Goal: Task Accomplishment & Management: Manage account settings

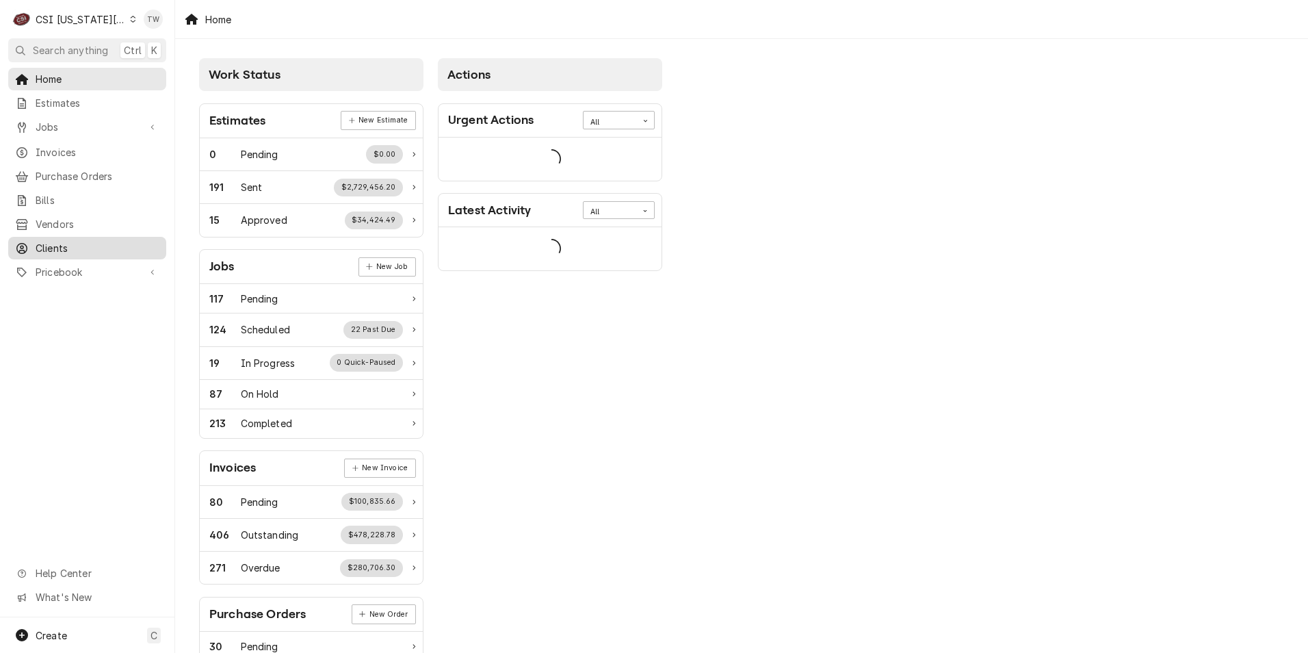
click at [58, 237] on link "Clients" at bounding box center [87, 248] width 158 height 23
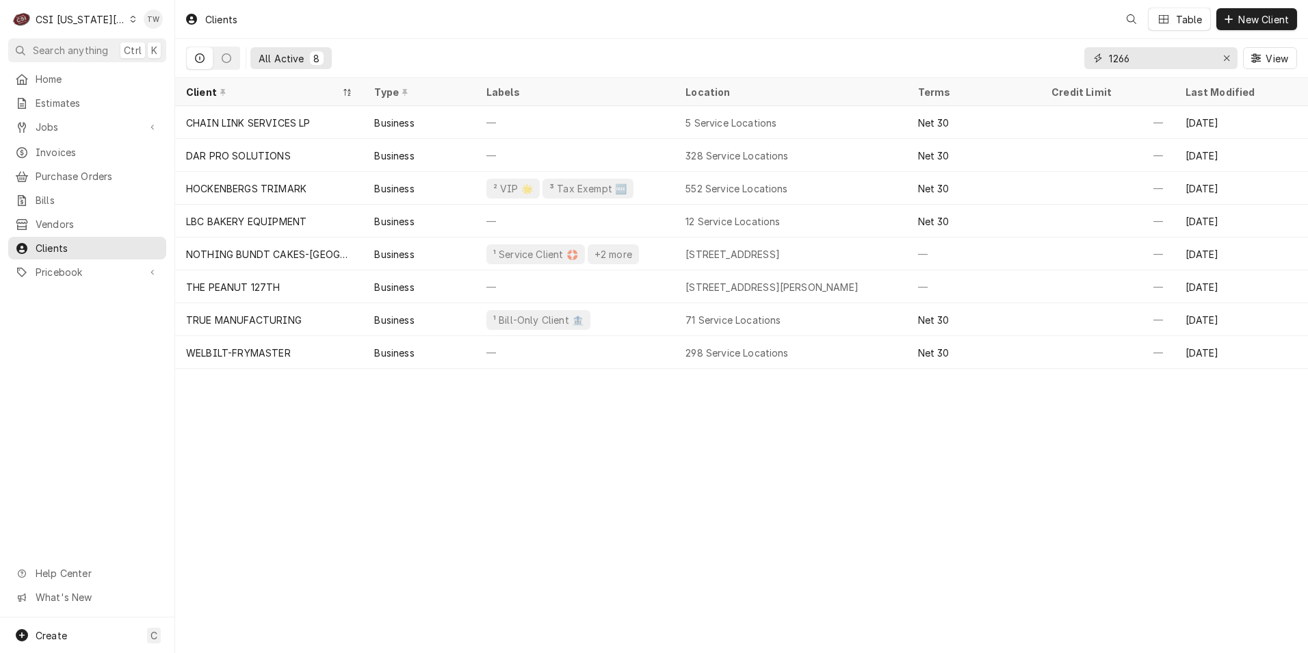
drag, startPoint x: 1134, startPoint y: 55, endPoint x: 1004, endPoint y: 54, distance: 130.7
click at [1004, 54] on div "All Active 8 1266 View" at bounding box center [741, 58] width 1111 height 38
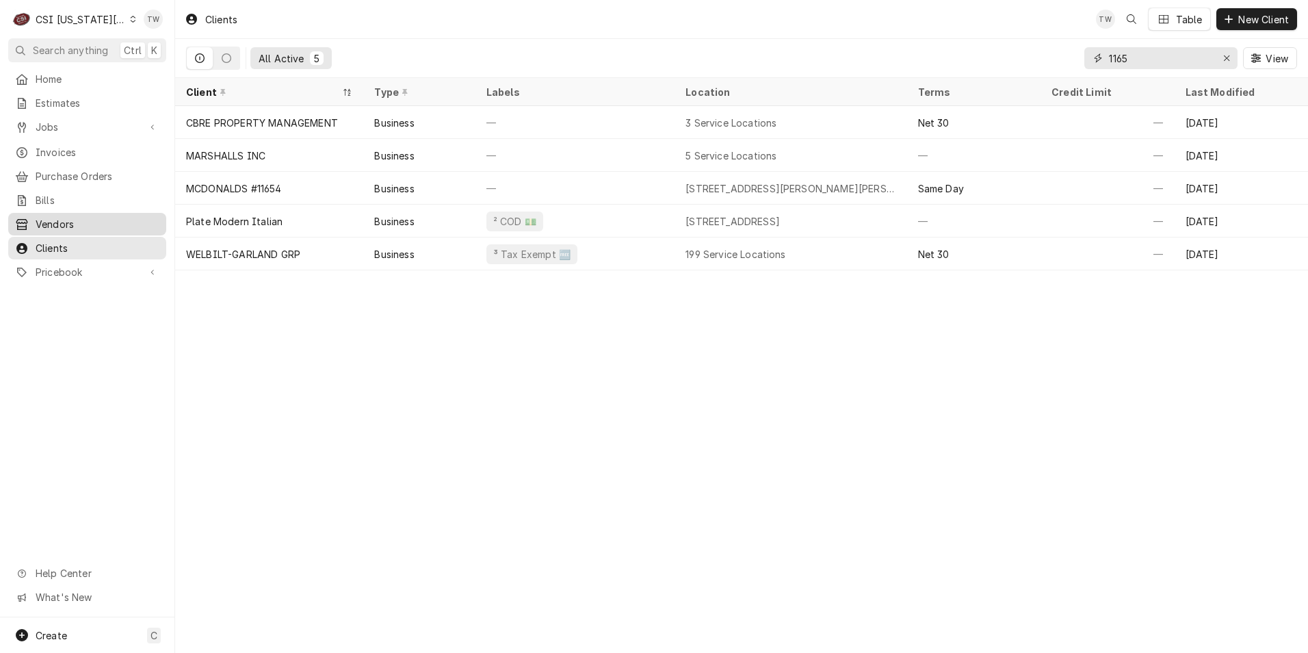
type input "1165"
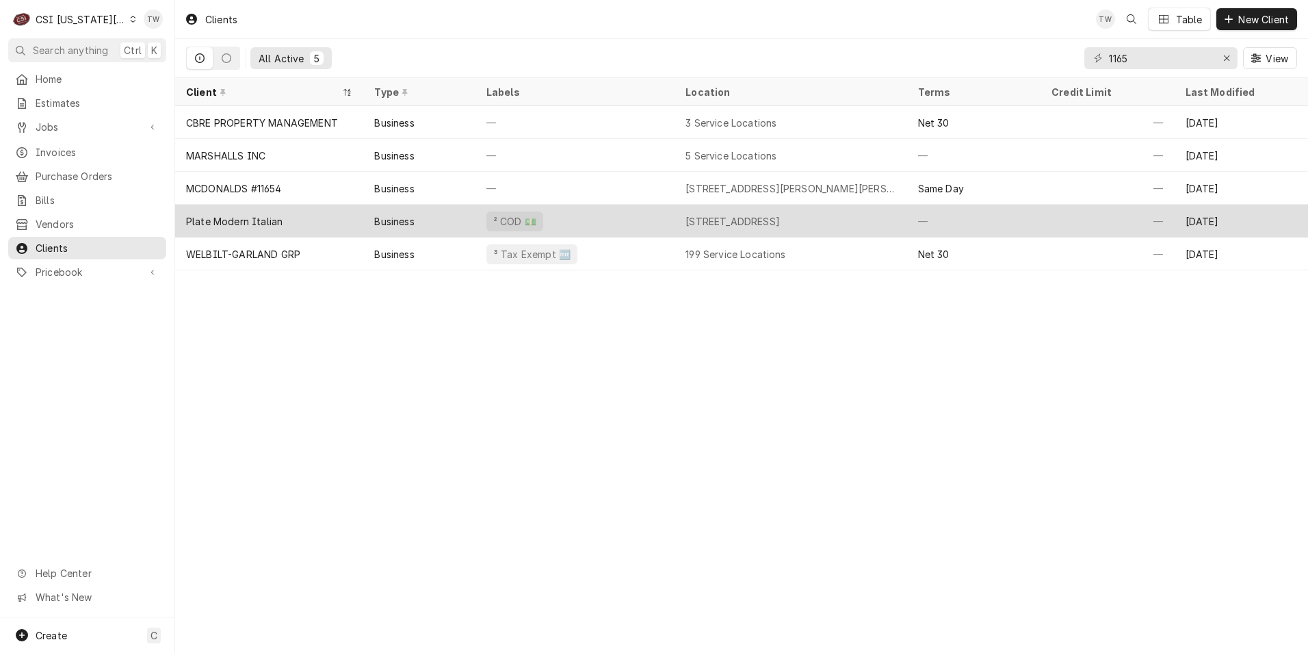
click at [315, 215] on div "Plate Modern Italian" at bounding box center [269, 221] width 188 height 33
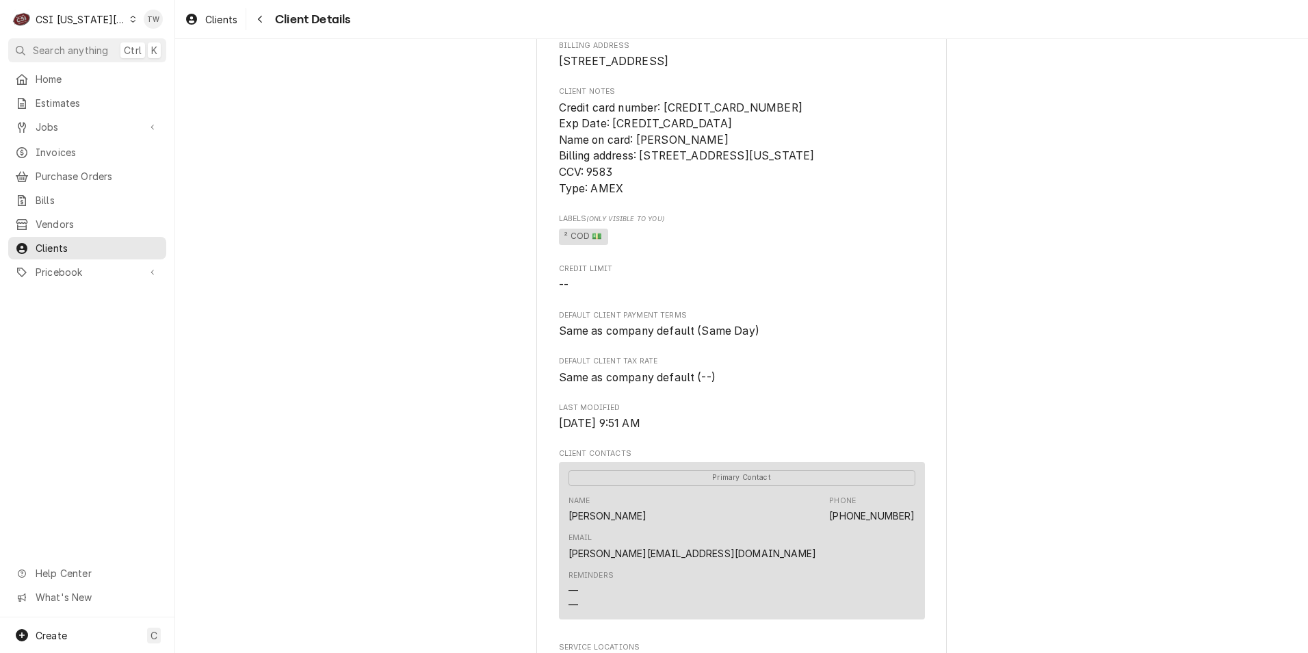
scroll to position [205, 0]
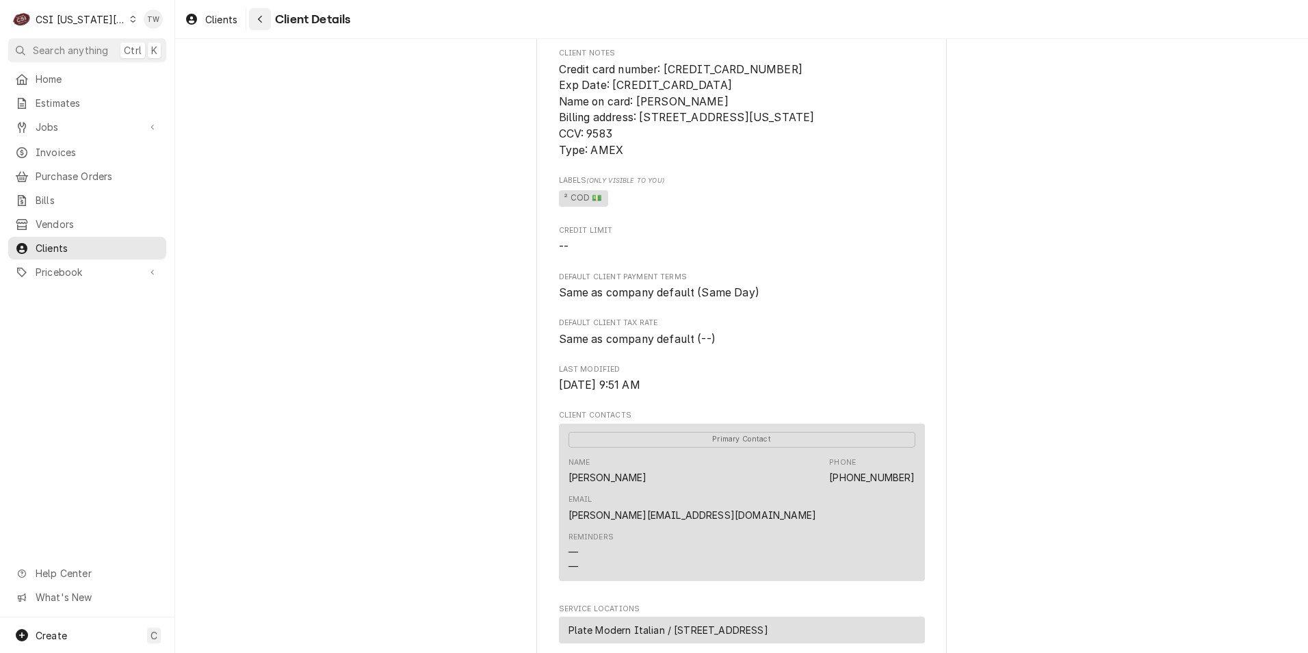
click at [262, 17] on icon "Navigate back" at bounding box center [260, 19] width 6 height 10
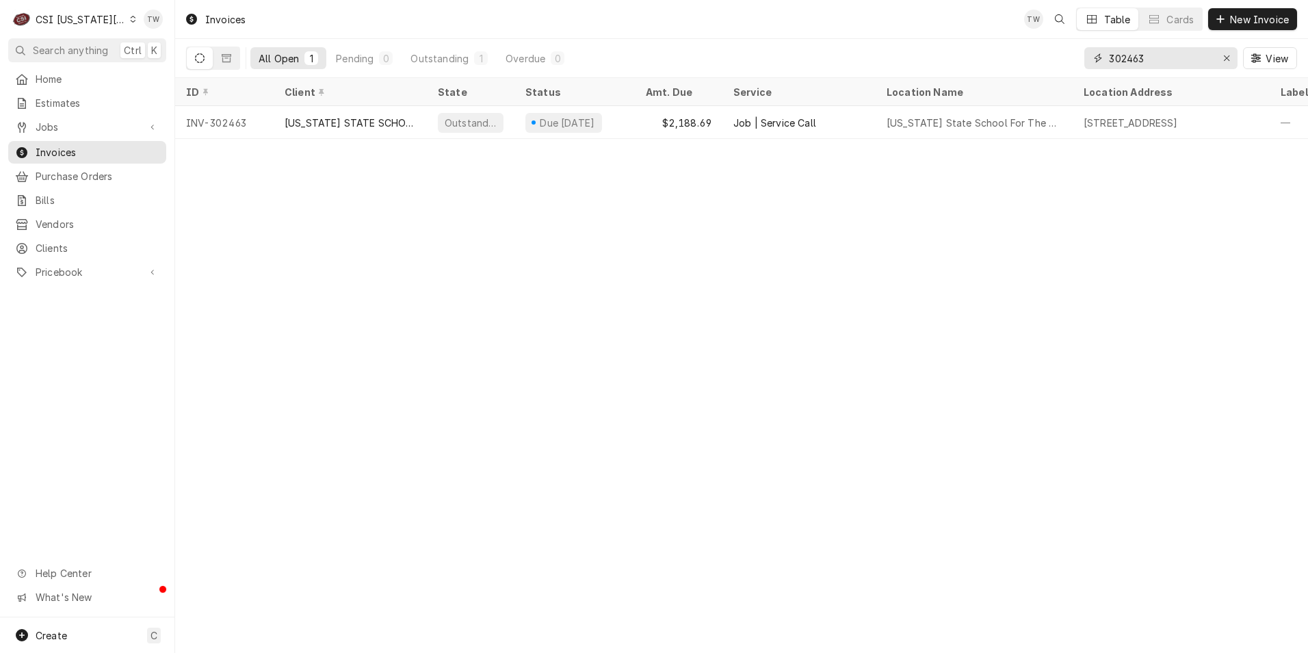
drag, startPoint x: 1109, startPoint y: 49, endPoint x: 835, endPoint y: 22, distance: 275.0
click at [835, 22] on div "Invoices TW Table Cards New Invoice All Open 1 Pending 0 Outstanding 1 Overdue …" at bounding box center [741, 39] width 1133 height 78
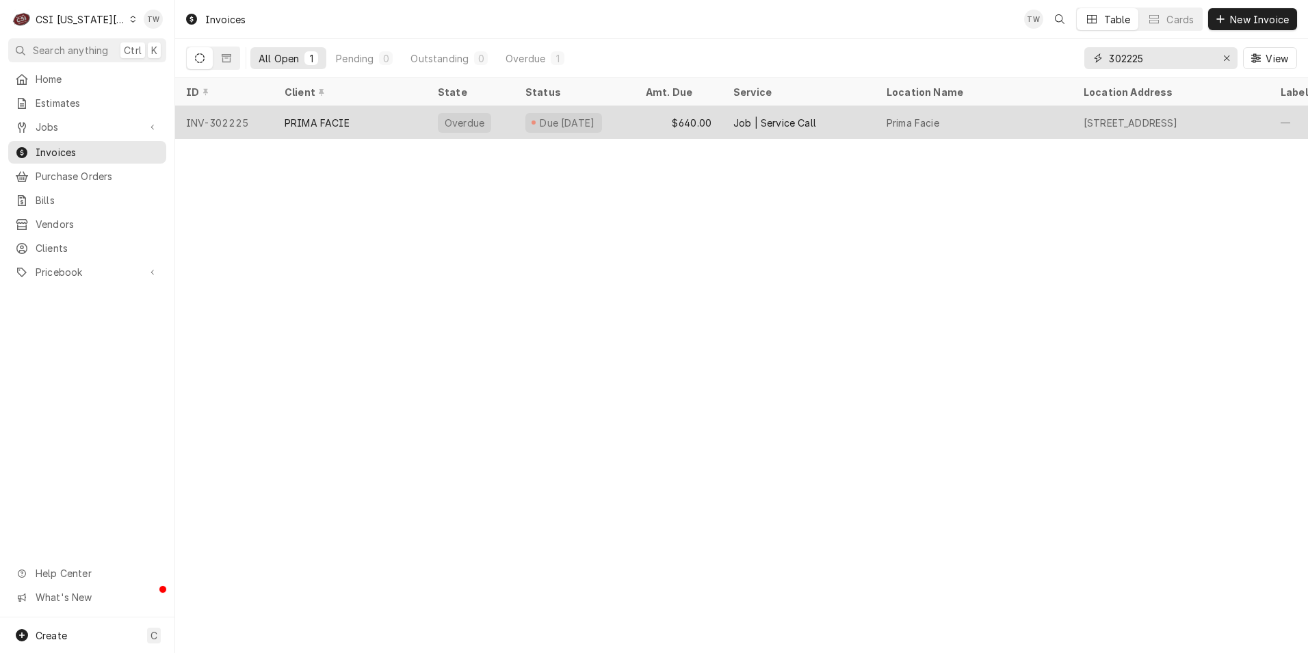
type input "302225"
click at [406, 114] on div "PRIMA FACIE" at bounding box center [350, 122] width 153 height 33
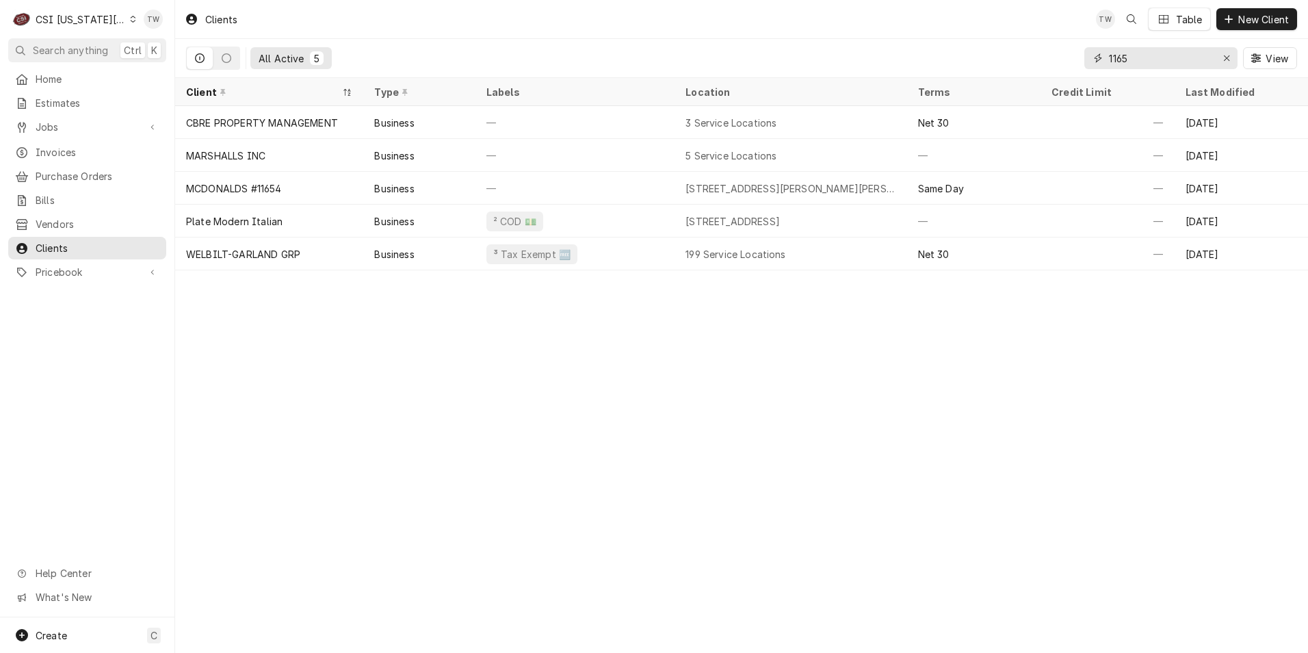
drag, startPoint x: 1128, startPoint y: 61, endPoint x: 1010, endPoint y: 53, distance: 117.9
click at [1013, 53] on div "All Active 5 1165 View" at bounding box center [741, 58] width 1111 height 38
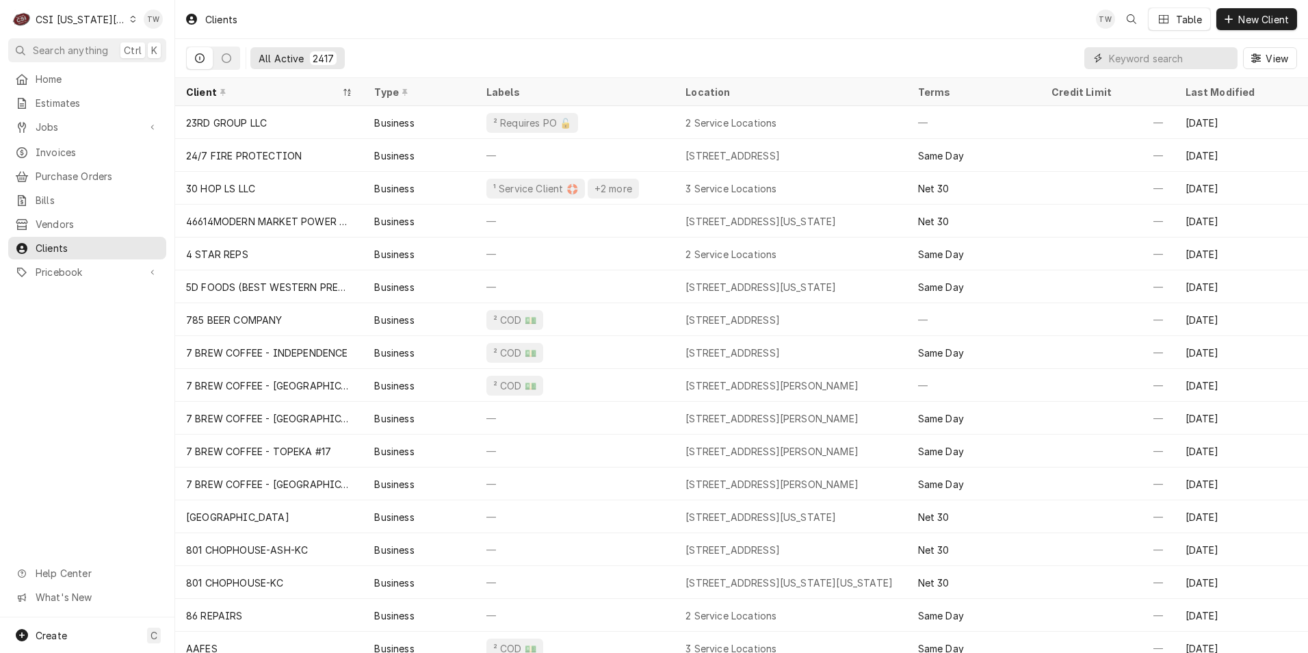
type input "3"
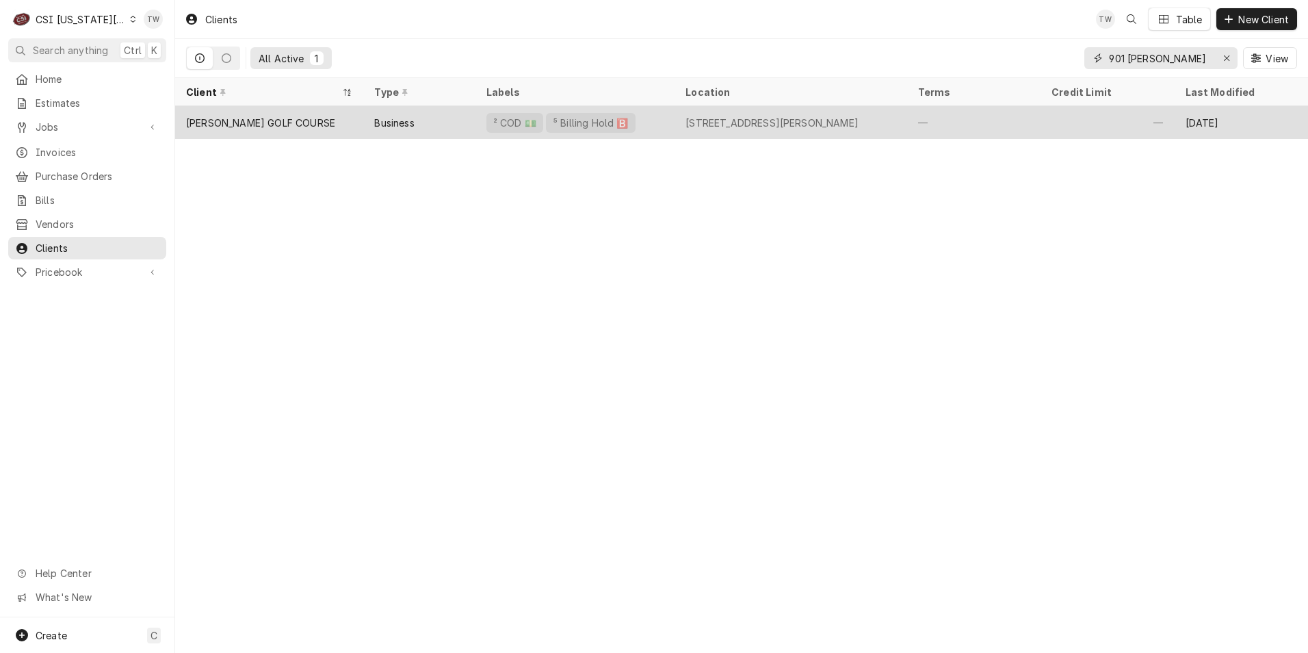
type input "901 woll"
click at [280, 121] on div "SHIRKEY GOLF COURSE" at bounding box center [260, 123] width 149 height 14
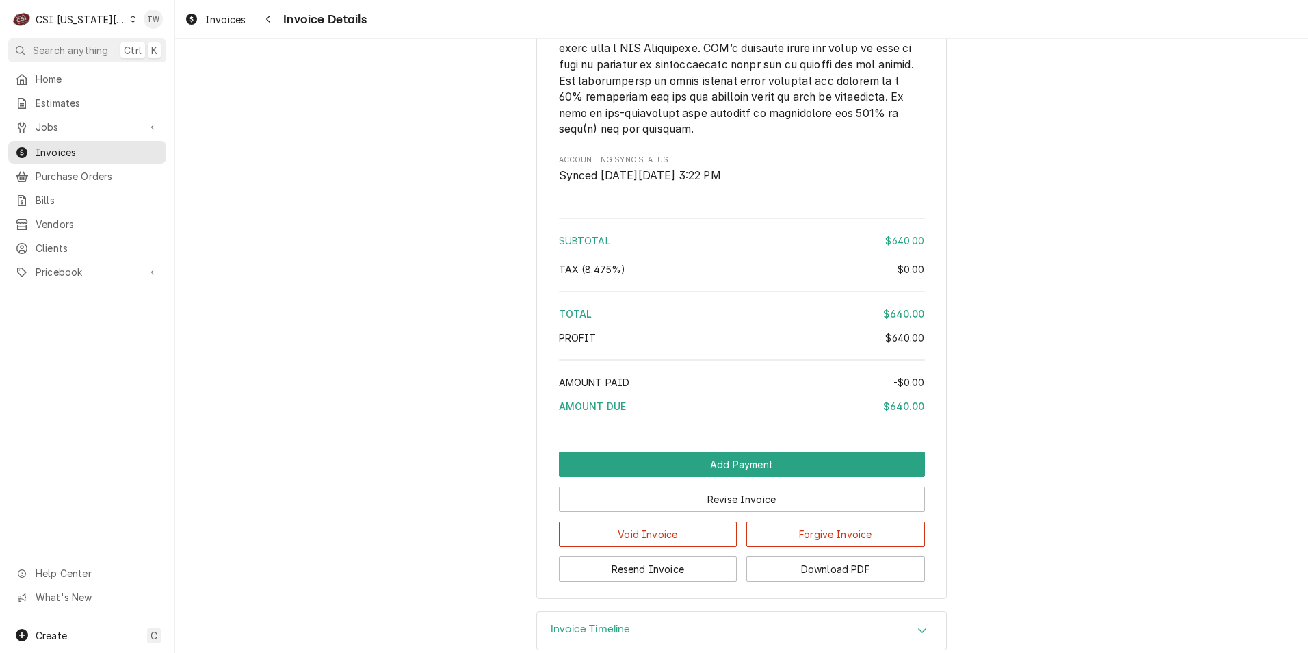
scroll to position [2274, 0]
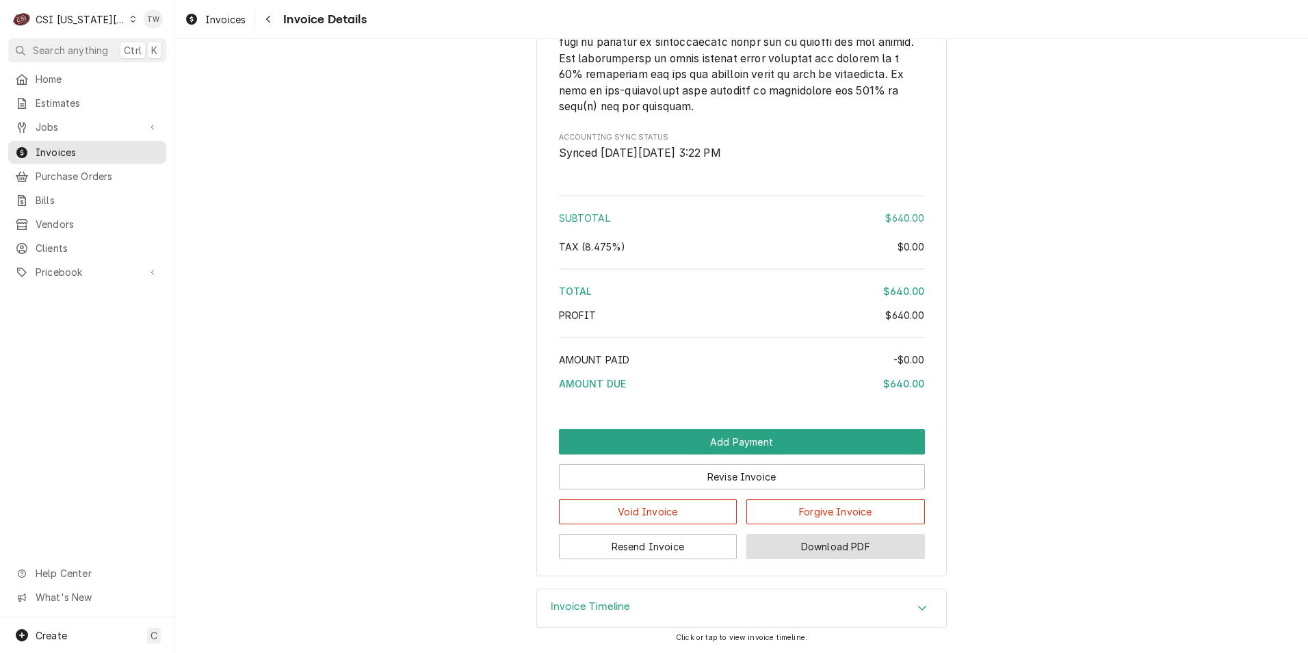
click at [802, 547] on button "Download PDF" at bounding box center [835, 546] width 179 height 25
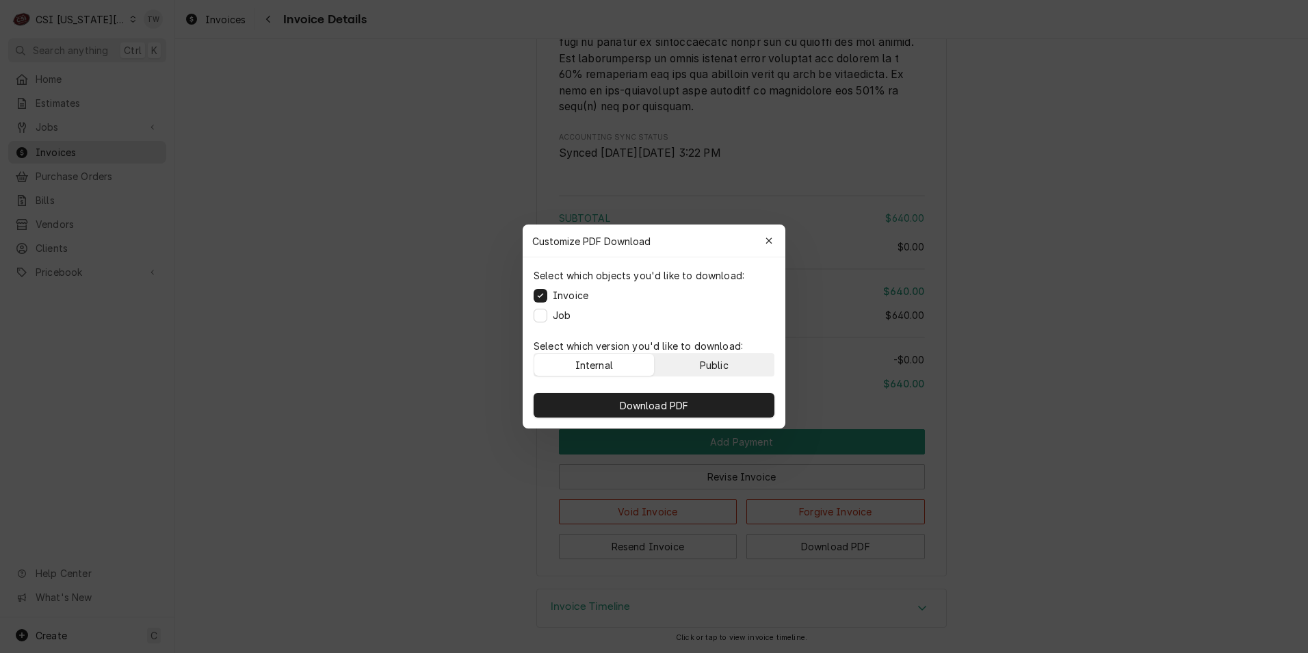
click at [707, 362] on div "Public" at bounding box center [714, 365] width 29 height 14
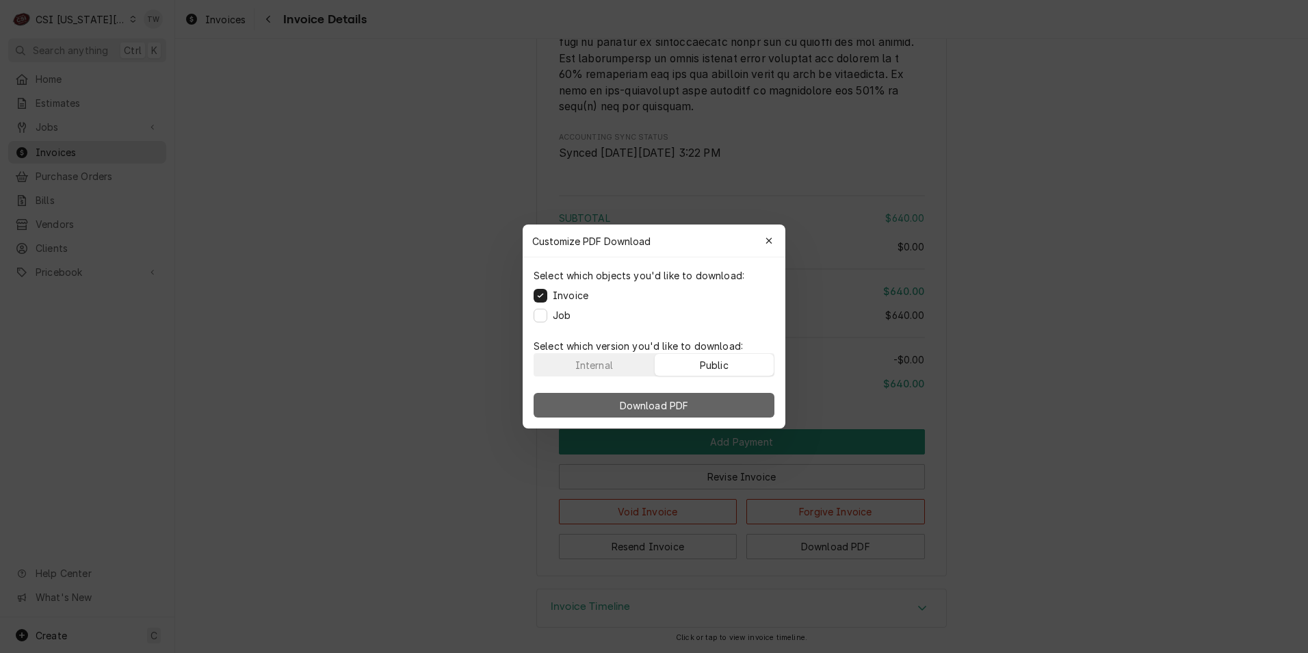
click at [707, 398] on button "Download PDF" at bounding box center [654, 405] width 241 height 25
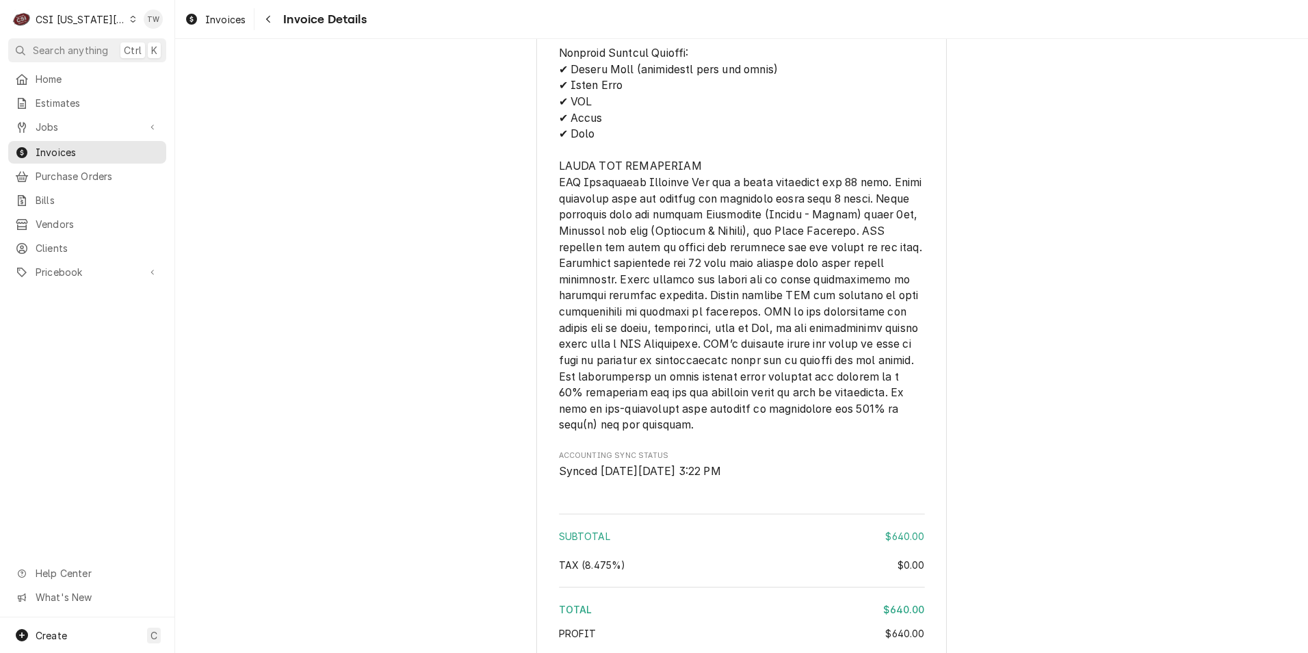
scroll to position [1726, 0]
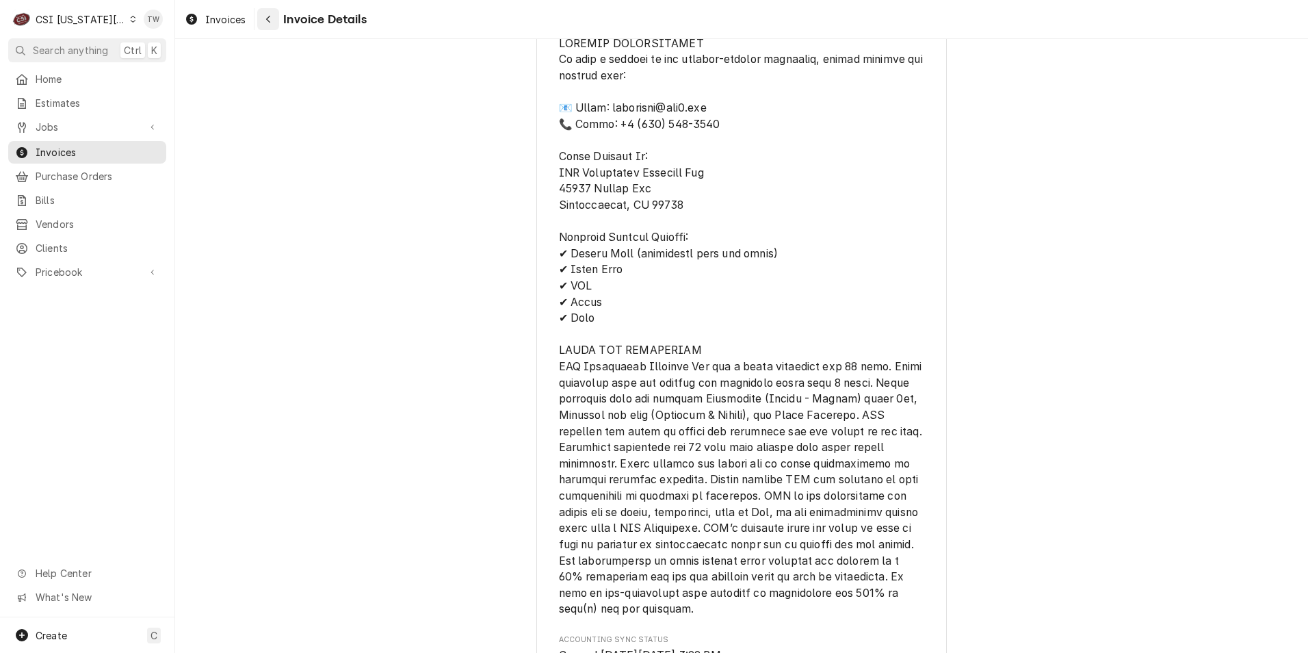
click at [265, 13] on div "Navigate back" at bounding box center [268, 19] width 14 height 14
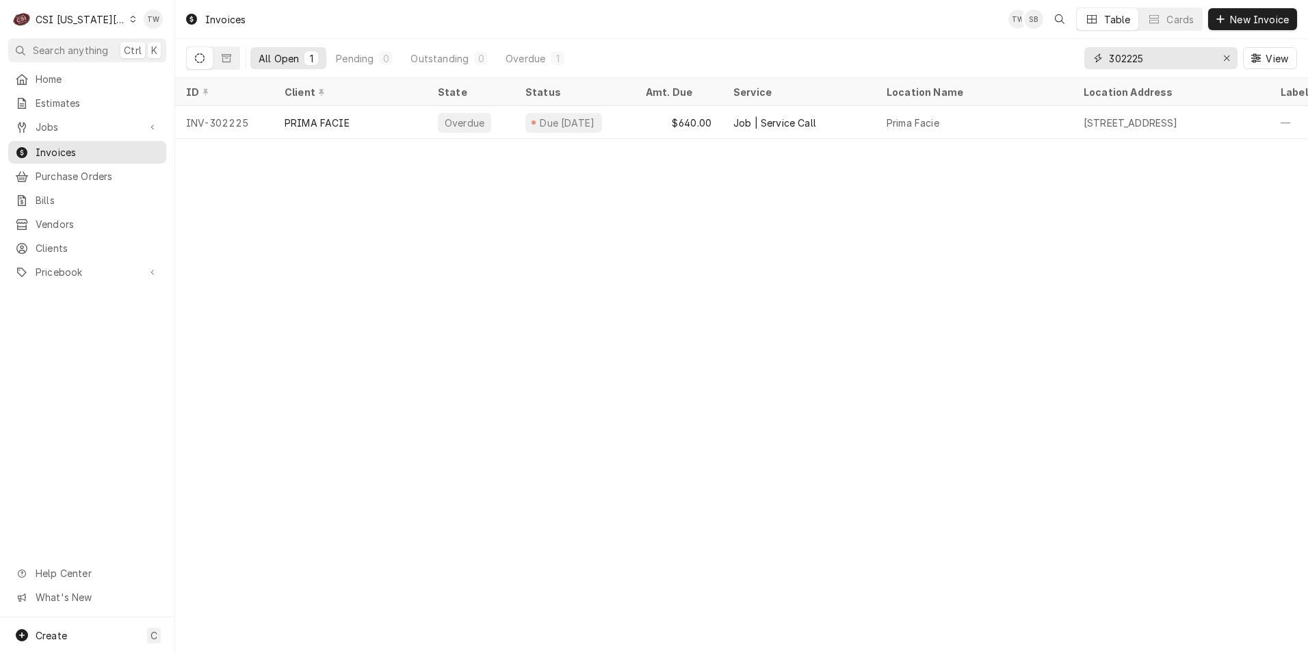
drag, startPoint x: 1145, startPoint y: 57, endPoint x: 1000, endPoint y: 47, distance: 146.0
click at [1000, 47] on div "All Open 1 Pending 0 Outstanding 0 Overdue 1 302225 View" at bounding box center [741, 58] width 1111 height 38
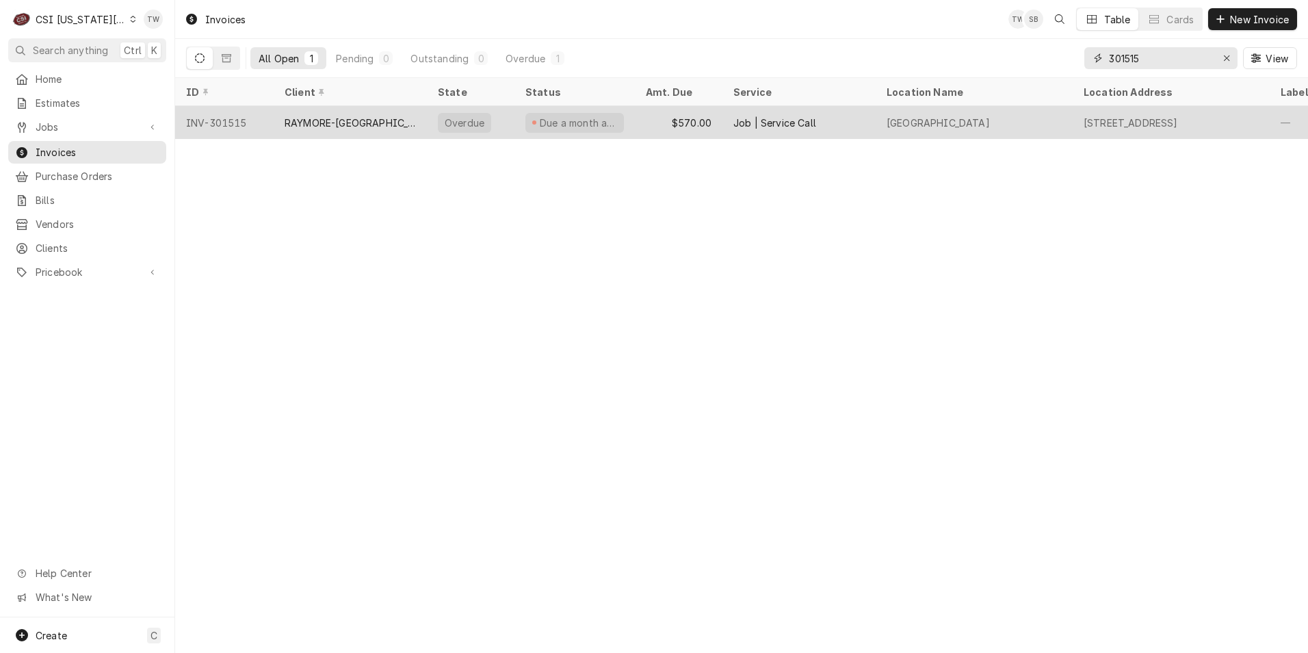
type input "301515"
click at [332, 120] on div "RAYMORE-[GEOGRAPHIC_DATA] 11" at bounding box center [350, 123] width 131 height 14
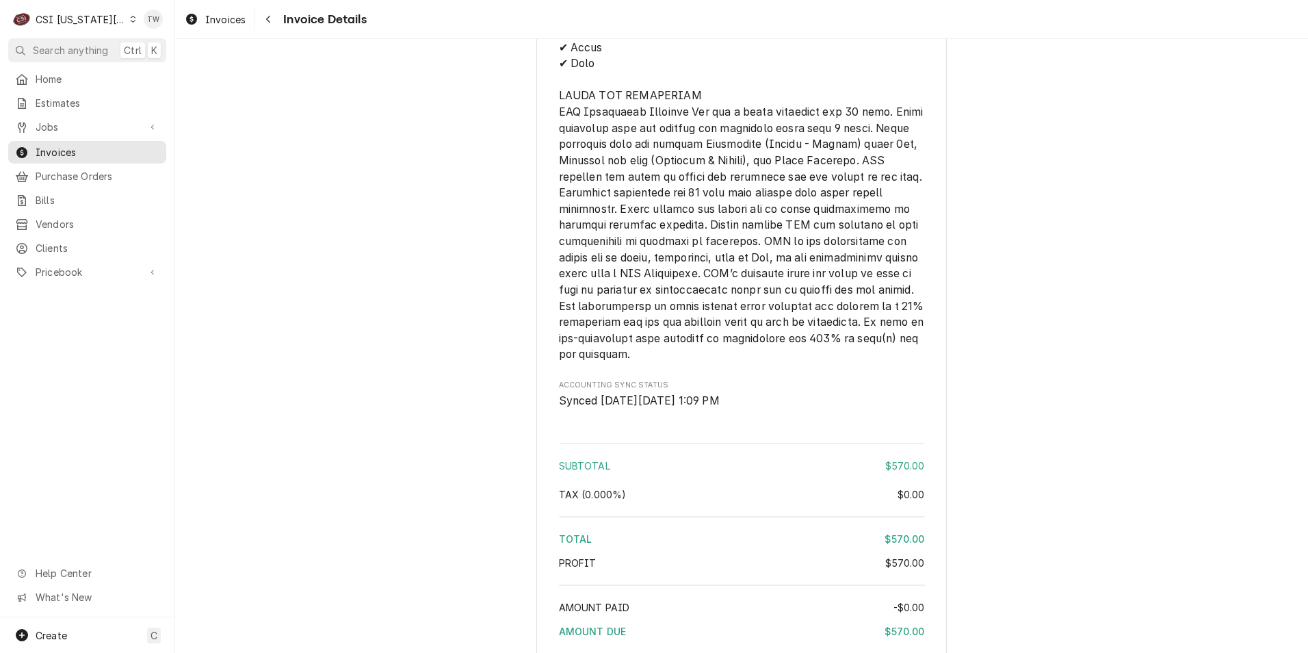
scroll to position [2274, 0]
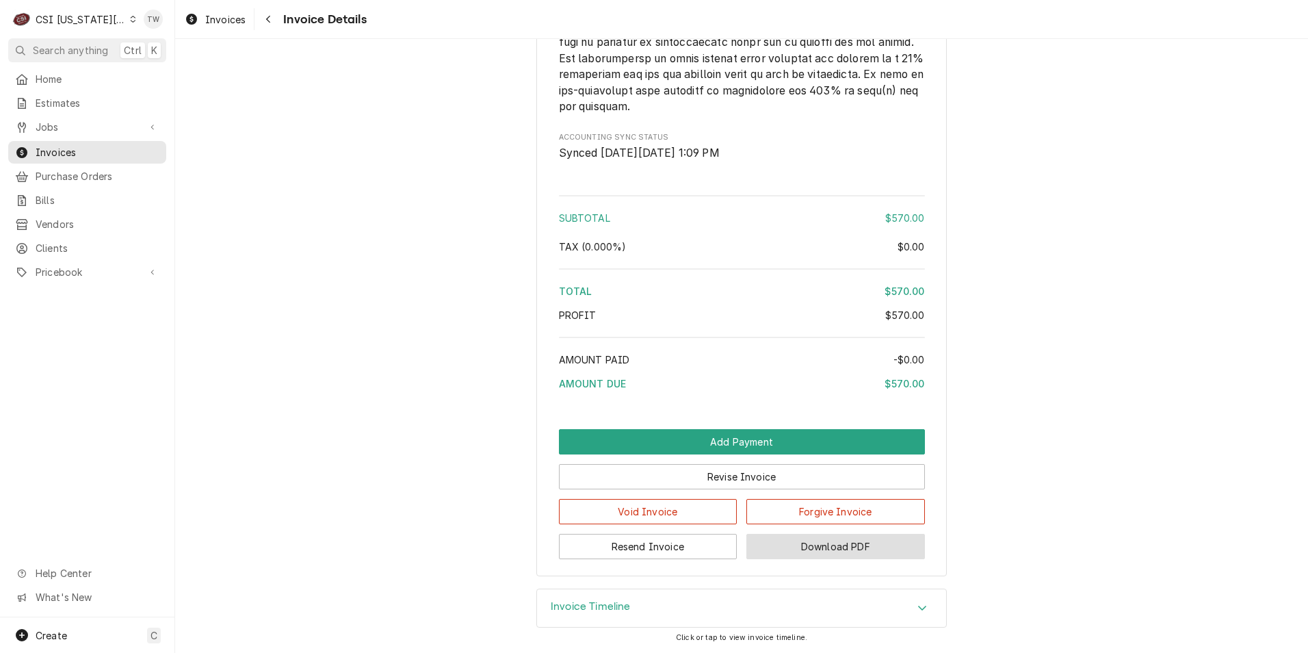
click at [824, 551] on button "Download PDF" at bounding box center [835, 546] width 179 height 25
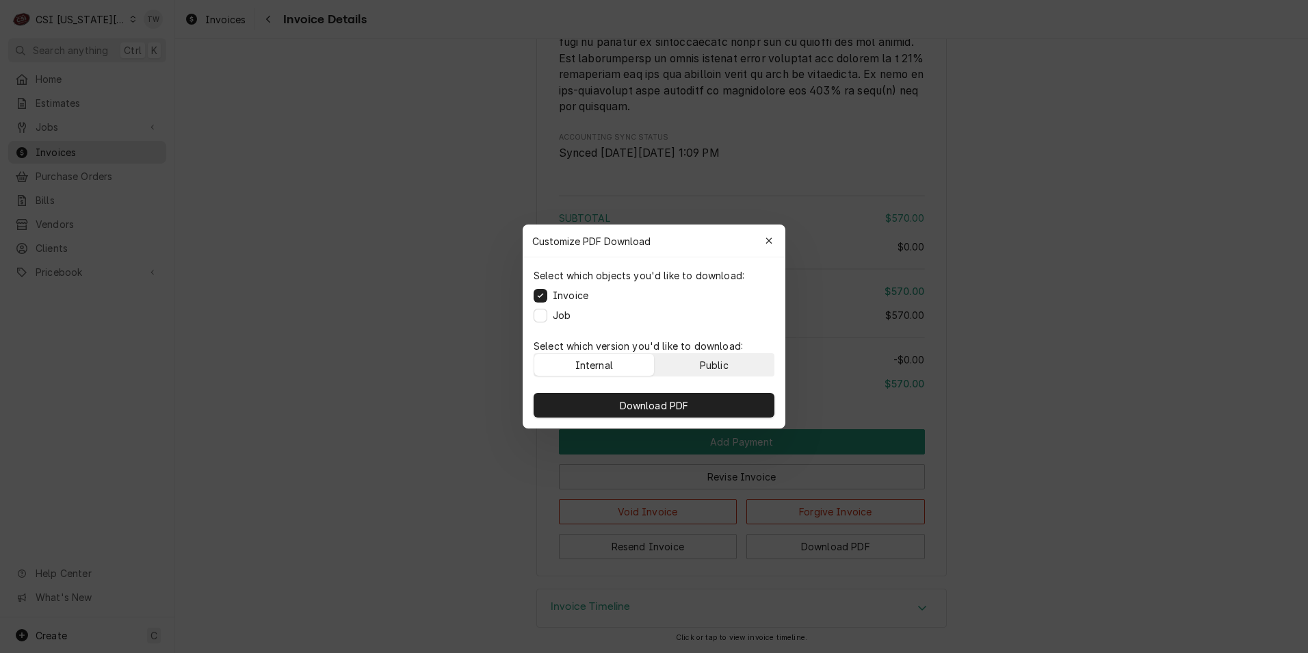
click at [727, 365] on div "Public" at bounding box center [714, 365] width 29 height 14
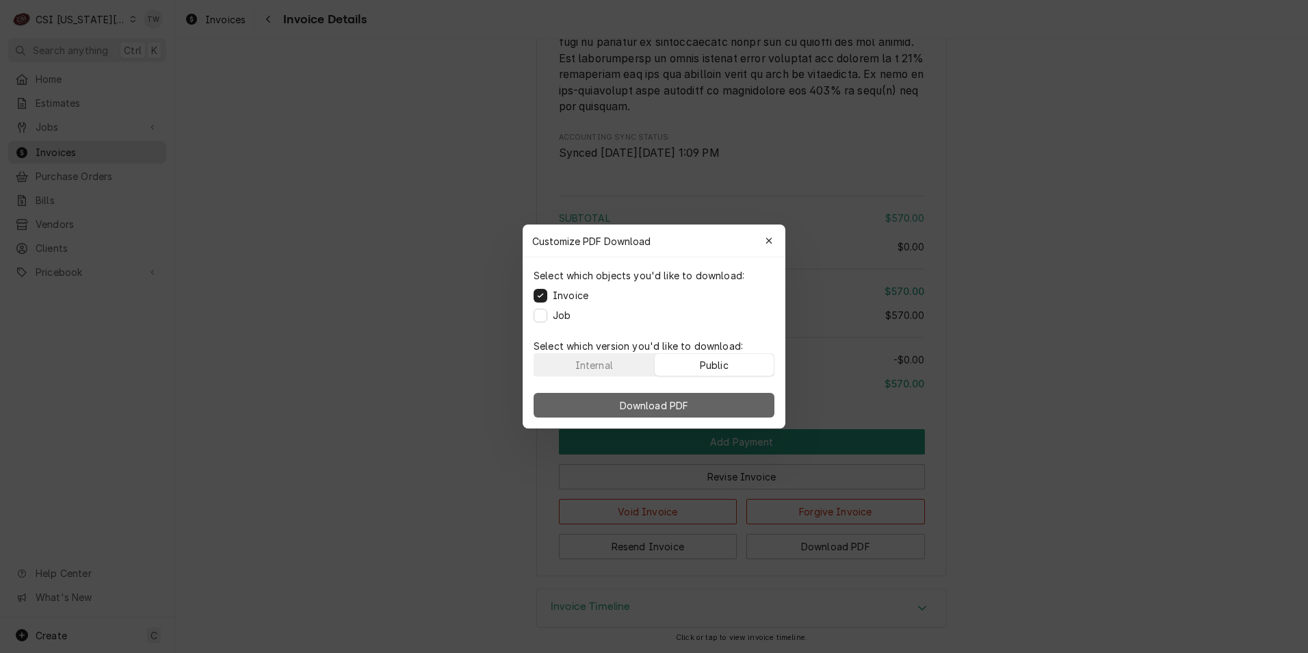
click at [706, 396] on button "Download PDF" at bounding box center [654, 405] width 241 height 25
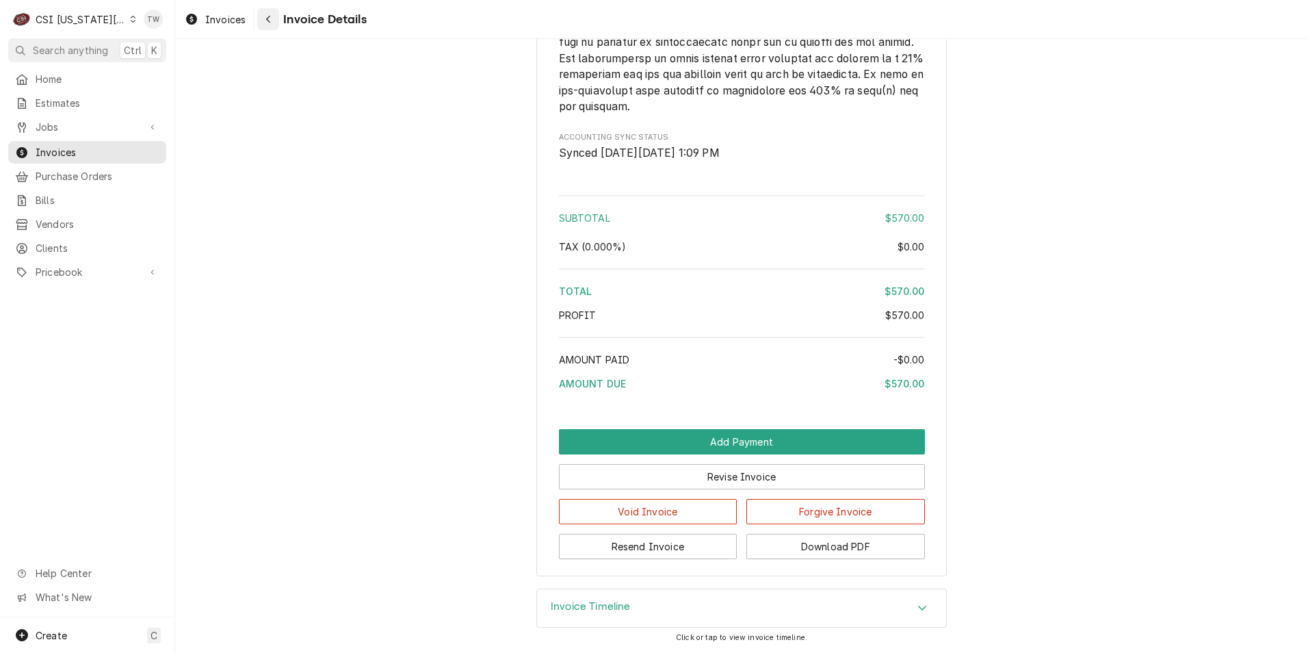
click at [273, 19] on div "Navigate back" at bounding box center [268, 19] width 14 height 14
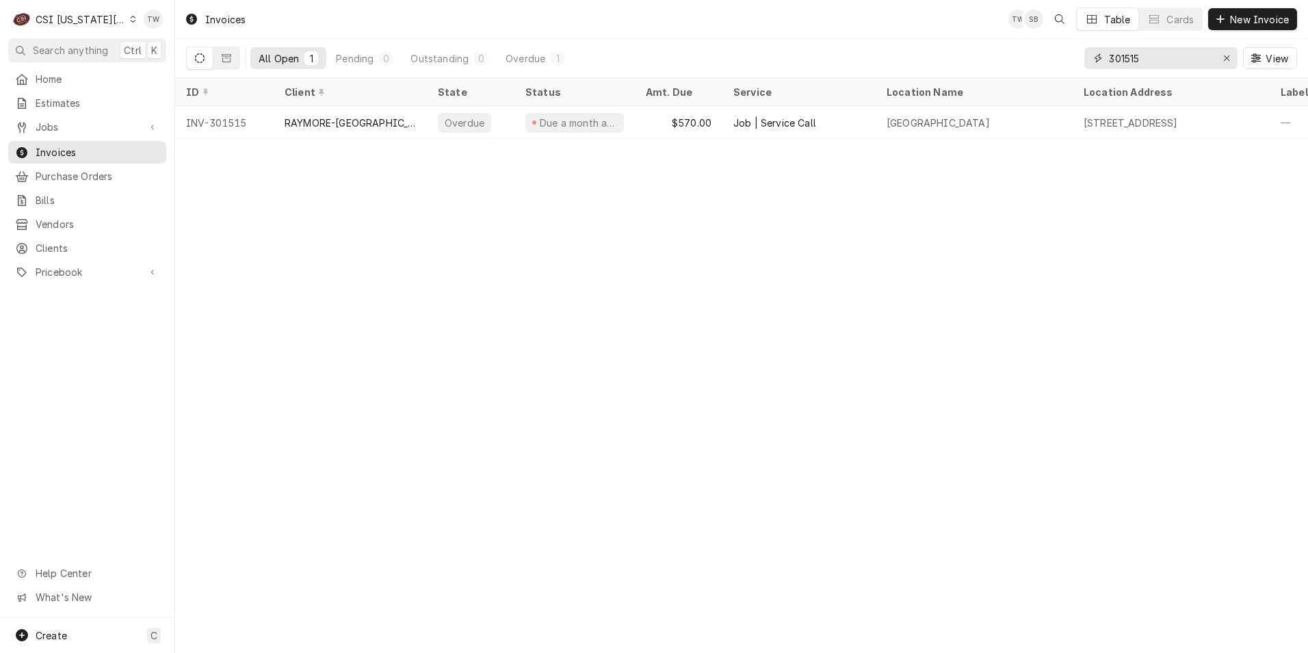
drag, startPoint x: 1140, startPoint y: 60, endPoint x: 907, endPoint y: 43, distance: 233.2
click at [907, 43] on div "All Open 1 Pending 0 Outstanding 0 Overdue 1 301515 View" at bounding box center [741, 58] width 1111 height 38
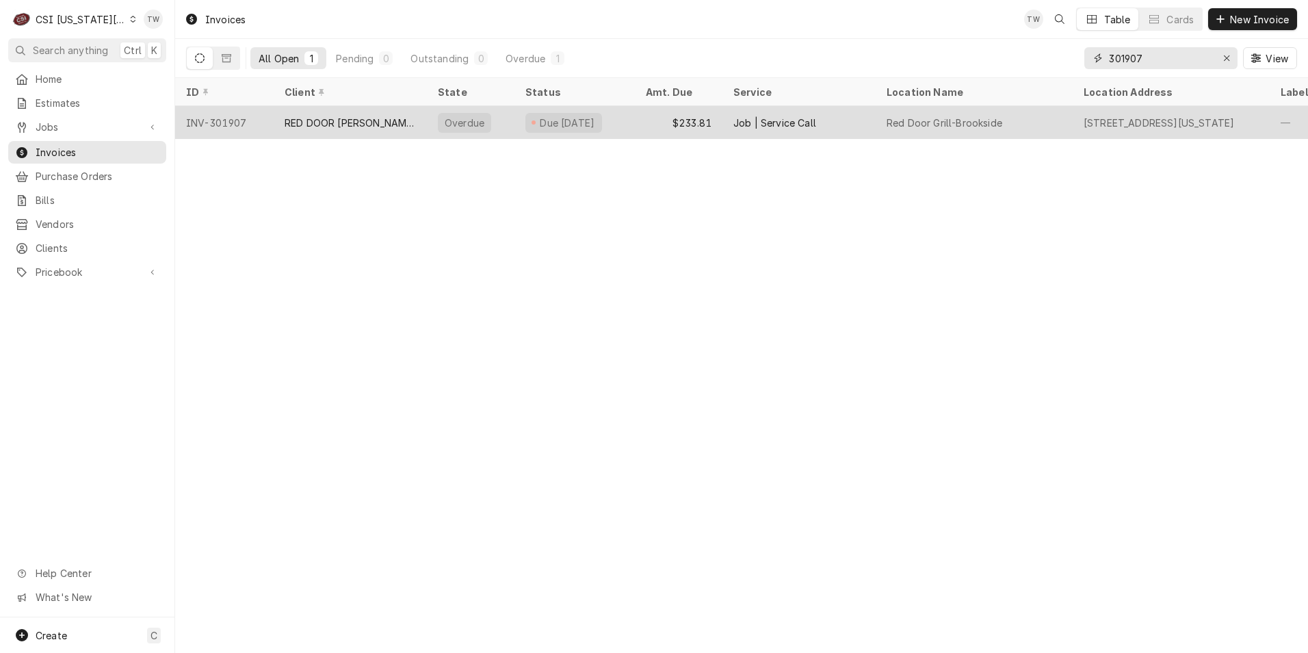
type input "301907"
click at [667, 115] on div "$233.81" at bounding box center [679, 122] width 88 height 33
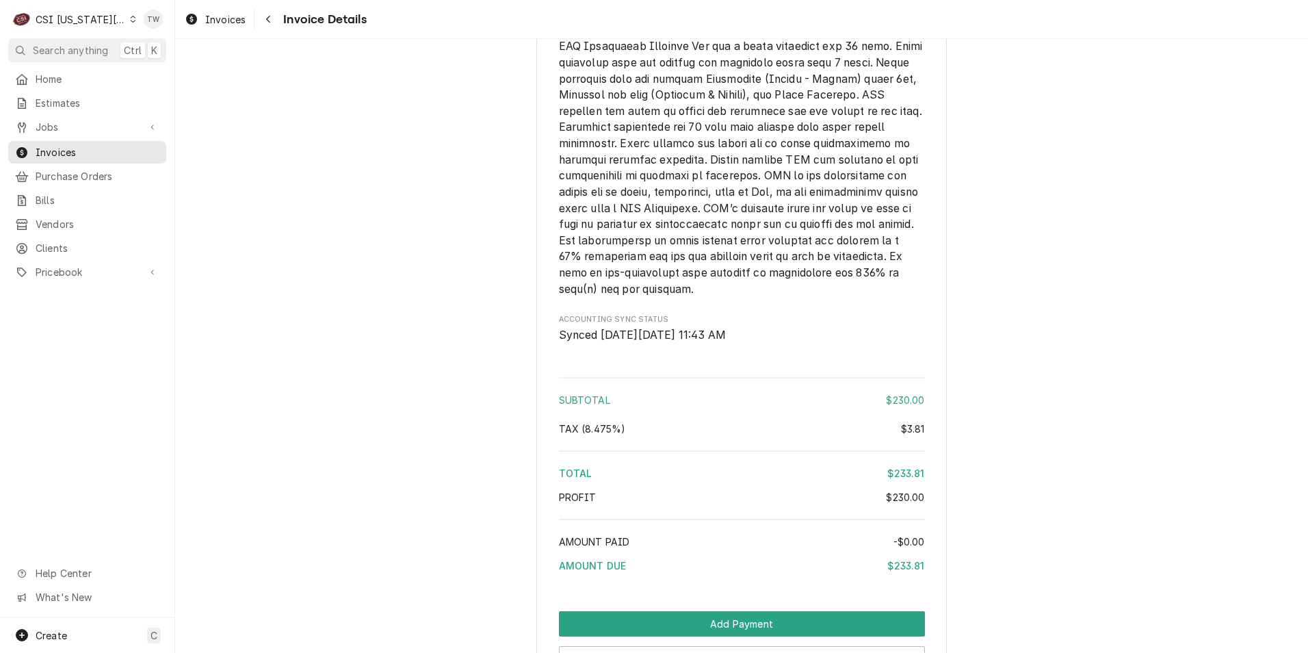
scroll to position [2417, 0]
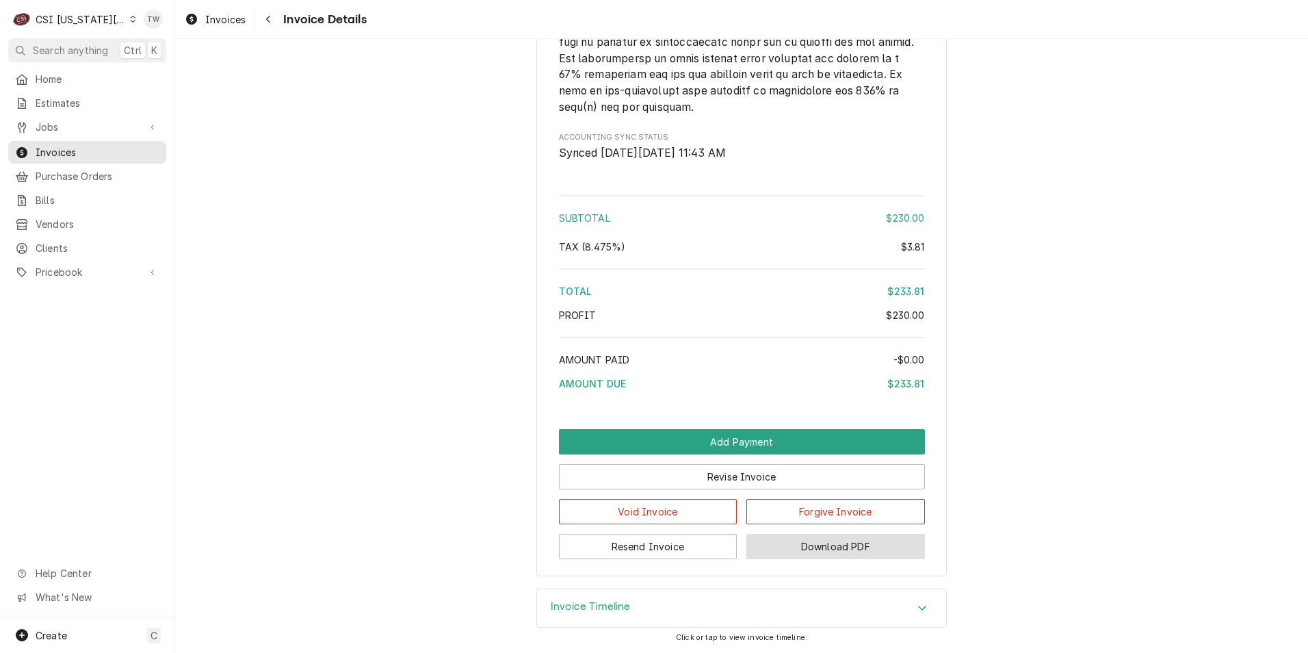
click at [759, 549] on button "Download PDF" at bounding box center [835, 546] width 179 height 25
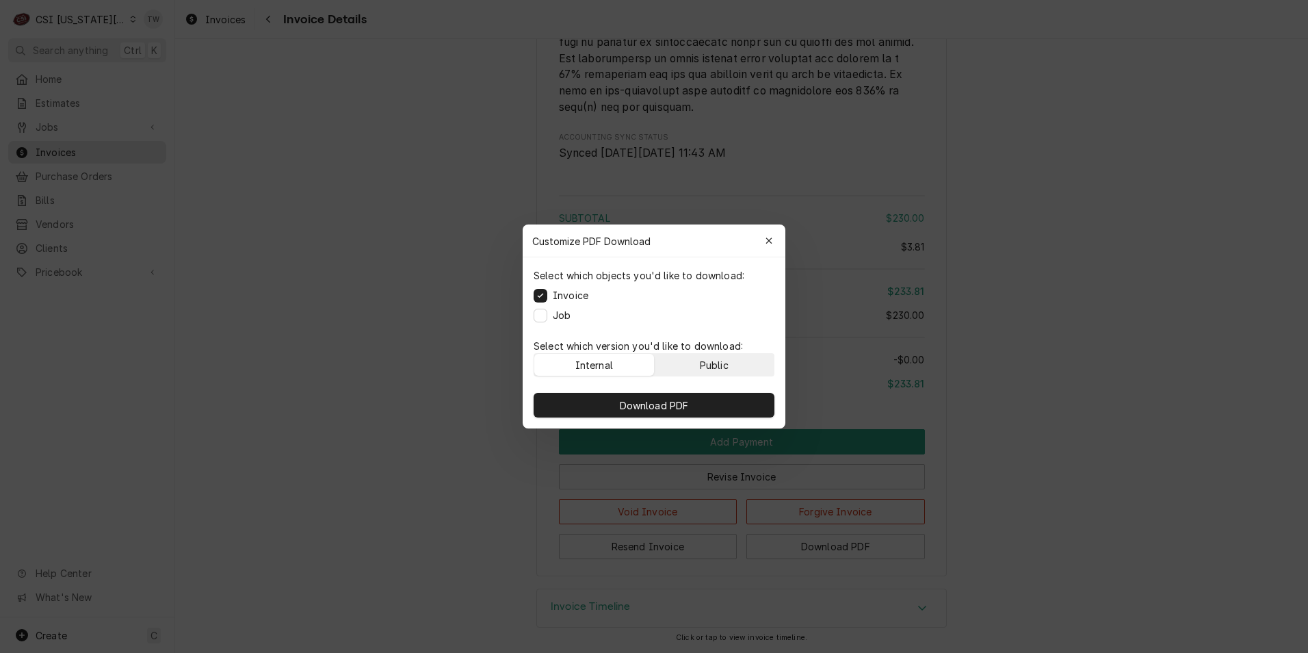
click at [714, 365] on div "Public" at bounding box center [714, 365] width 29 height 14
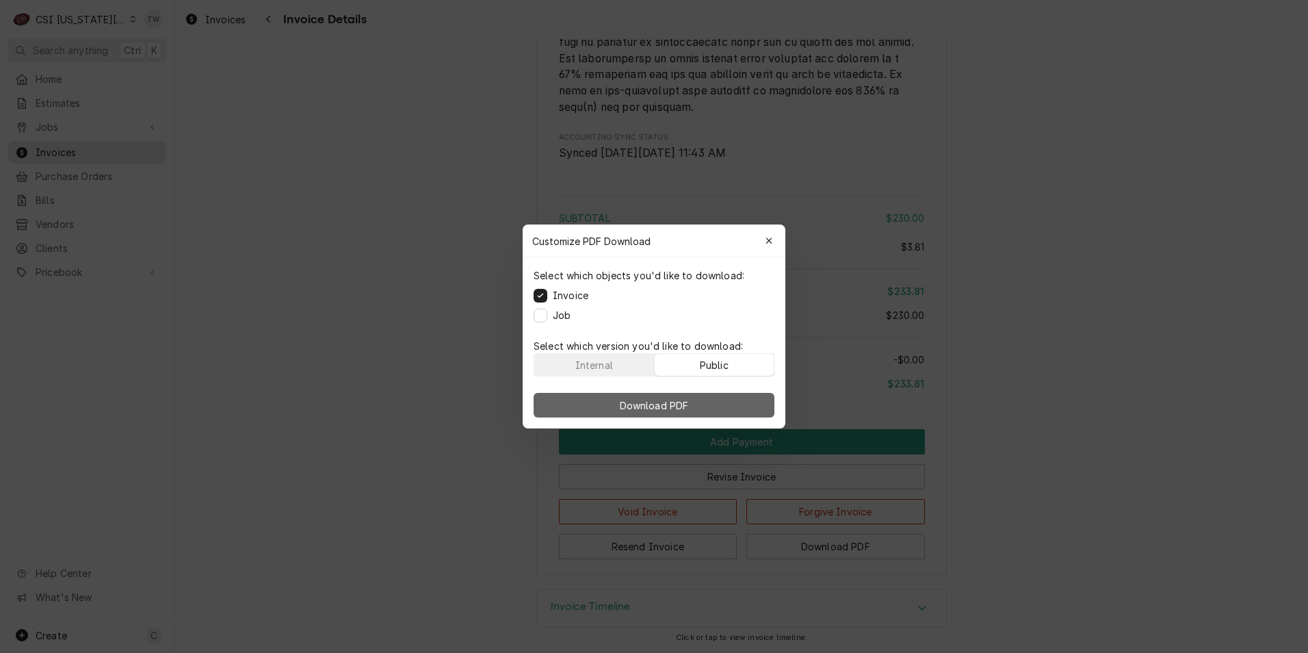
click at [703, 396] on button "Download PDF" at bounding box center [654, 405] width 241 height 25
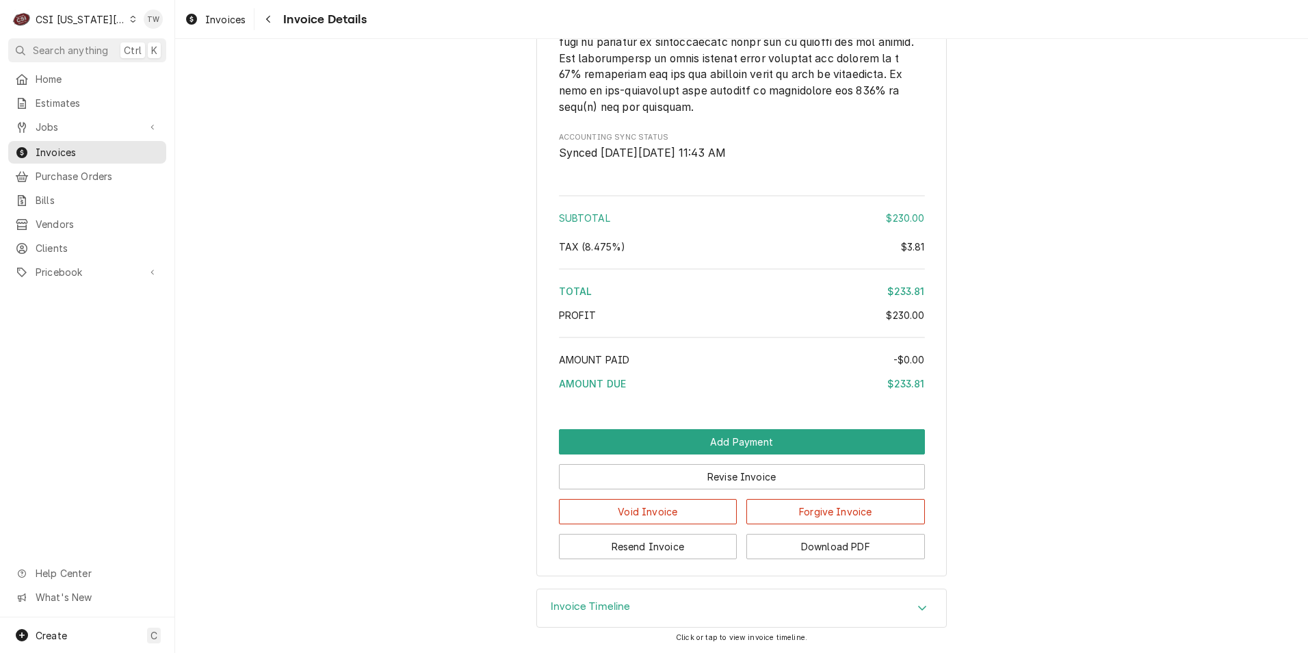
drag, startPoint x: 261, startPoint y: 26, endPoint x: 301, endPoint y: 26, distance: 40.4
click at [261, 26] on button "Navigate back" at bounding box center [268, 19] width 22 height 22
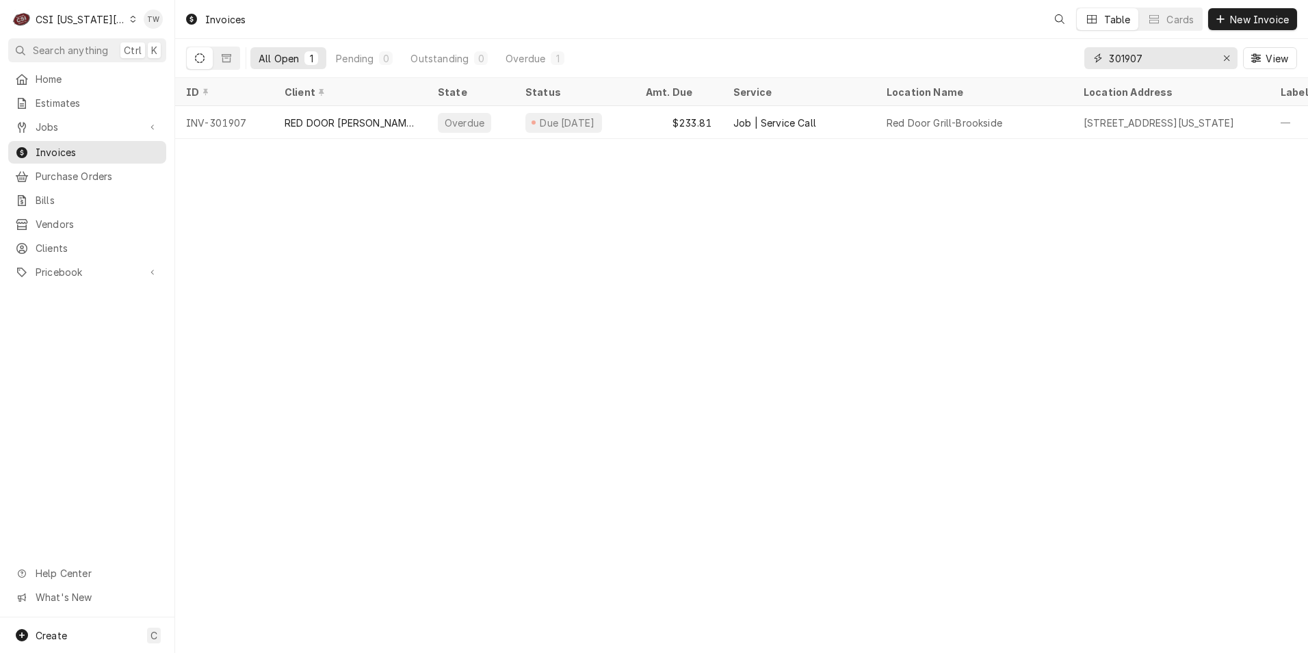
click at [1165, 58] on input "301907" at bounding box center [1160, 58] width 103 height 22
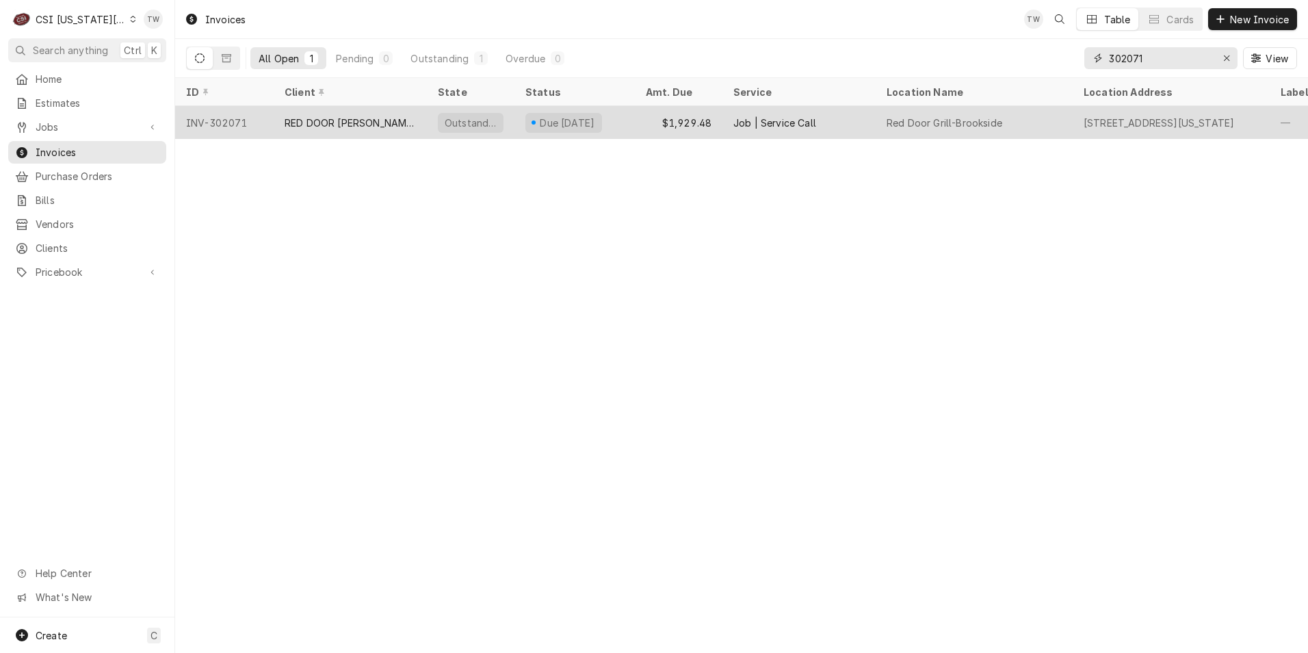
type input "302071"
click at [395, 120] on div "RED DOOR [PERSON_NAME]" at bounding box center [350, 123] width 131 height 14
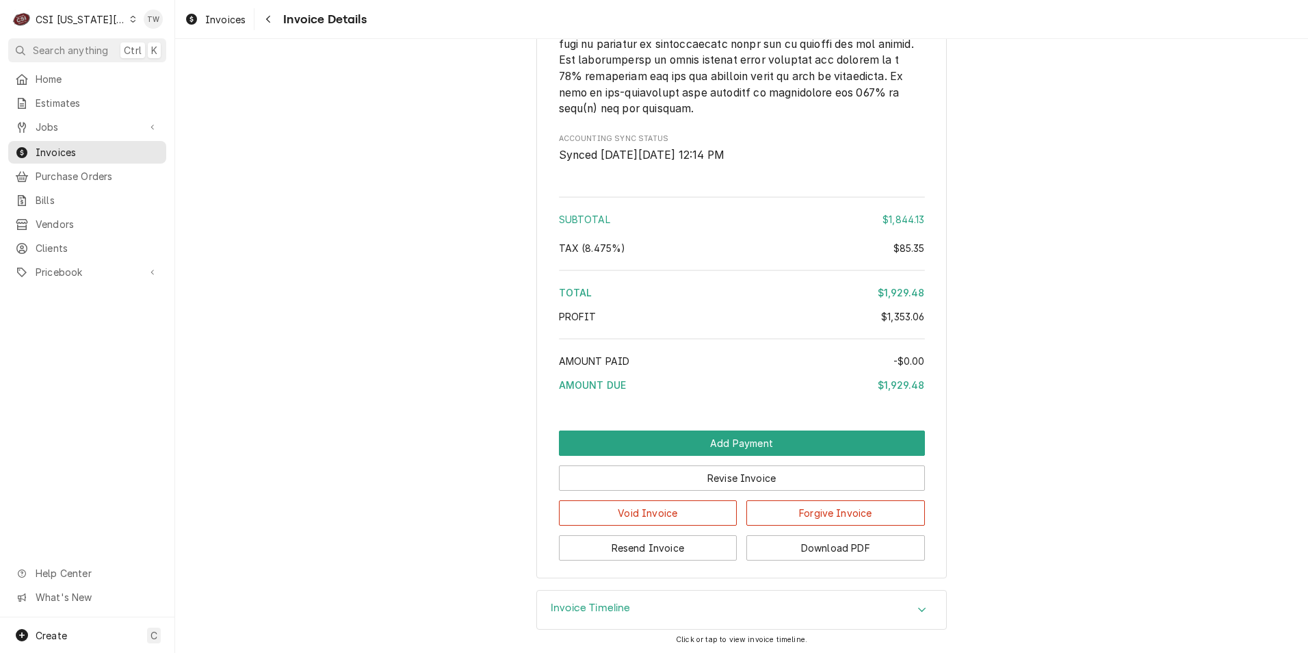
scroll to position [3999, 0]
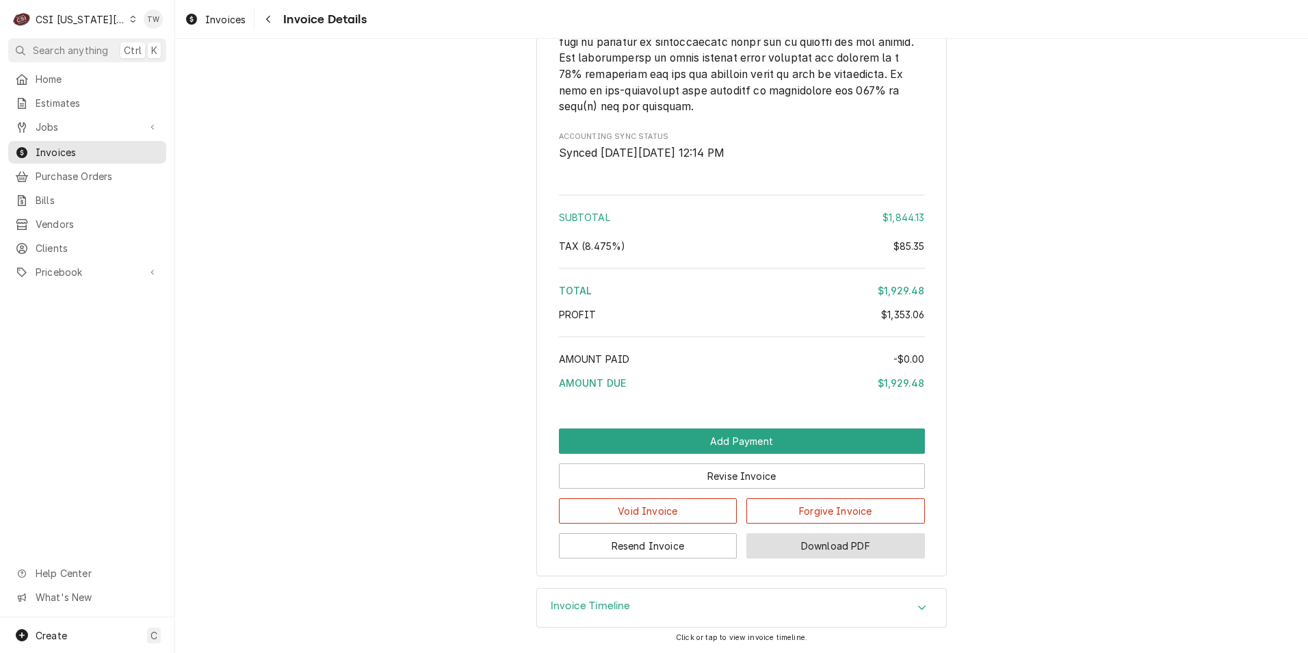
click at [787, 538] on button "Download PDF" at bounding box center [835, 545] width 179 height 25
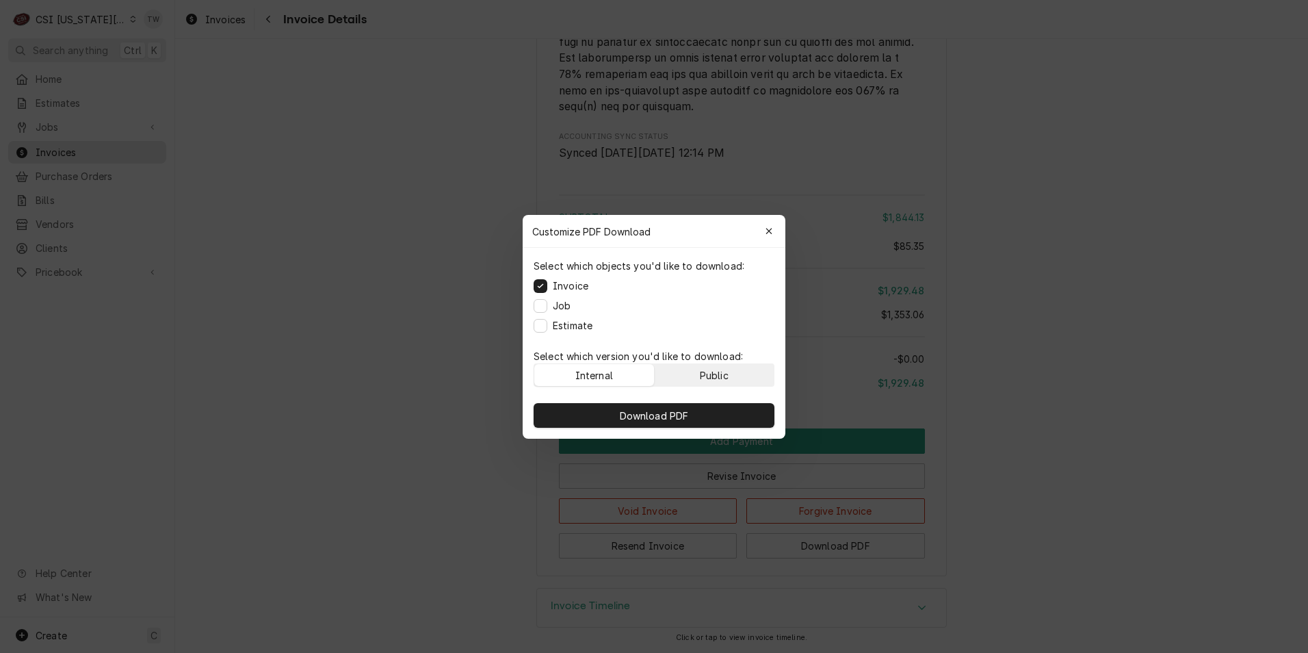
click at [735, 378] on button "Public" at bounding box center [715, 375] width 120 height 22
click at [709, 424] on button "Download PDF" at bounding box center [654, 415] width 241 height 25
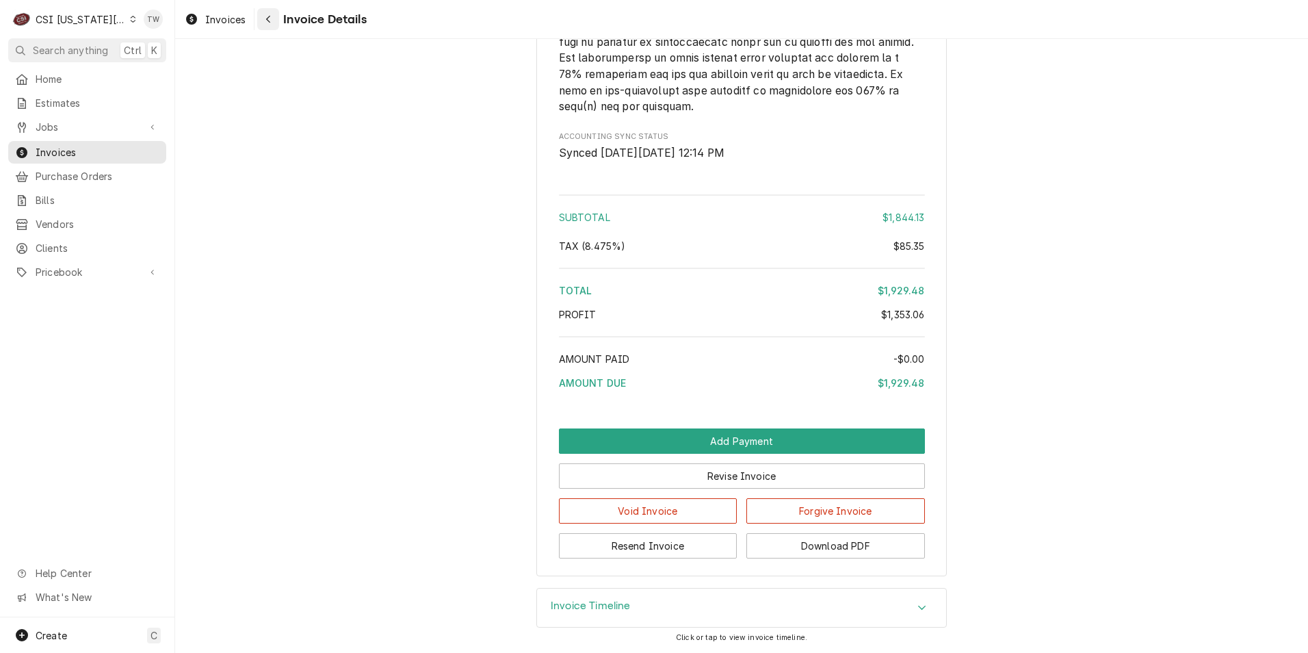
click at [276, 19] on button "Navigate back" at bounding box center [268, 19] width 22 height 22
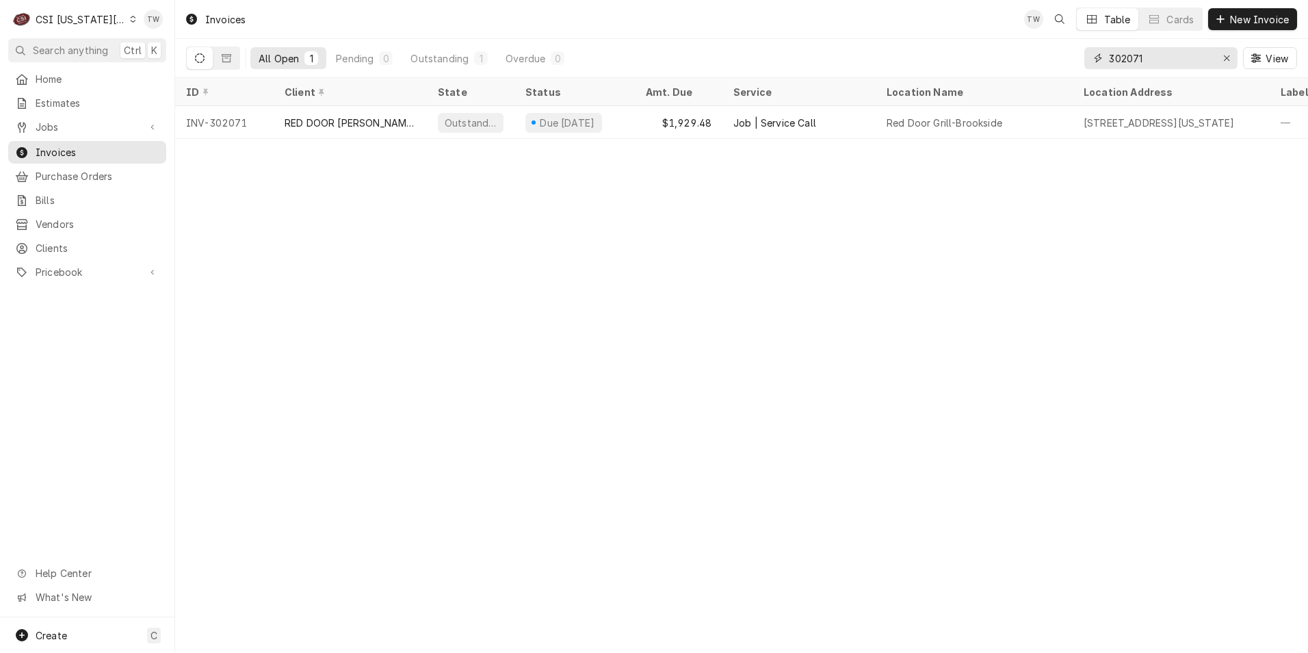
click at [1158, 64] on input "302071" at bounding box center [1160, 58] width 103 height 22
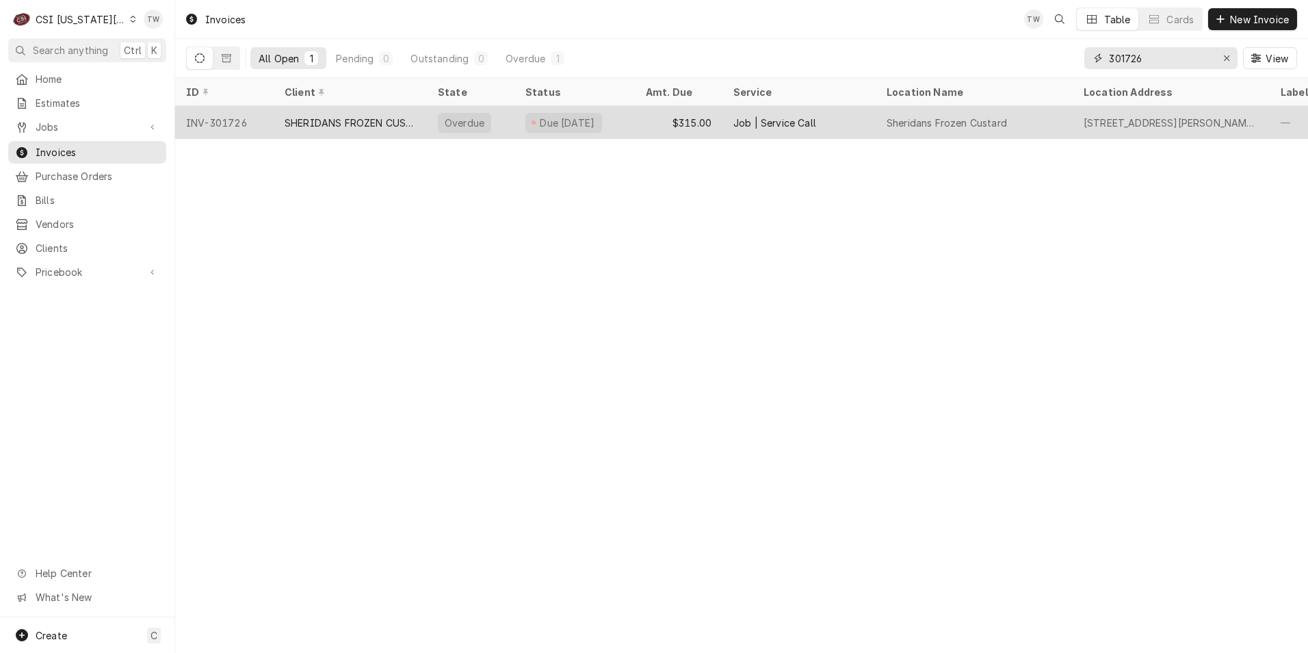
type input "301726"
click at [360, 124] on div "SHERIDANS FROZEN CUSTARD - [PERSON_NAME] RD" at bounding box center [350, 123] width 131 height 14
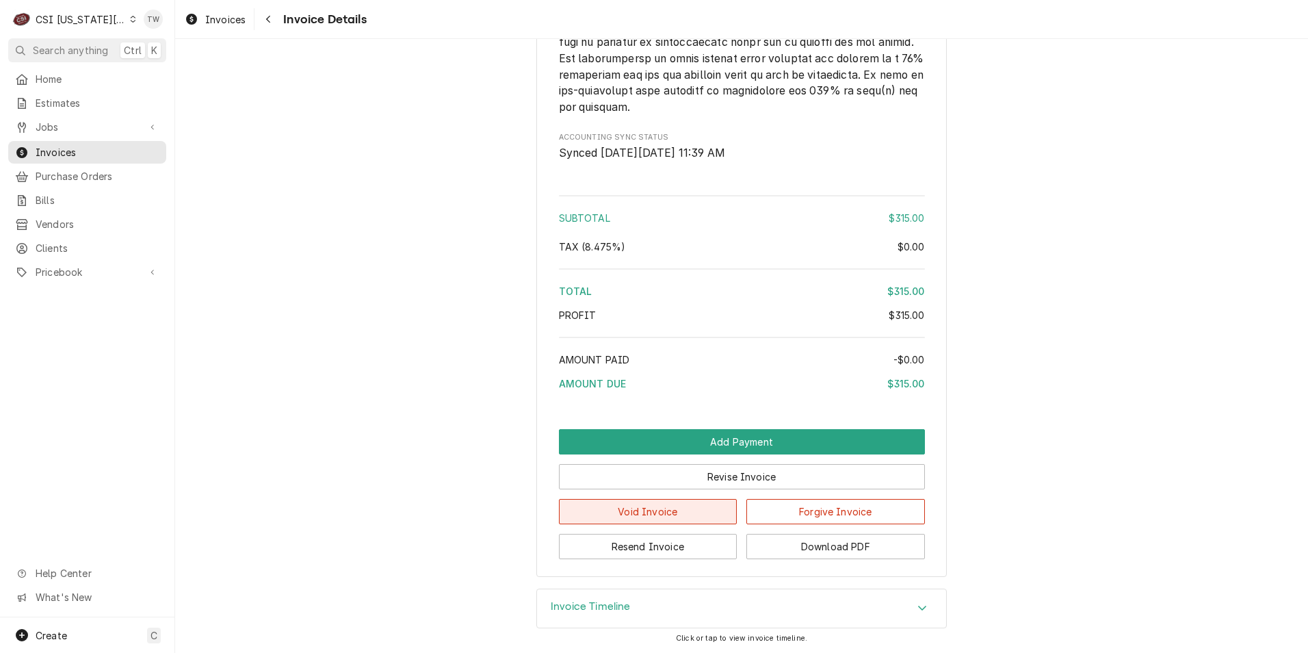
scroll to position [2141, 0]
click at [710, 603] on div "Invoice Timeline" at bounding box center [741, 608] width 409 height 38
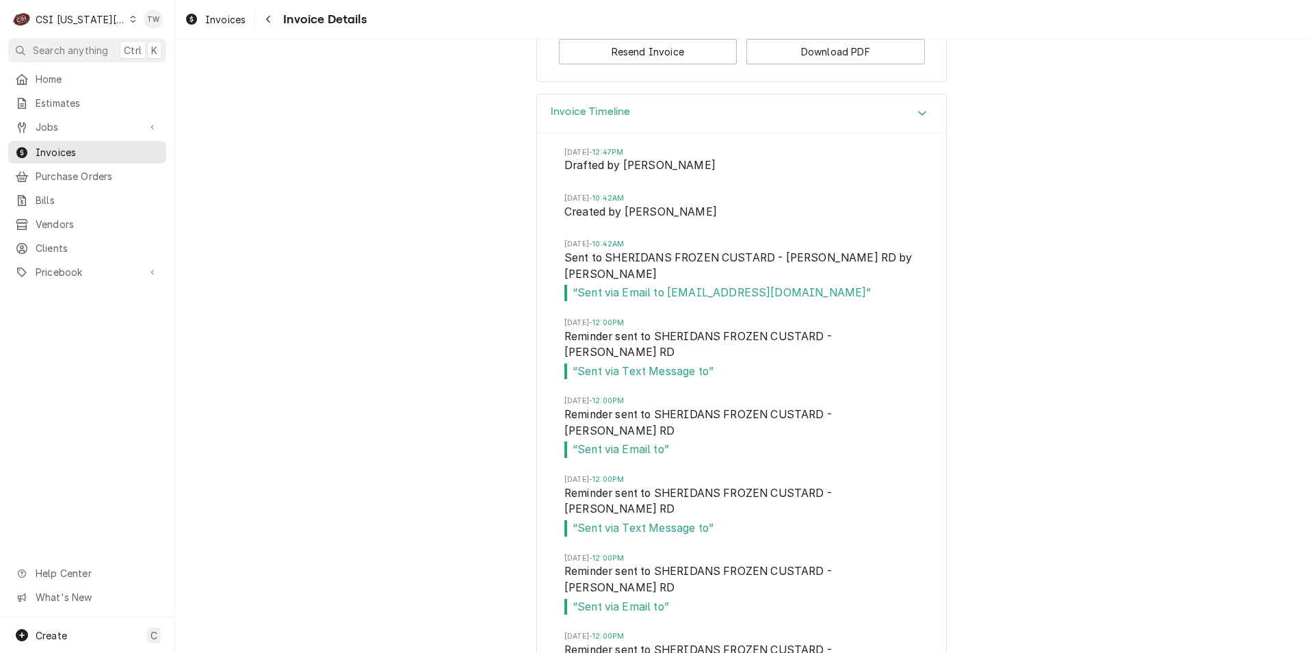
scroll to position [2600, 0]
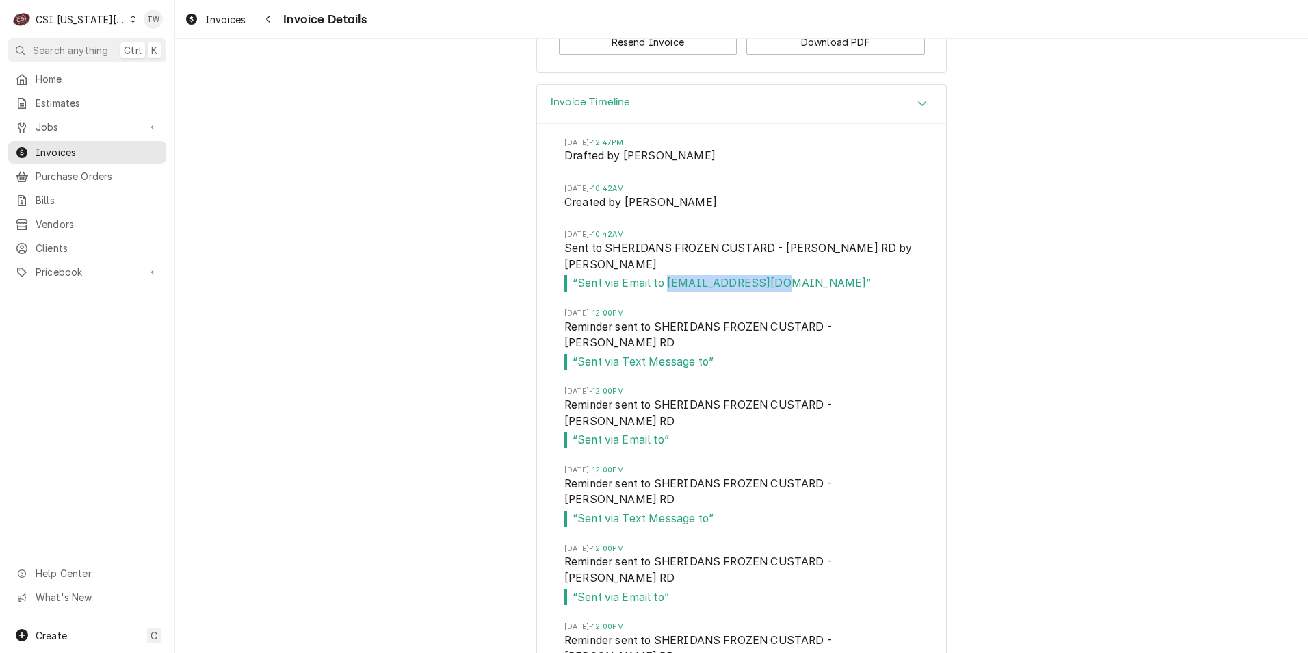
drag, startPoint x: 767, startPoint y: 328, endPoint x: 663, endPoint y: 335, distance: 104.2
click at [663, 291] on span "“ Sent via Email to melissan@fkcpa.net ”" at bounding box center [741, 283] width 354 height 16
copy span "melissan@fkcpa.net"
click at [865, 55] on button "Download PDF" at bounding box center [835, 41] width 179 height 25
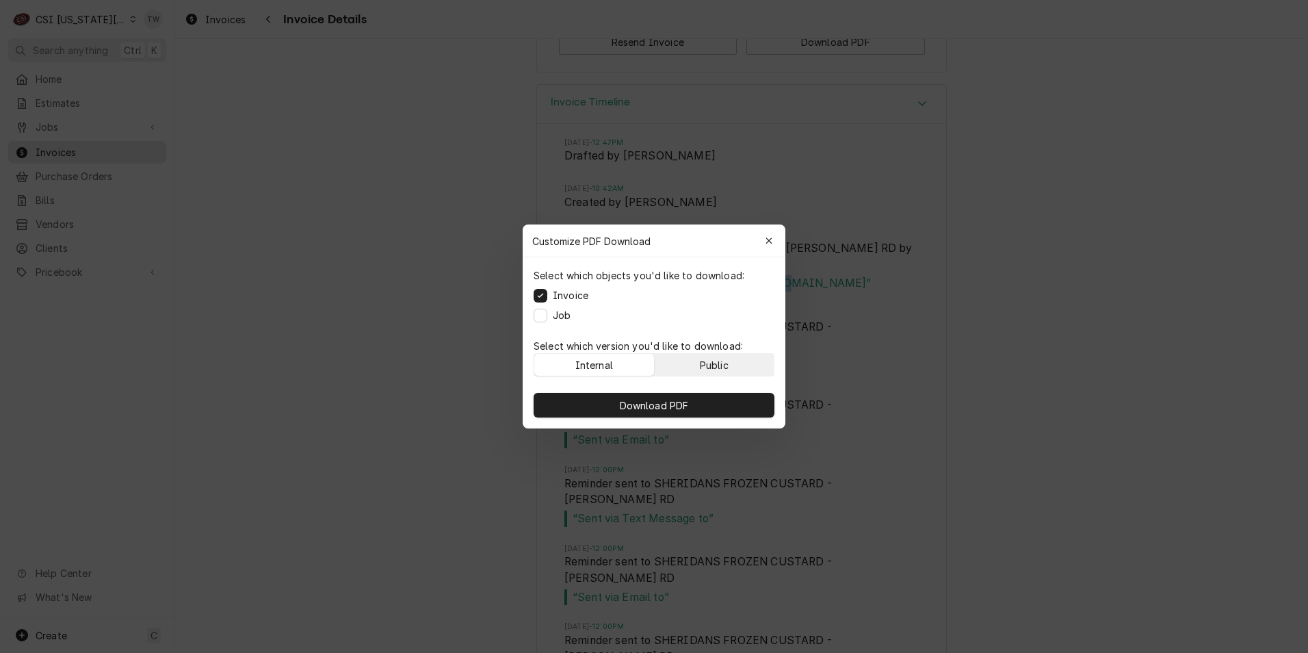
click at [706, 354] on button "Public" at bounding box center [715, 365] width 120 height 22
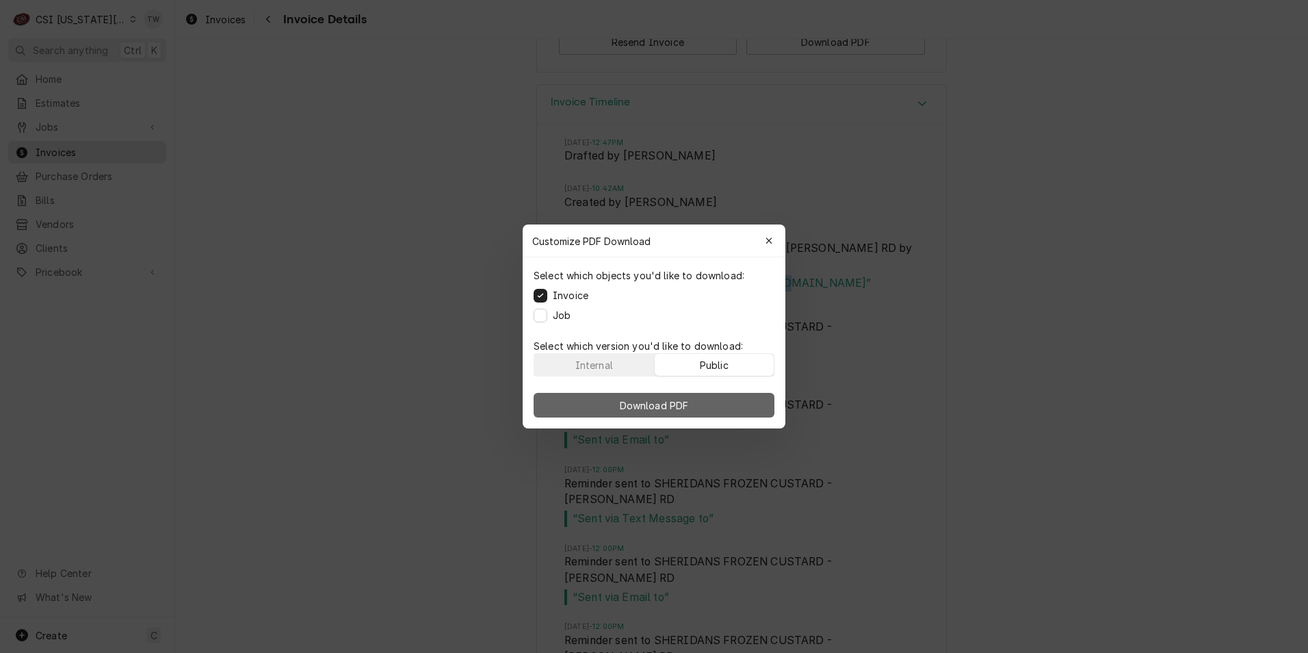
click at [713, 398] on button "Download PDF" at bounding box center [654, 405] width 241 height 25
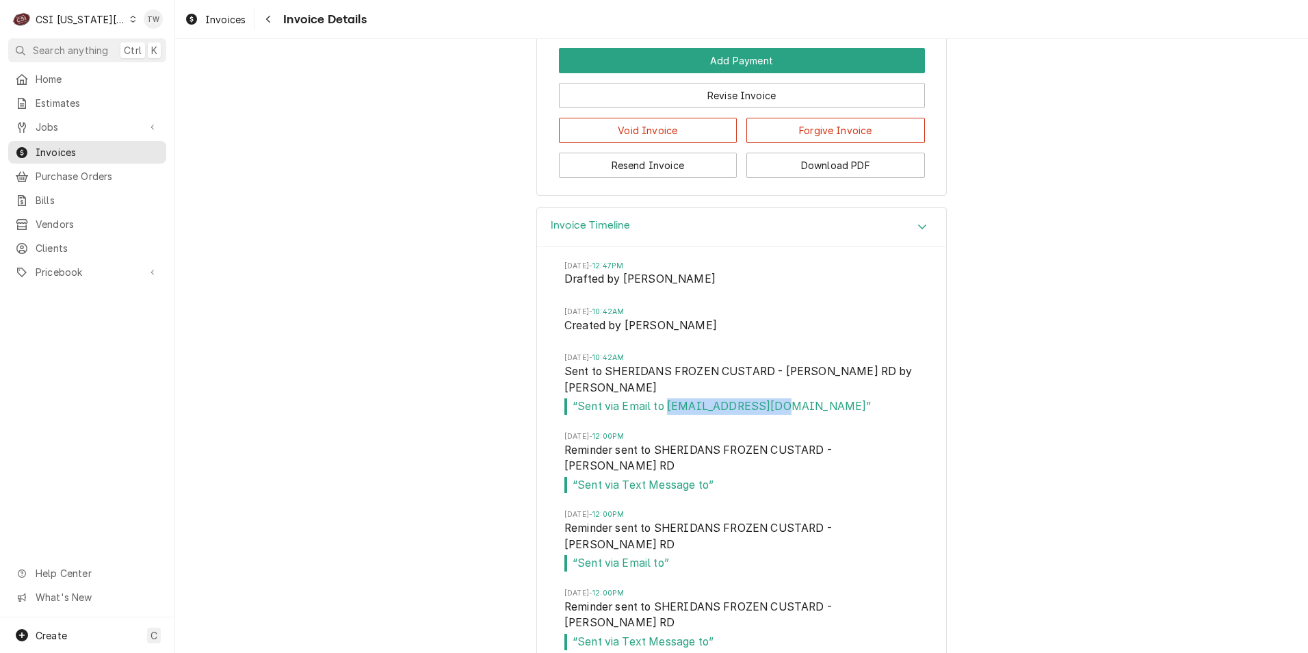
scroll to position [2326, 0]
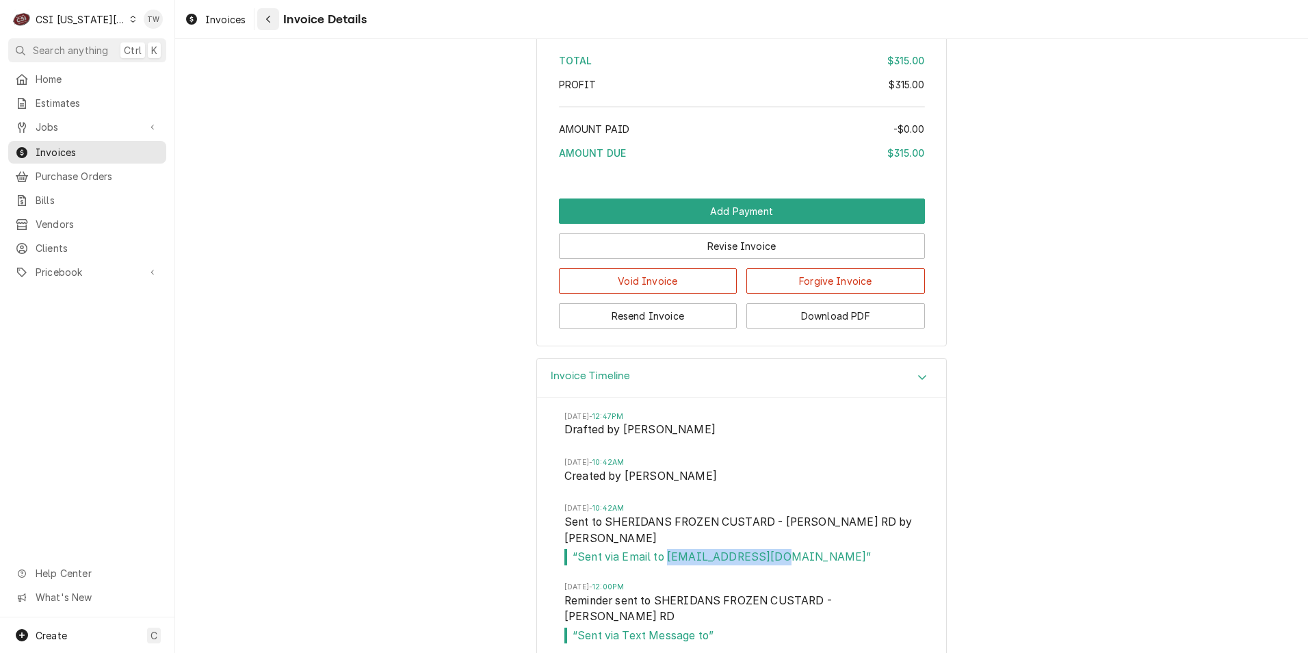
click at [267, 25] on div "Navigate back" at bounding box center [268, 19] width 14 height 14
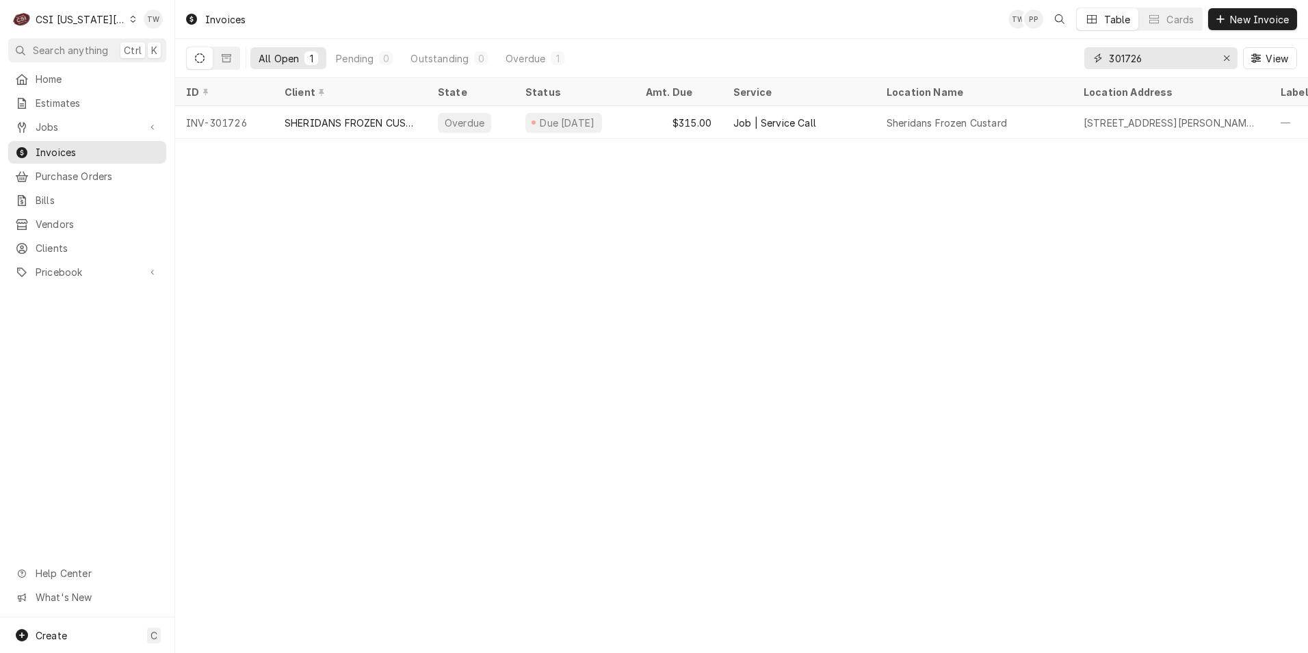
drag, startPoint x: 1158, startPoint y: 58, endPoint x: 716, endPoint y: 49, distance: 442.1
click at [716, 49] on div "All Open 1 Pending 0 Outstanding 0 Overdue 1 301726 View" at bounding box center [741, 58] width 1111 height 38
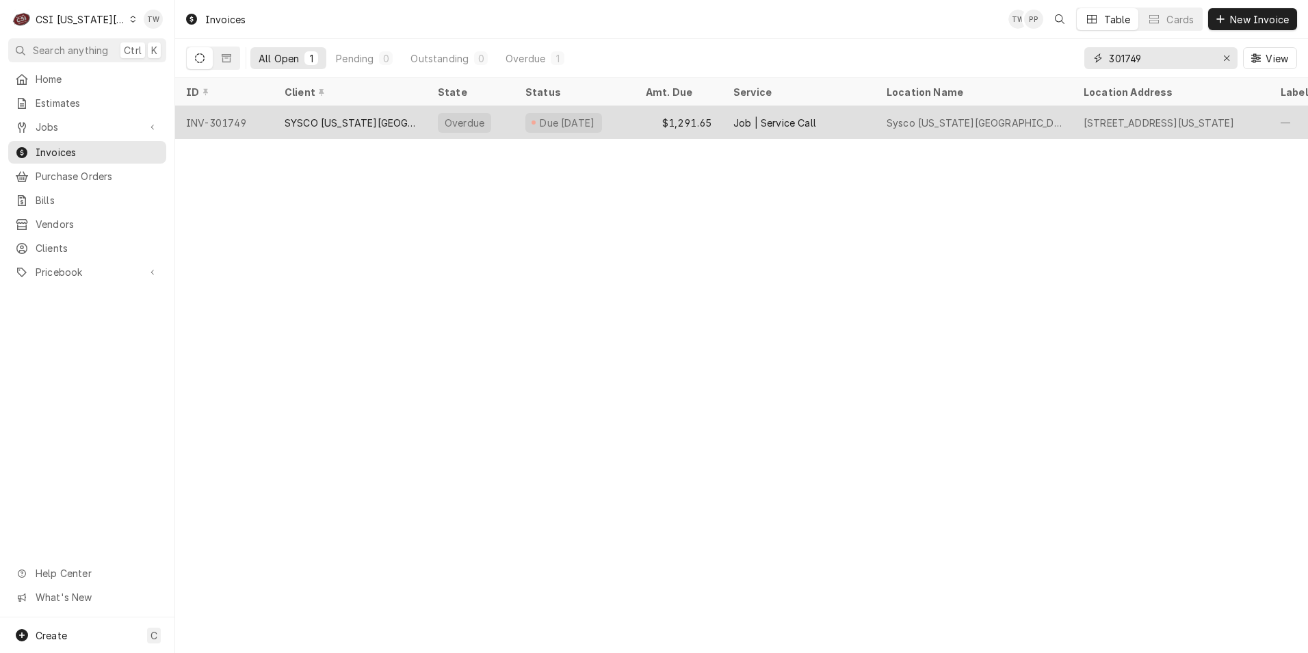
type input "301749"
click at [272, 128] on div "INV-301749" at bounding box center [224, 122] width 99 height 33
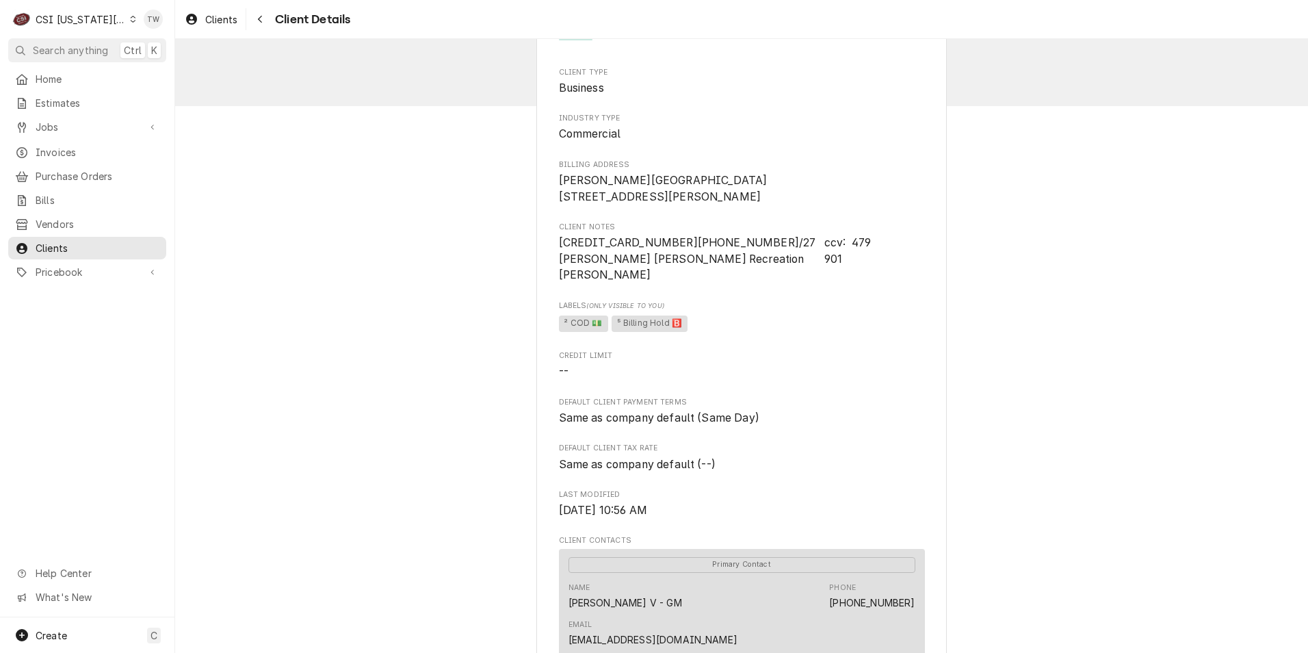
scroll to position [137, 0]
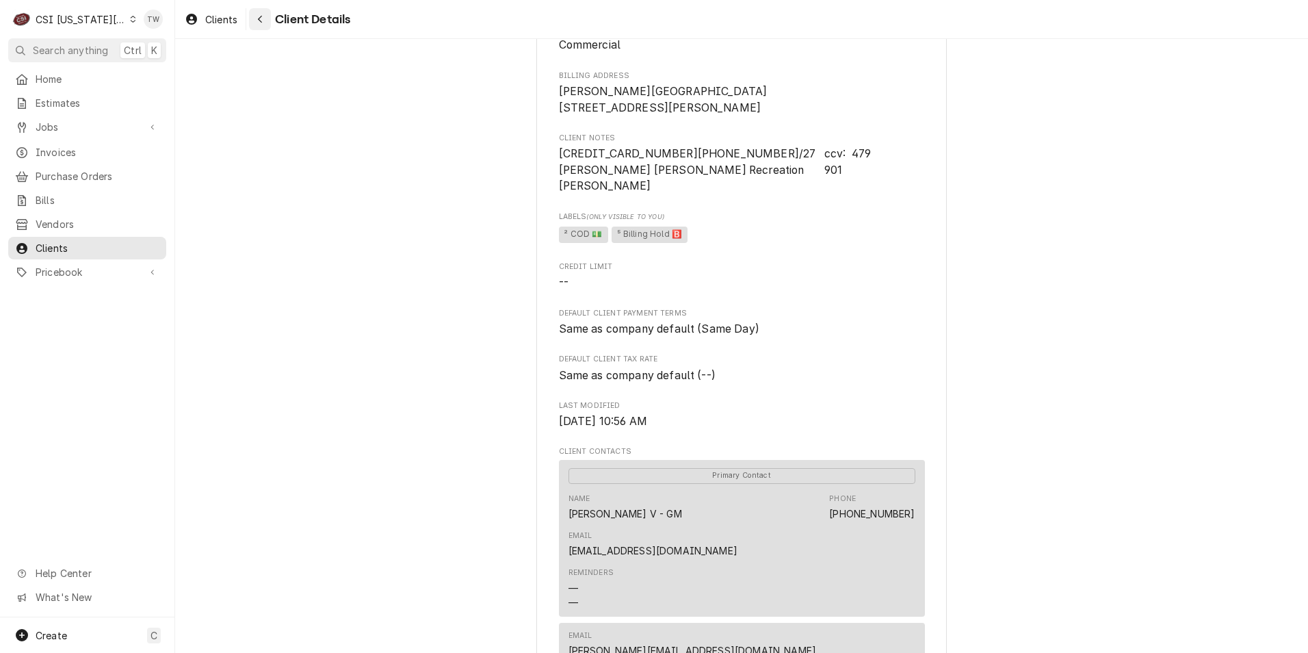
click at [261, 27] on button "Navigate back" at bounding box center [260, 19] width 22 height 22
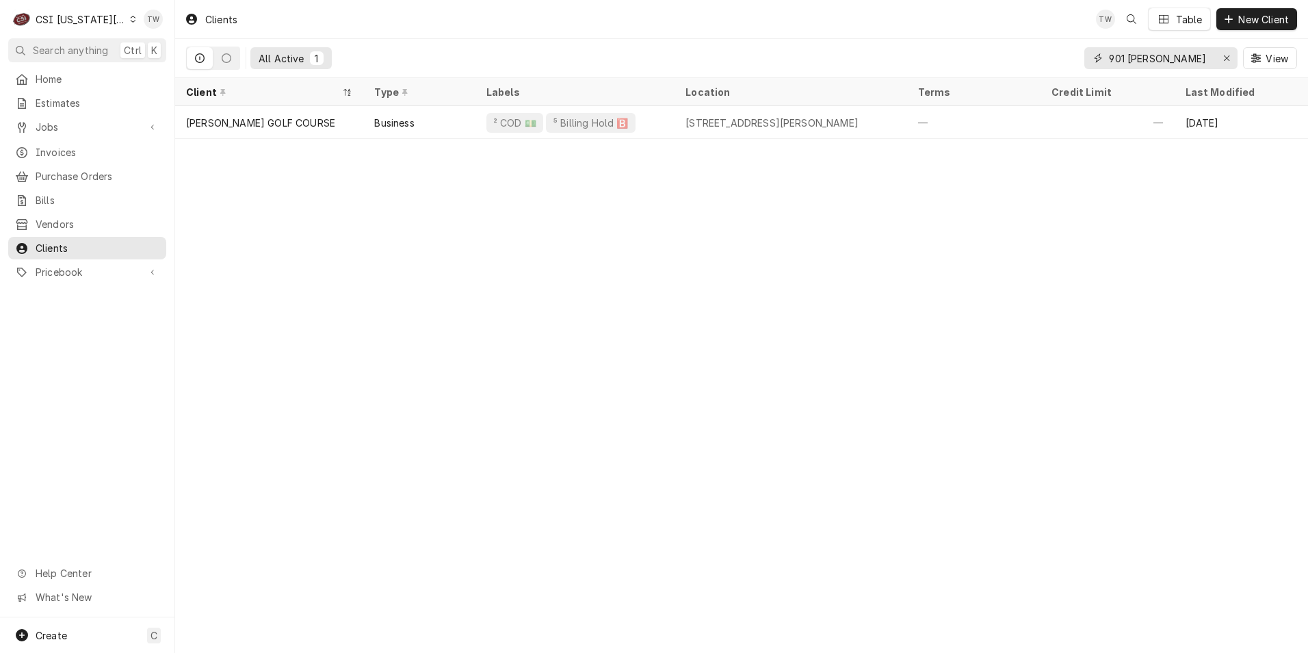
drag, startPoint x: 1150, startPoint y: 63, endPoint x: 882, endPoint y: 60, distance: 268.2
click at [882, 60] on div "All Active 1 901 woll View" at bounding box center [741, 58] width 1111 height 38
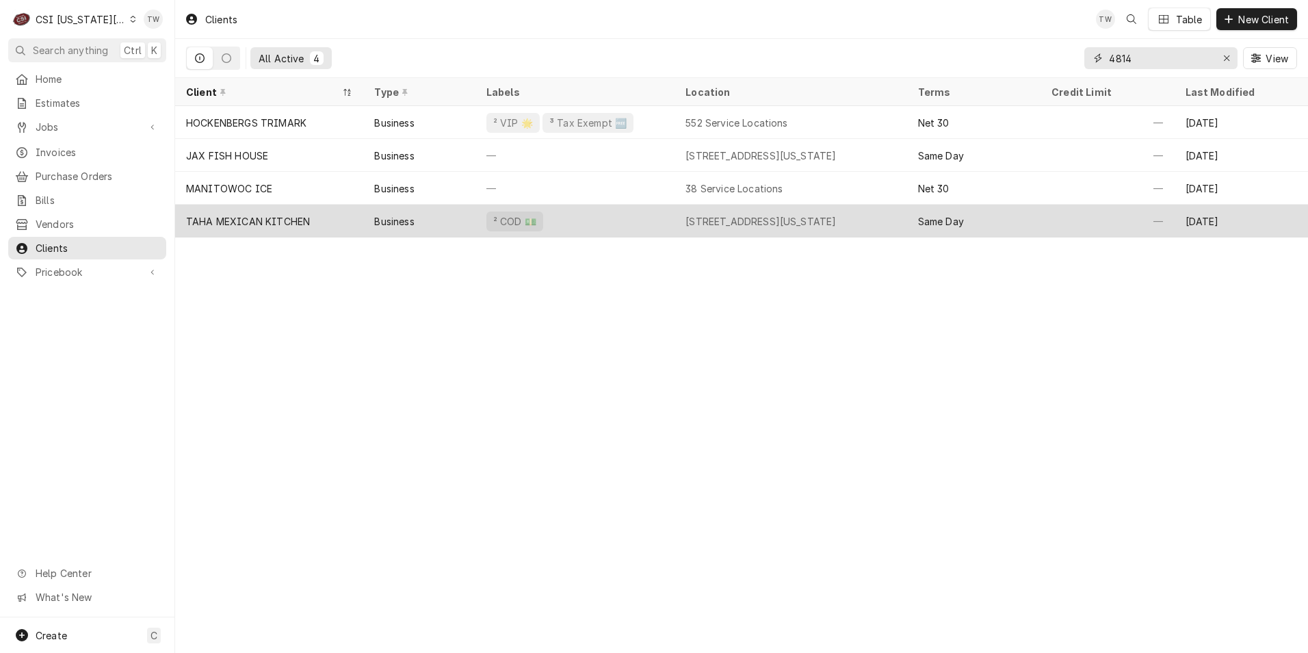
type input "4814"
click at [566, 223] on div "² COD 💵" at bounding box center [575, 221] width 199 height 33
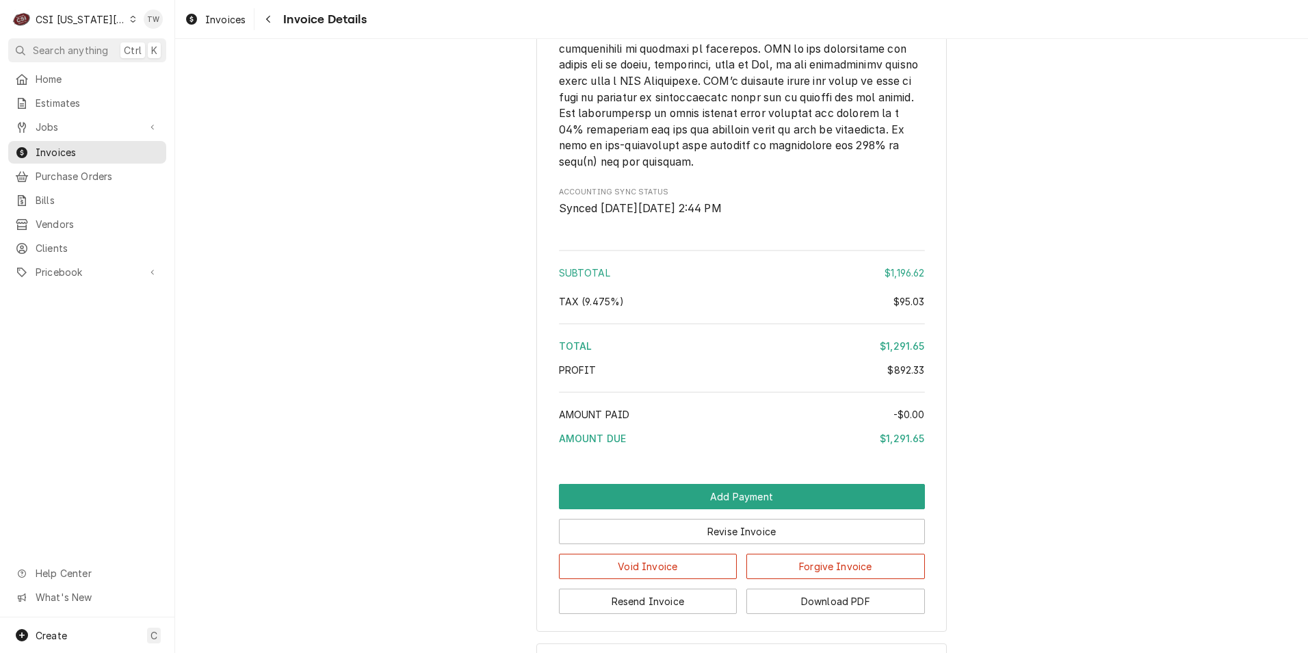
scroll to position [2901, 0]
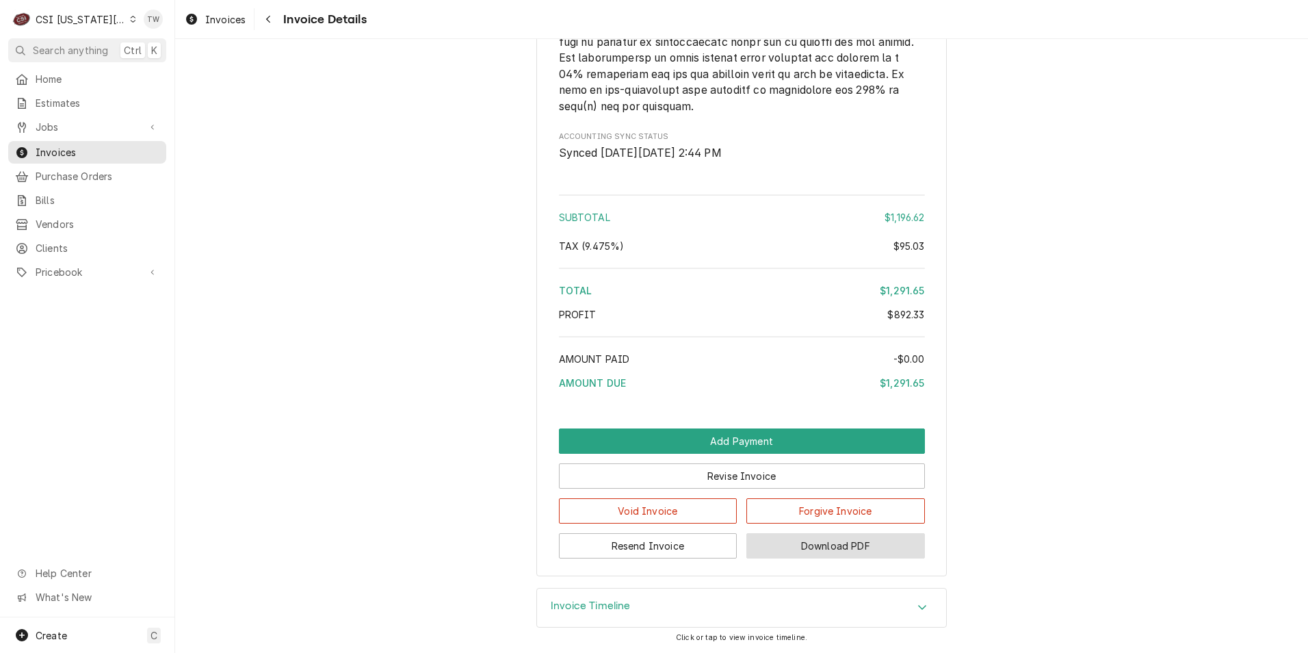
click at [811, 540] on button "Download PDF" at bounding box center [835, 545] width 179 height 25
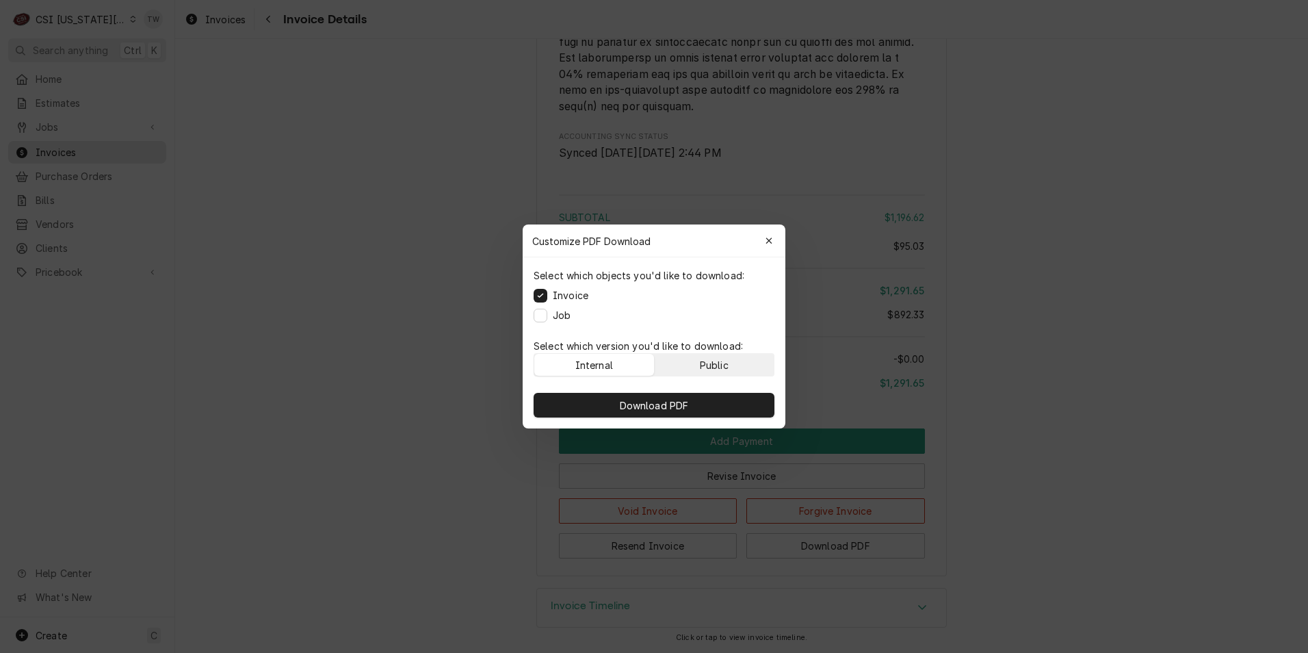
click at [731, 371] on button "Public" at bounding box center [715, 365] width 120 height 22
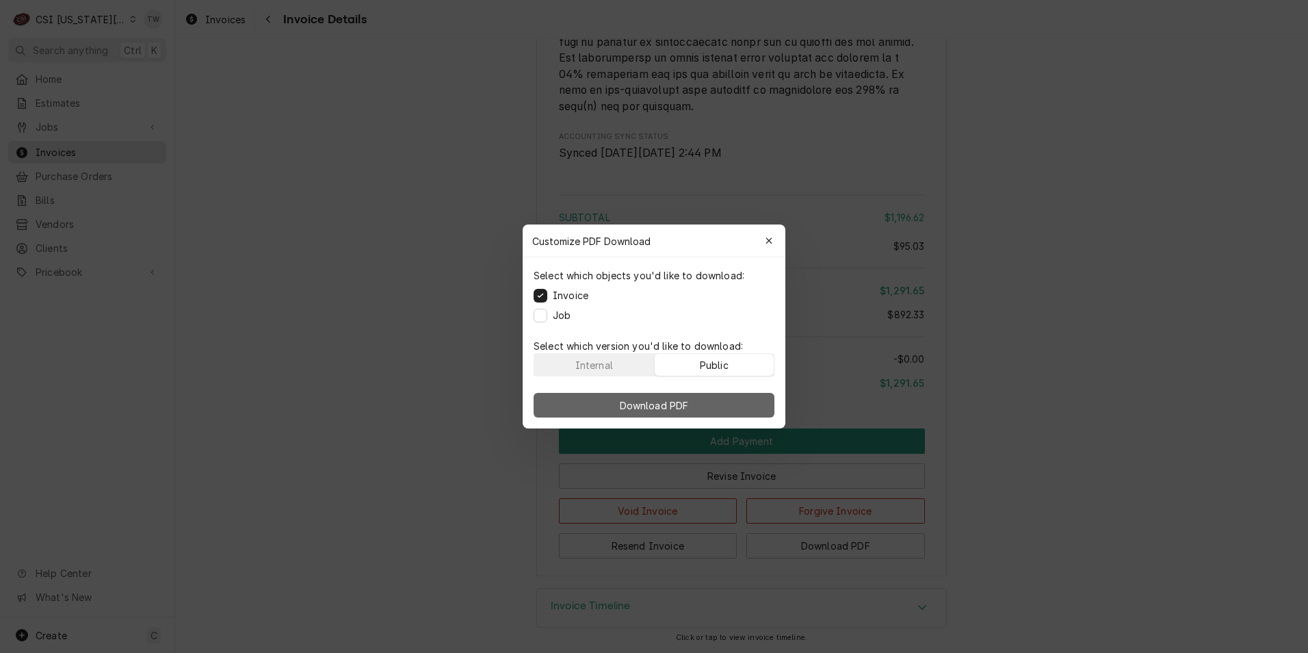
click at [708, 406] on button "Download PDF" at bounding box center [654, 405] width 241 height 25
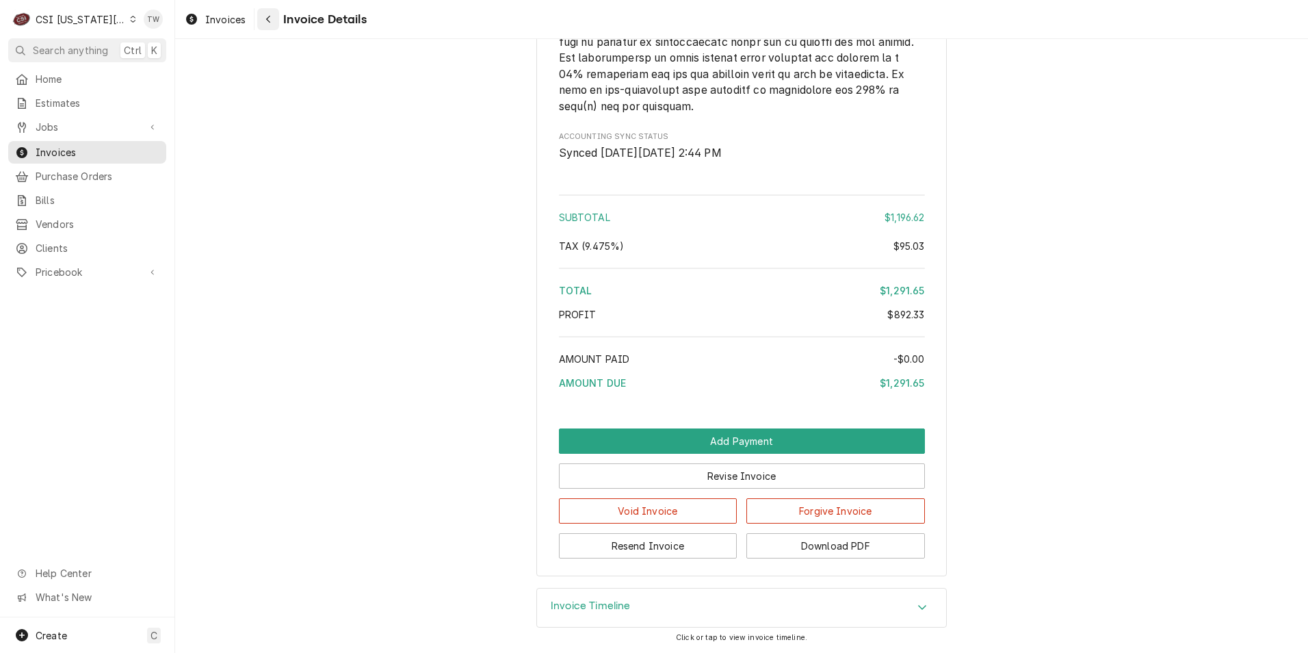
click at [268, 26] on button "Navigate back" at bounding box center [268, 19] width 22 height 22
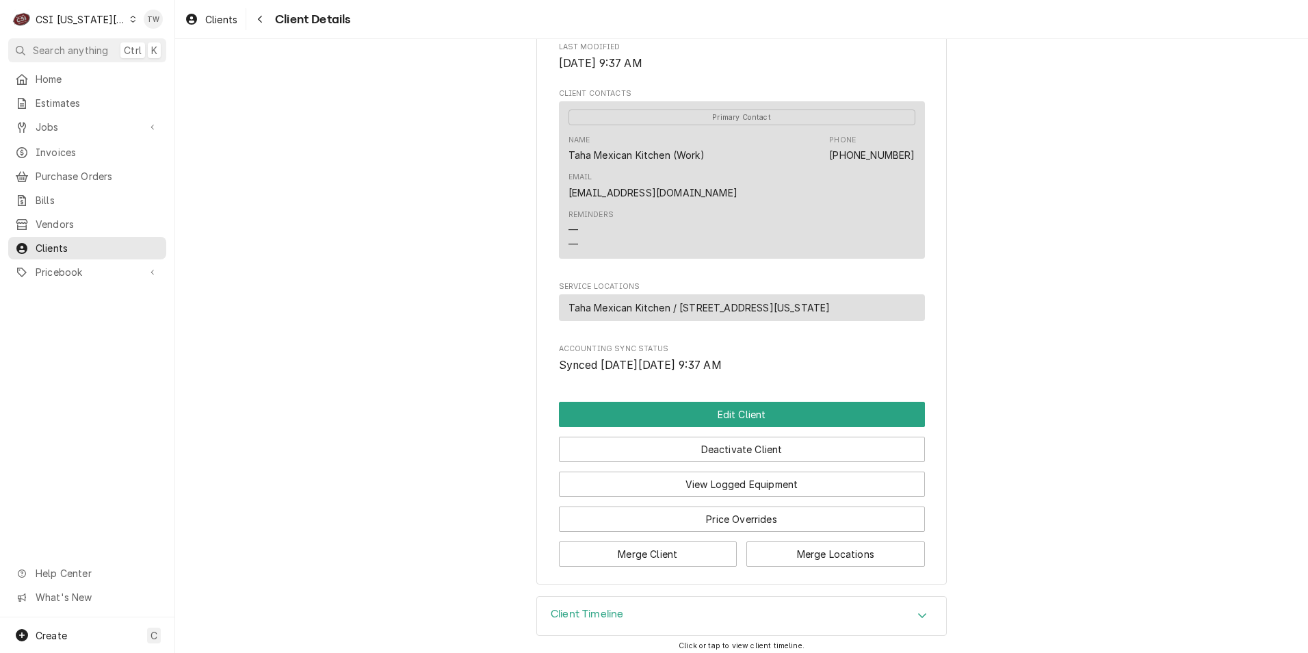
scroll to position [568, 0]
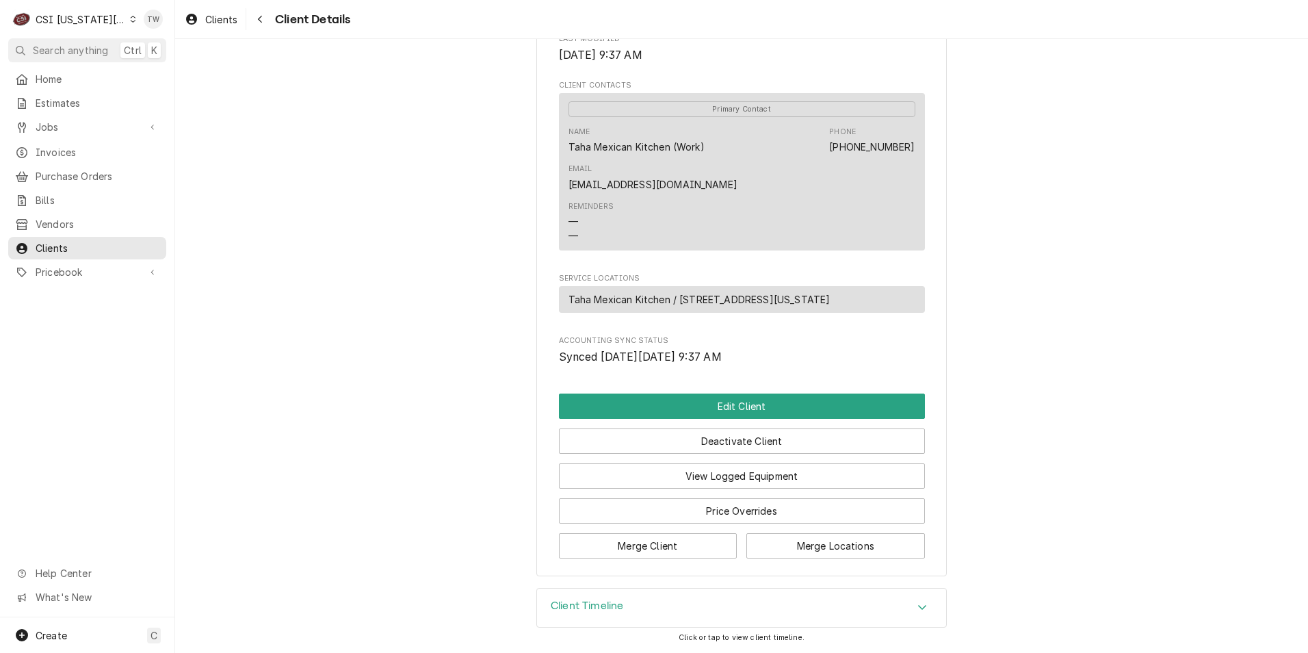
click at [625, 600] on div "Client Timeline" at bounding box center [741, 607] width 409 height 38
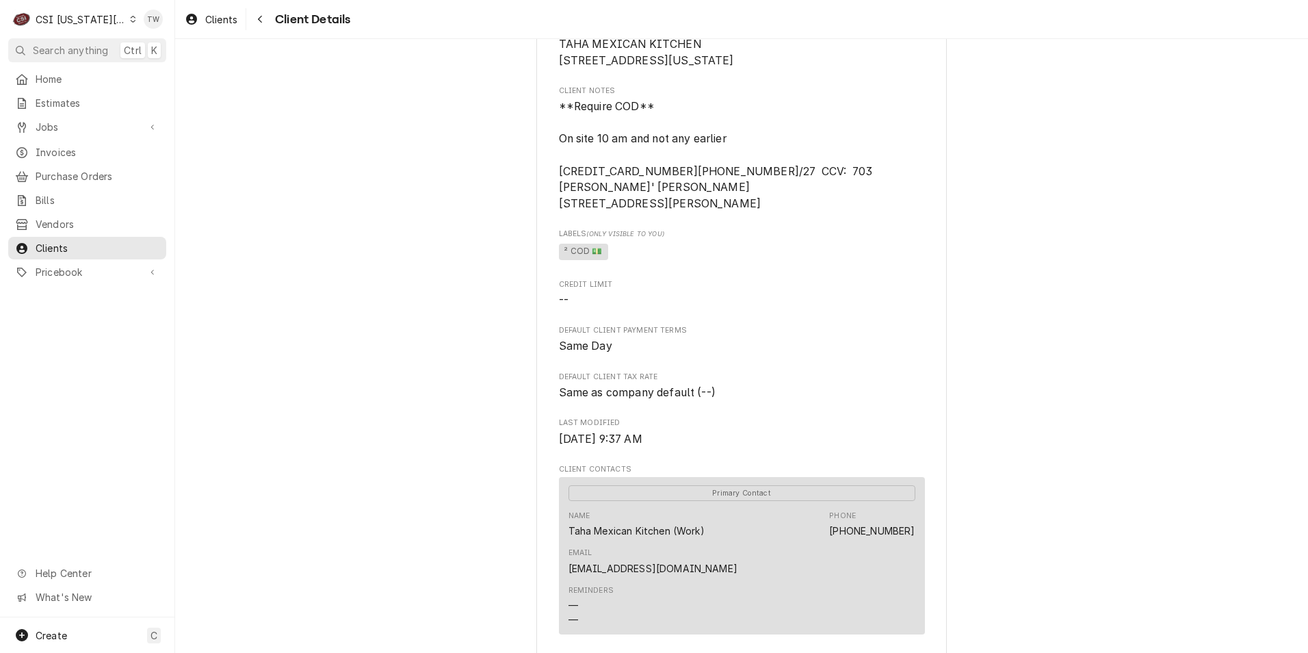
scroll to position [205, 0]
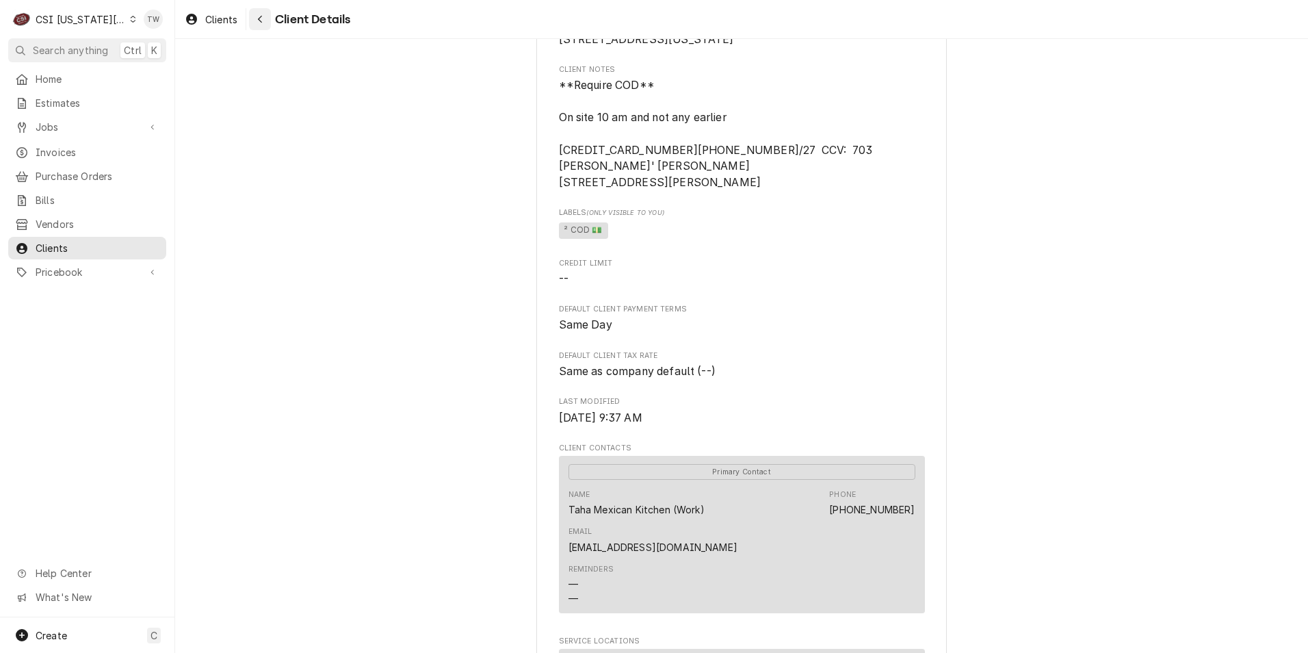
click at [269, 20] on button "Navigate back" at bounding box center [260, 19] width 22 height 22
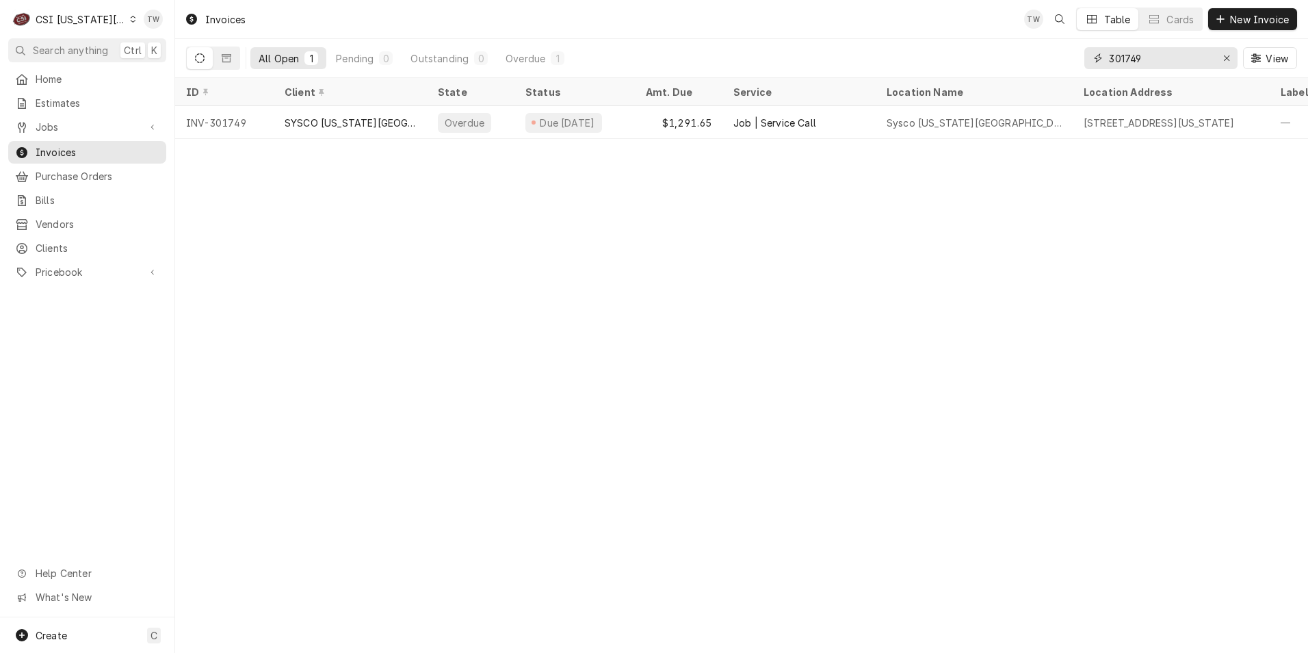
drag, startPoint x: 1146, startPoint y: 62, endPoint x: 1031, endPoint y: 49, distance: 115.7
click at [1031, 49] on div "All Open 1 Pending 0 Outstanding 0 Overdue 1 301749 View" at bounding box center [741, 58] width 1111 height 38
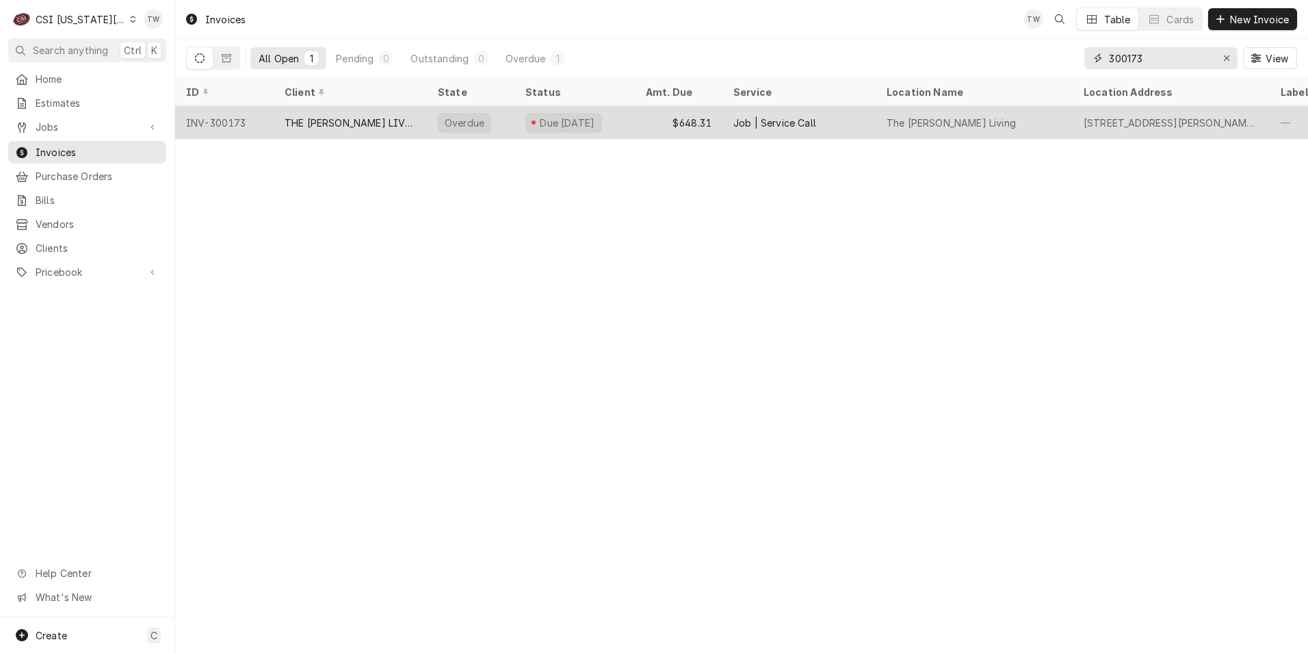
type input "300173"
click at [430, 120] on div "Overdue" at bounding box center [471, 122] width 88 height 33
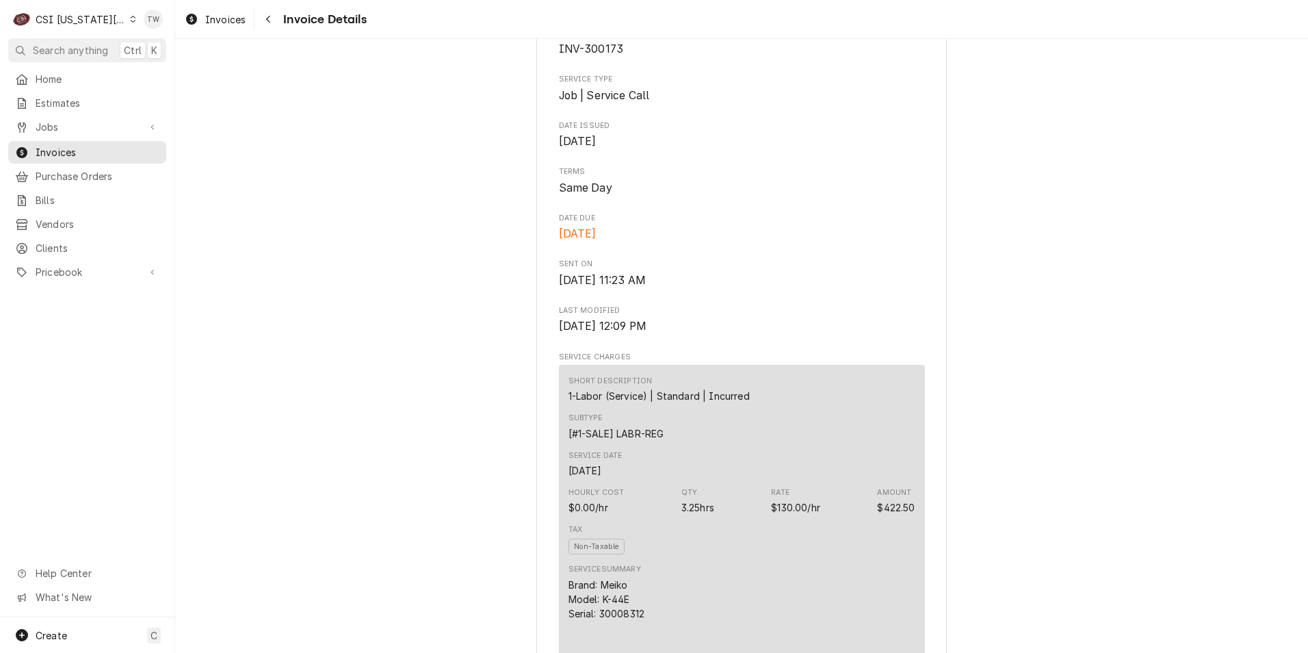
scroll to position [342, 0]
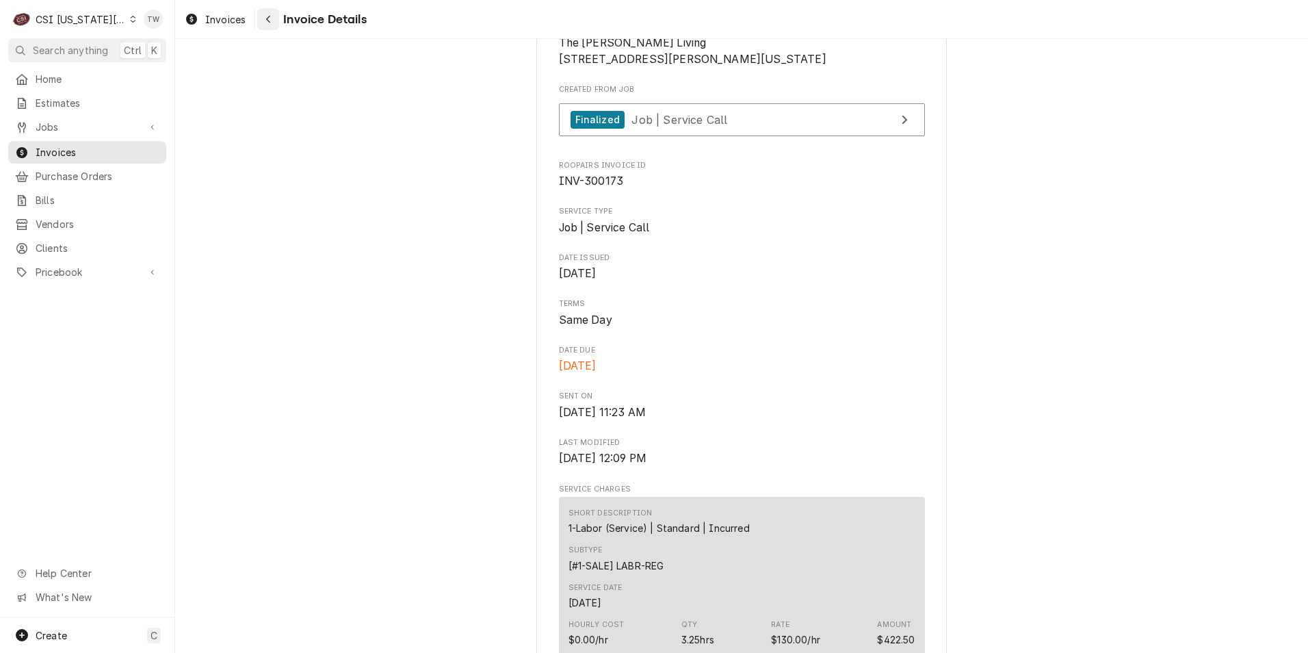
click at [263, 25] on div "Navigate back" at bounding box center [268, 19] width 14 height 14
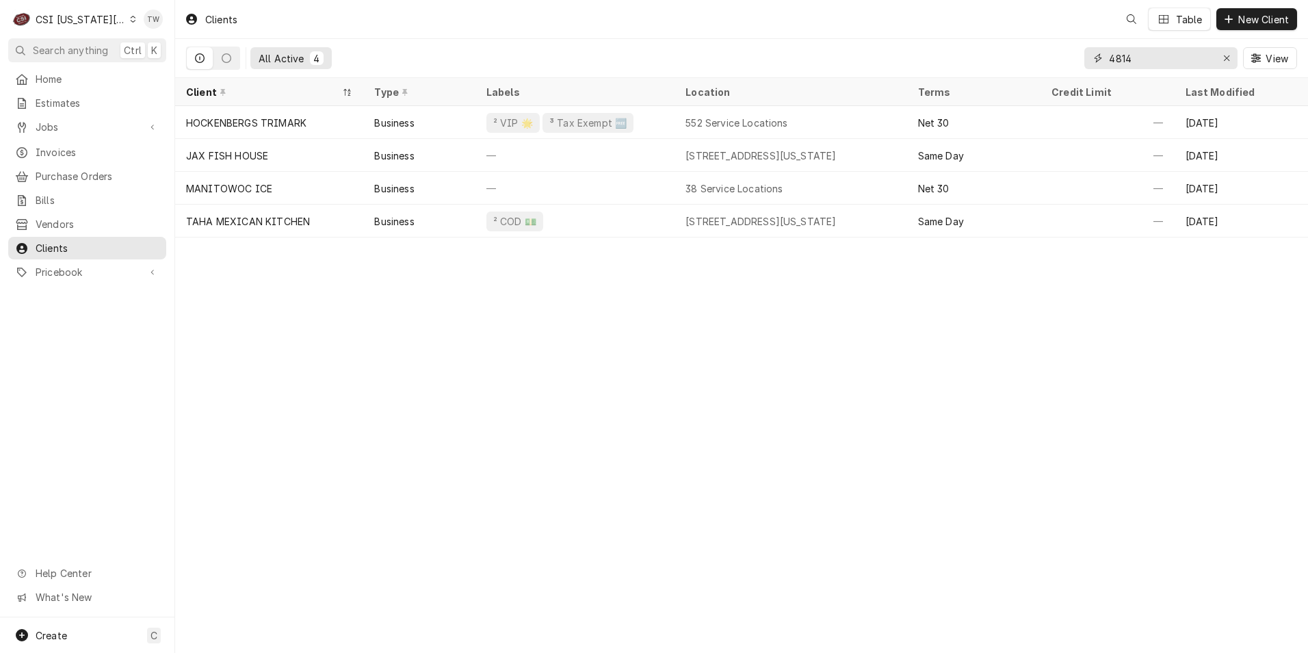
drag, startPoint x: 1137, startPoint y: 57, endPoint x: 1023, endPoint y: 46, distance: 114.8
click at [1023, 46] on div "All Active 4 4814 View" at bounding box center [741, 58] width 1111 height 38
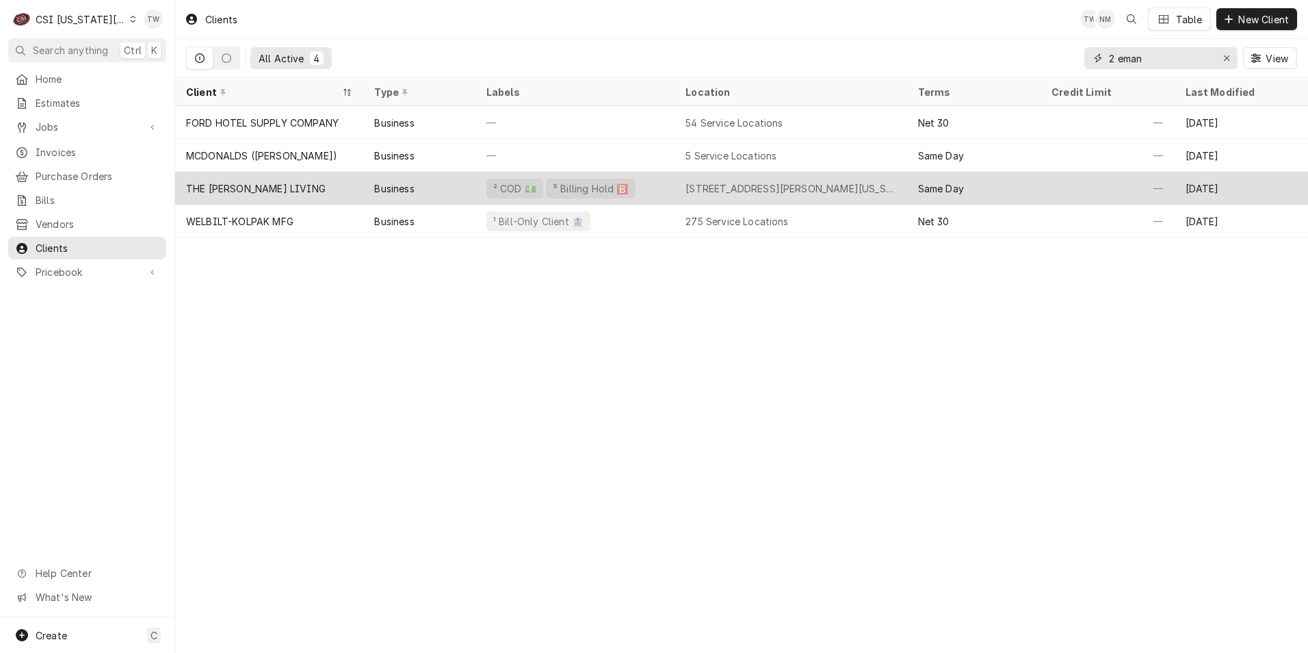
type input "2 eman"
click at [417, 192] on div "Business" at bounding box center [419, 188] width 112 height 33
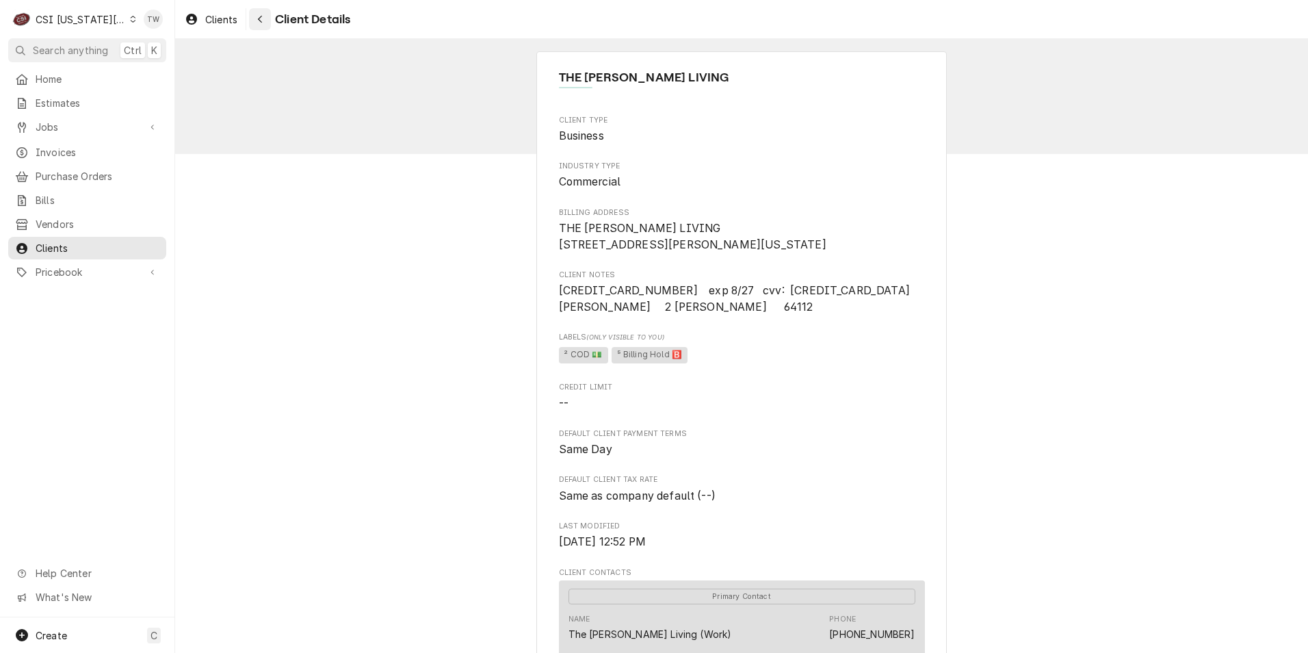
click at [261, 23] on icon "Navigate back" at bounding box center [260, 19] width 6 height 10
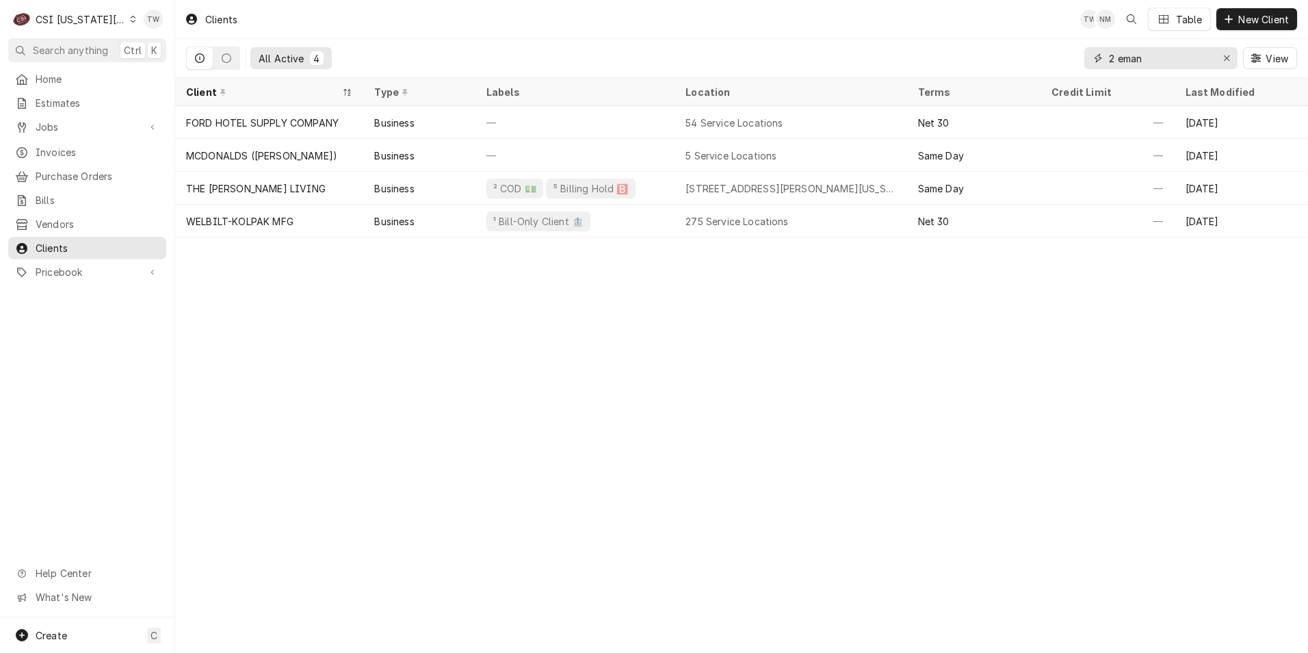
drag, startPoint x: 1152, startPoint y: 49, endPoint x: 934, endPoint y: 40, distance: 218.5
click at [934, 40] on div "All Active 4 2 eman View" at bounding box center [741, 58] width 1111 height 38
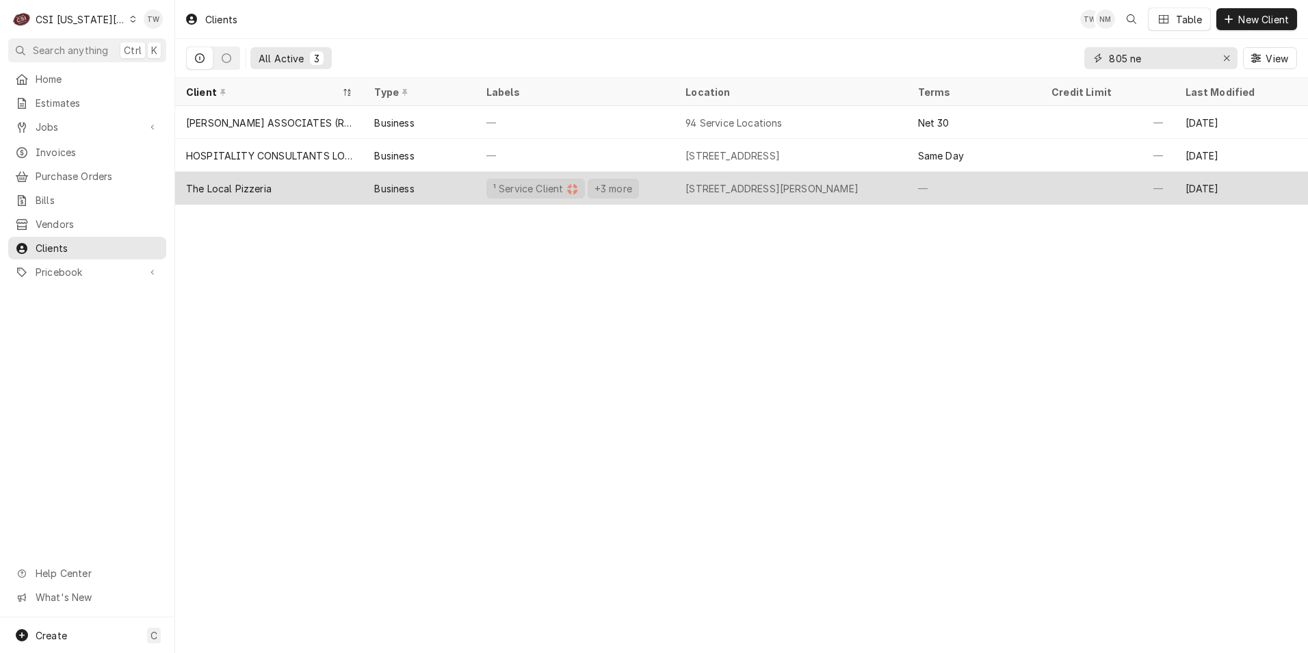
type input "805 ne"
click at [346, 183] on div "The Local Pizzeria" at bounding box center [269, 188] width 188 height 33
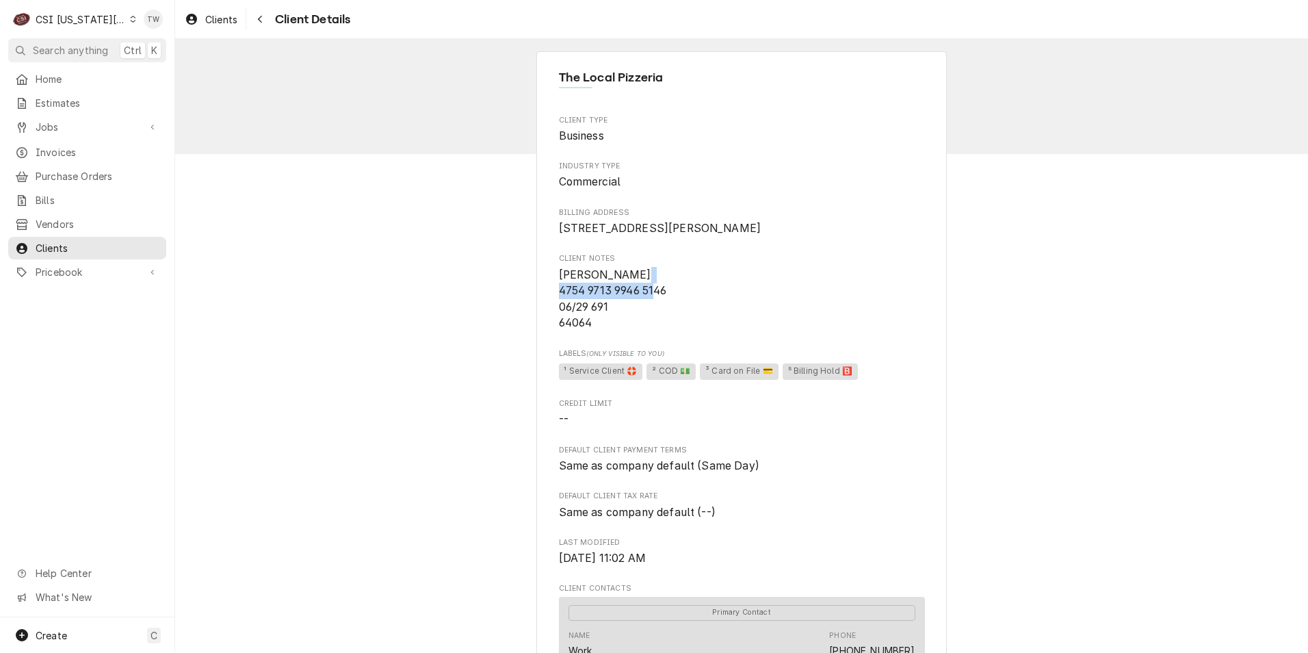
drag, startPoint x: 665, startPoint y: 307, endPoint x: 545, endPoint y: 302, distance: 119.8
click at [545, 302] on div "The Local Pizzeria Client Type Business Industry Type Commercial Billing Addres…" at bounding box center [741, 646] width 411 height 1190
copy span "4754 9713 9946 5146"
drag, startPoint x: 670, startPoint y: 328, endPoint x: 630, endPoint y: 276, distance: 65.4
click at [669, 328] on span "[PERSON_NAME] 4754 9713 9946 5146 06/29 691 64064" at bounding box center [742, 299] width 366 height 65
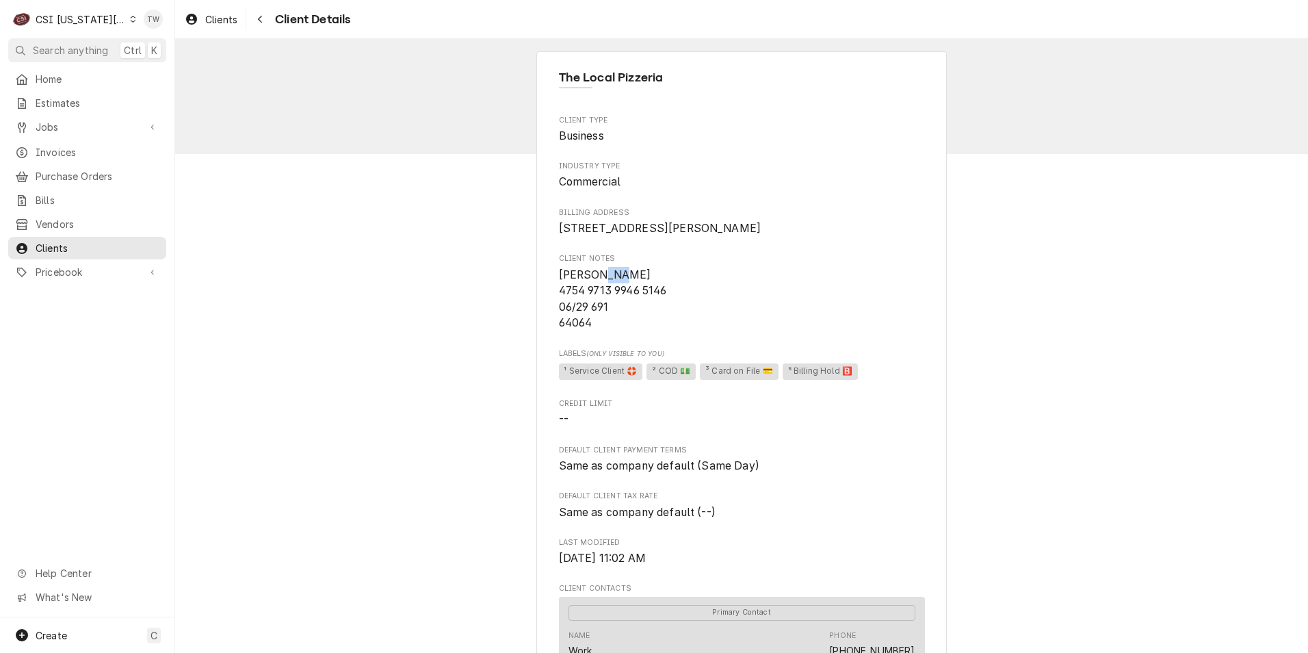
drag, startPoint x: 610, startPoint y: 288, endPoint x: 592, endPoint y: 285, distance: 18.0
click at [592, 285] on span "[PERSON_NAME] 4754 9713 9946 5146 06/29 691 64064" at bounding box center [613, 299] width 108 height 62
drag, startPoint x: 592, startPoint y: 285, endPoint x: 545, endPoint y: 283, distance: 47.3
click at [545, 283] on div "The Local Pizzeria Client Type Business Industry Type Commercial Billing Addres…" at bounding box center [741, 646] width 411 height 1190
copy span "[PERSON_NAME]"
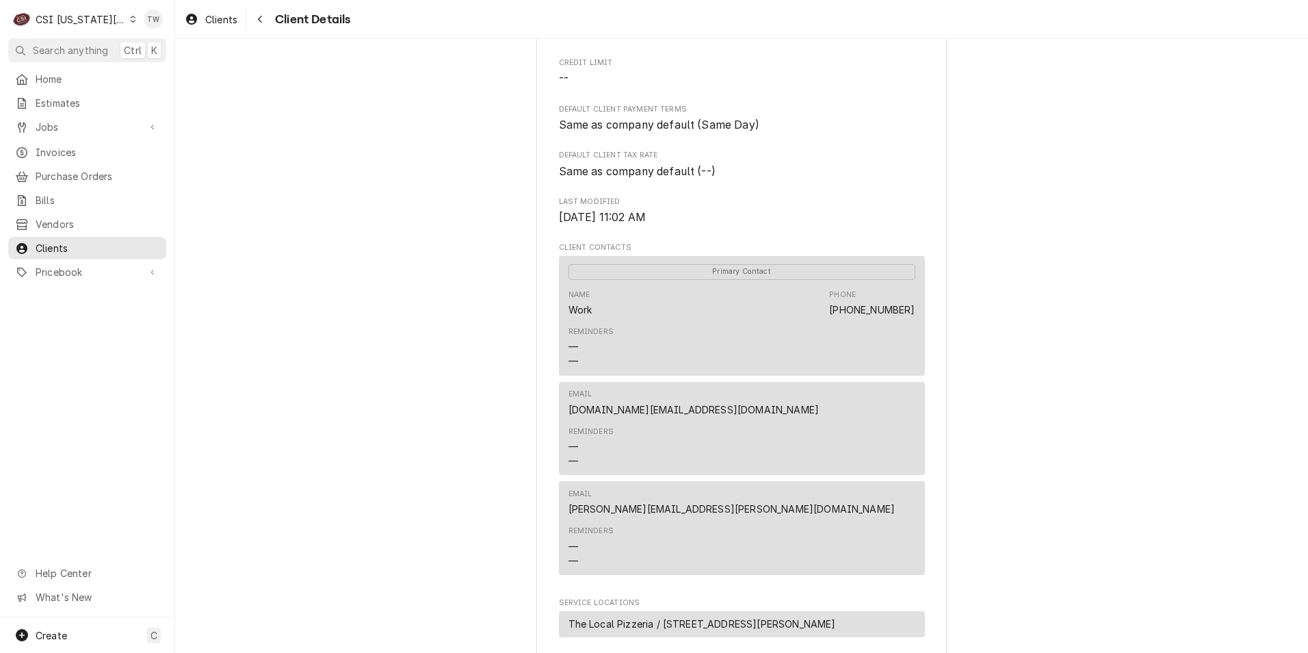
scroll to position [342, 0]
click at [266, 16] on div "Navigate back" at bounding box center [260, 19] width 14 height 14
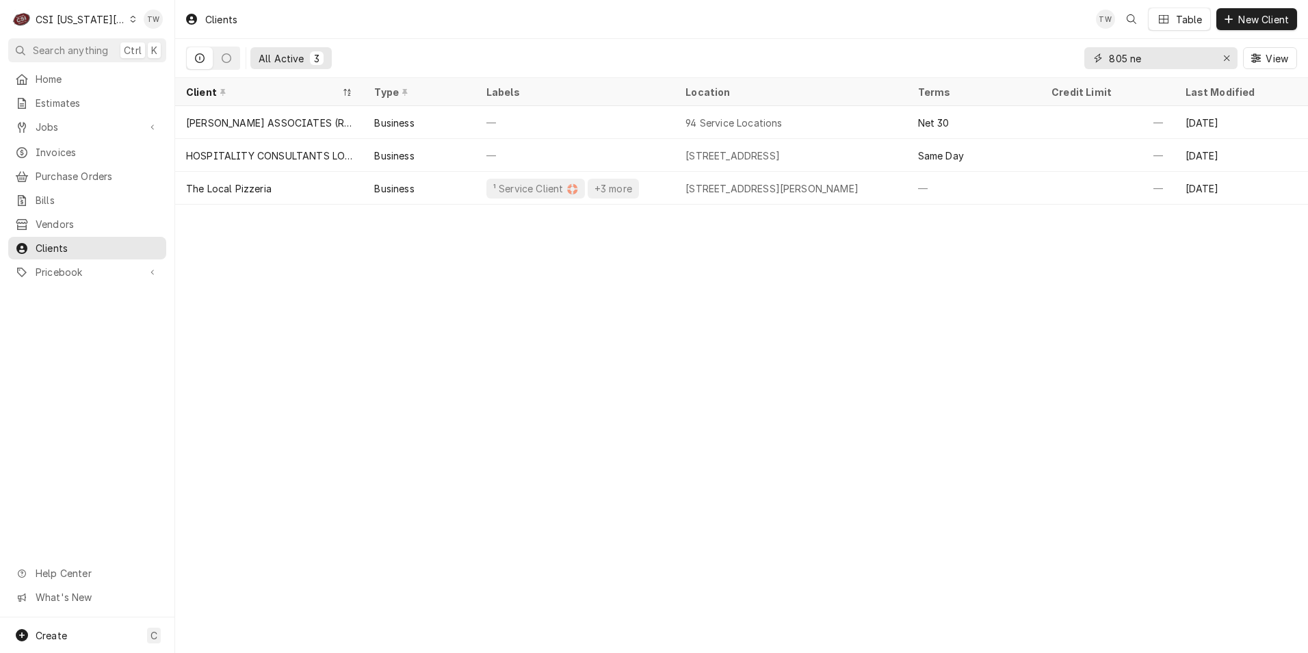
drag, startPoint x: 1044, startPoint y: 42, endPoint x: 1011, endPoint y: 38, distance: 33.8
click at [1012, 40] on div "All Active 3 805 ne View" at bounding box center [741, 58] width 1111 height 38
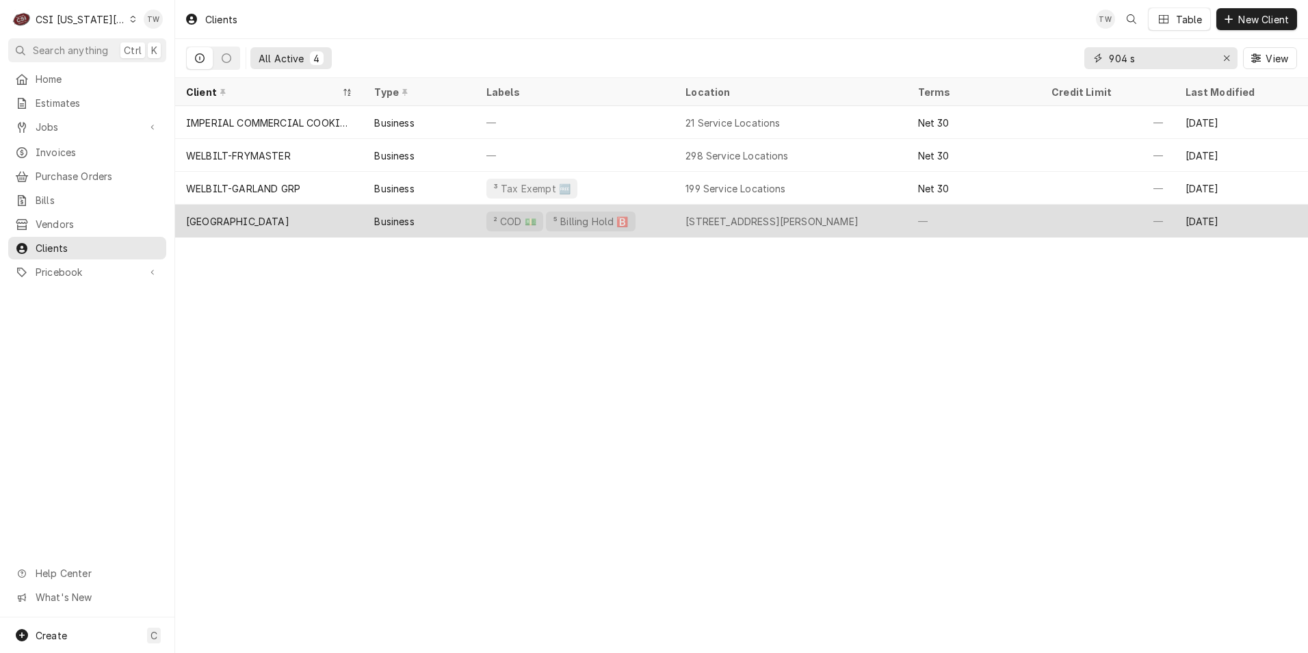
type input "904 s"
click at [466, 222] on div "Business" at bounding box center [419, 221] width 112 height 33
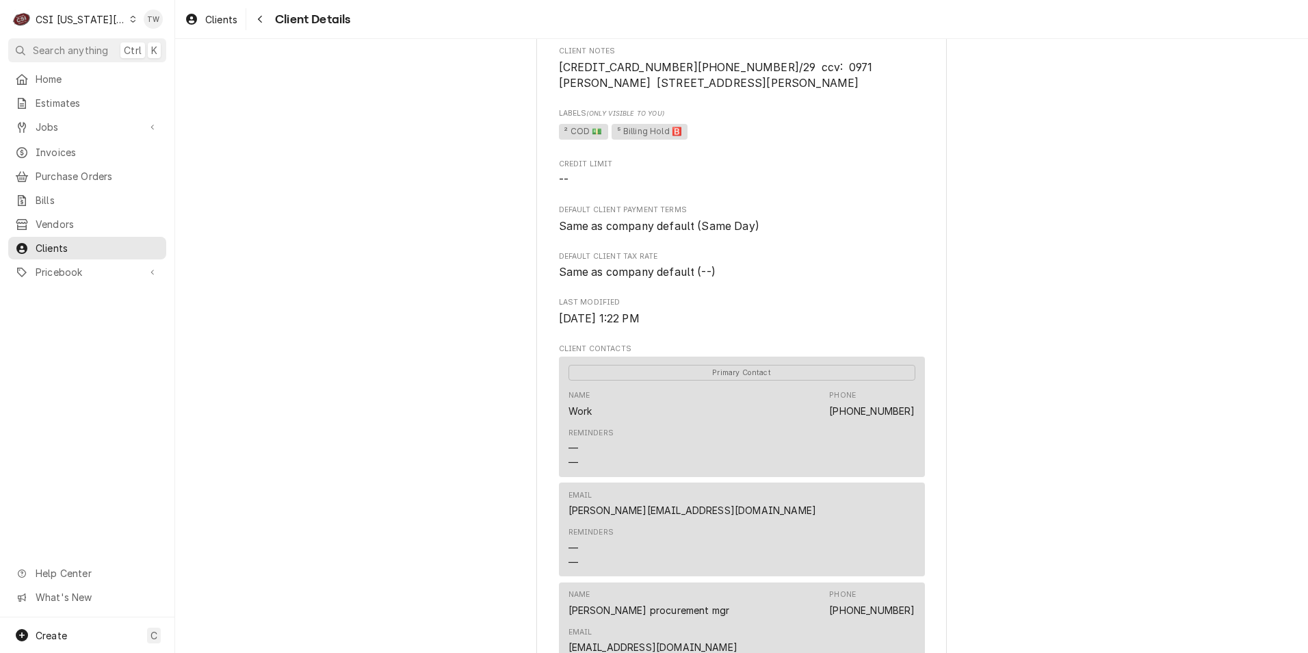
scroll to position [137, 0]
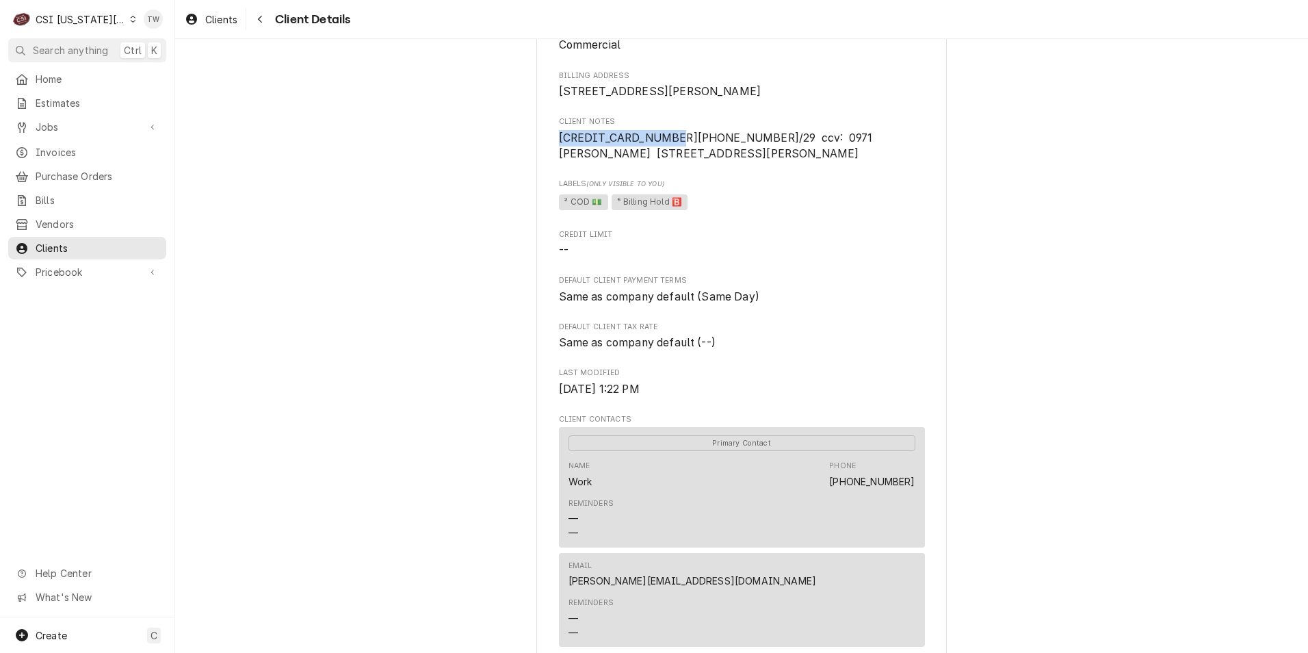
drag, startPoint x: 659, startPoint y: 155, endPoint x: 512, endPoint y: 151, distance: 146.5
click at [512, 151] on div "West Port Estates Client Type Business Industry Type Commercial Billing Address…" at bounding box center [741, 511] width 1133 height 1219
copy span "3794 0221 5672 008"
drag, startPoint x: 864, startPoint y: 155, endPoint x: 600, endPoint y: 172, distance: 264.6
click at [600, 161] on span "[CREDIT_CARD_NUMBER][PHONE_NUMBER]/29 ccv: 0971 [PERSON_NAME] [STREET_ADDRESS][…" at bounding box center [719, 145] width 320 height 29
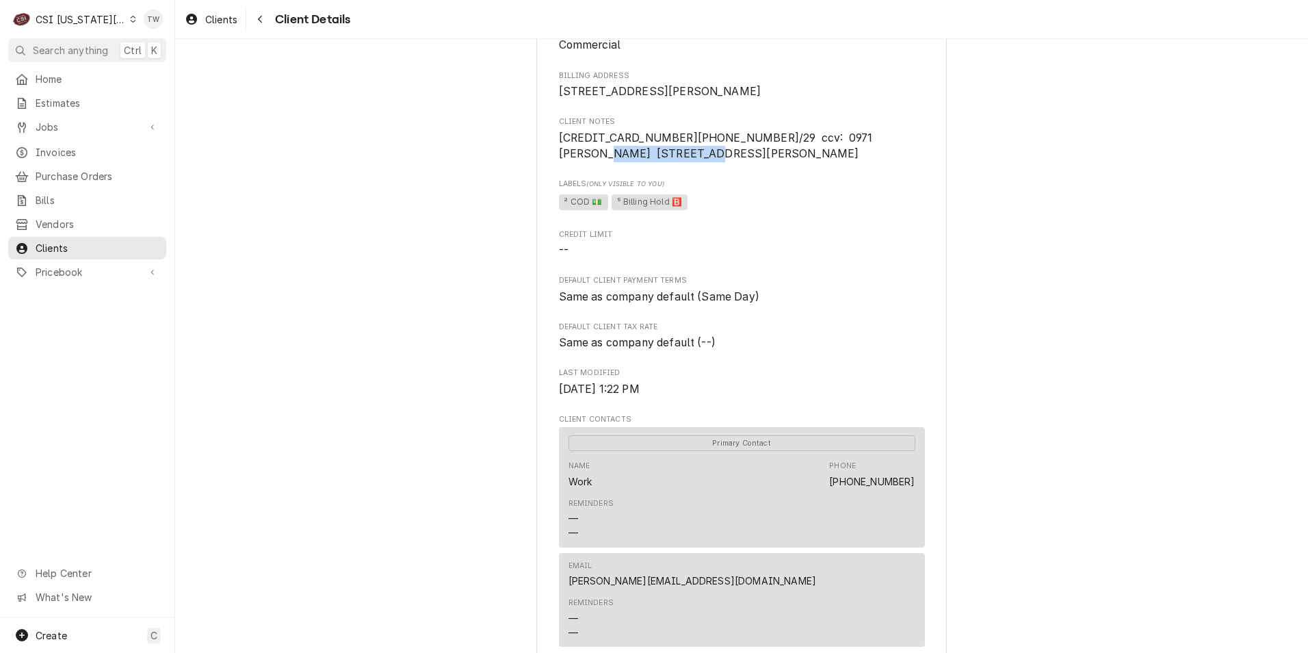
copy span "scott skieston"
drag, startPoint x: 831, startPoint y: 154, endPoint x: 876, endPoint y: 177, distance: 49.9
click at [876, 162] on span "[CREDIT_CARD_NUMBER][PHONE_NUMBER]/29 ccv: 0971 [PERSON_NAME] [STREET_ADDRESS][…" at bounding box center [742, 146] width 366 height 32
copy span "214 n scott skieston mo 63801"
drag, startPoint x: 762, startPoint y: 155, endPoint x: 824, endPoint y: 157, distance: 62.3
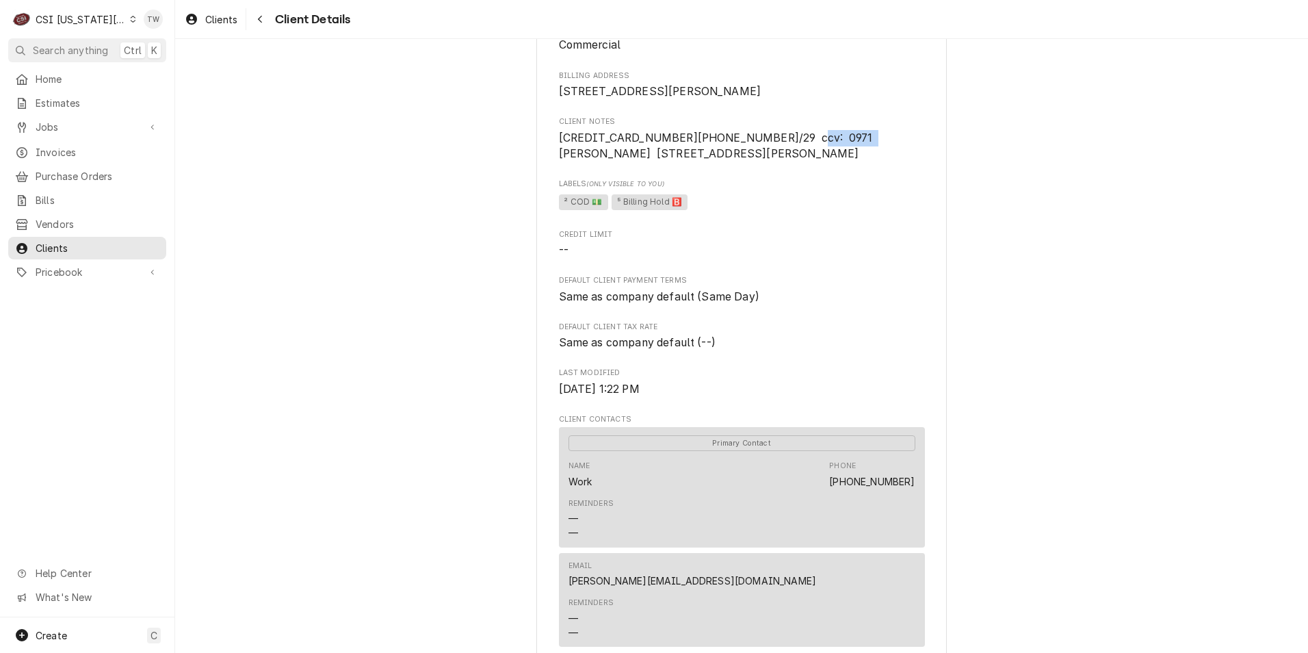
click at [824, 157] on span "[CREDIT_CARD_NUMBER][PHONE_NUMBER]/29 ccv: 0971 [PERSON_NAME] [STREET_ADDRESS][…" at bounding box center [719, 145] width 320 height 29
copy span "kyle schade"
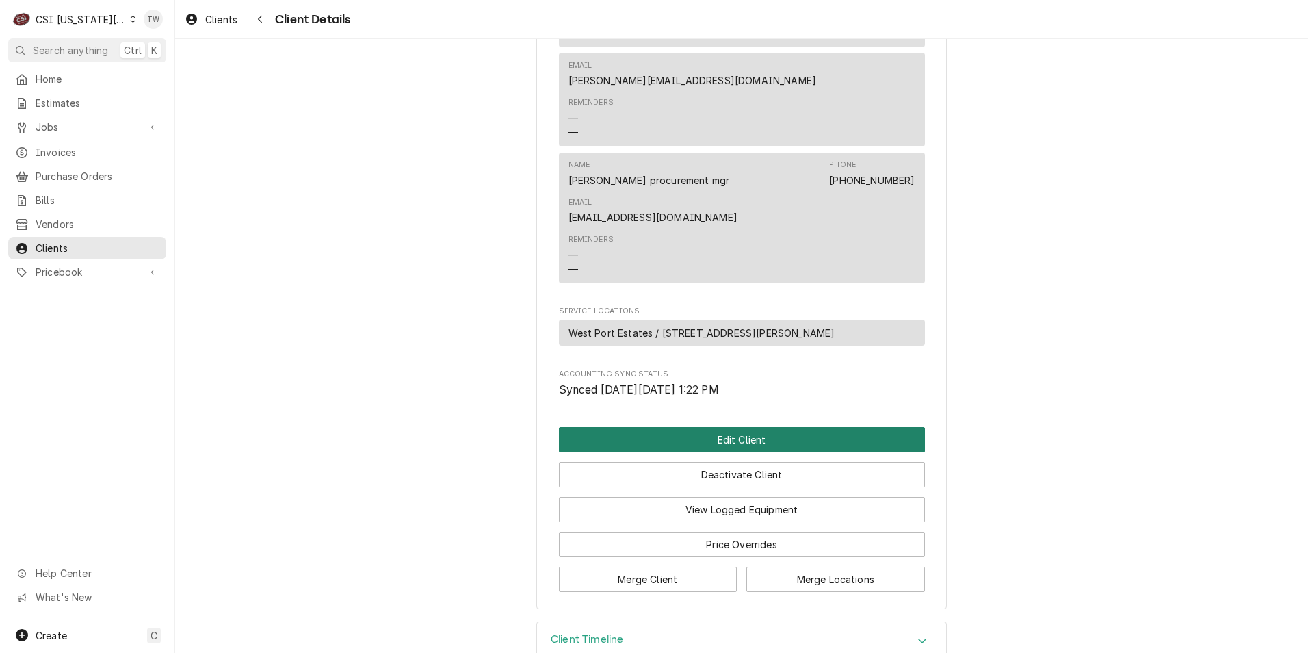
scroll to position [649, 0]
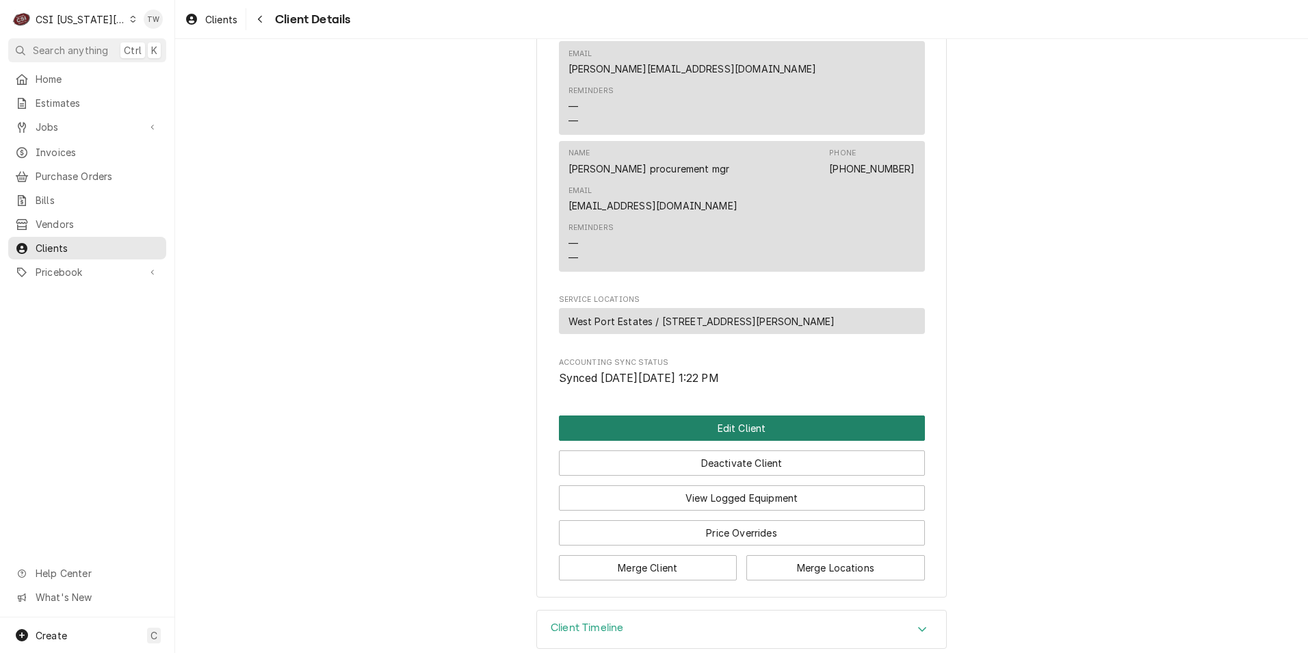
click at [722, 415] on button "Edit Client" at bounding box center [742, 427] width 366 height 25
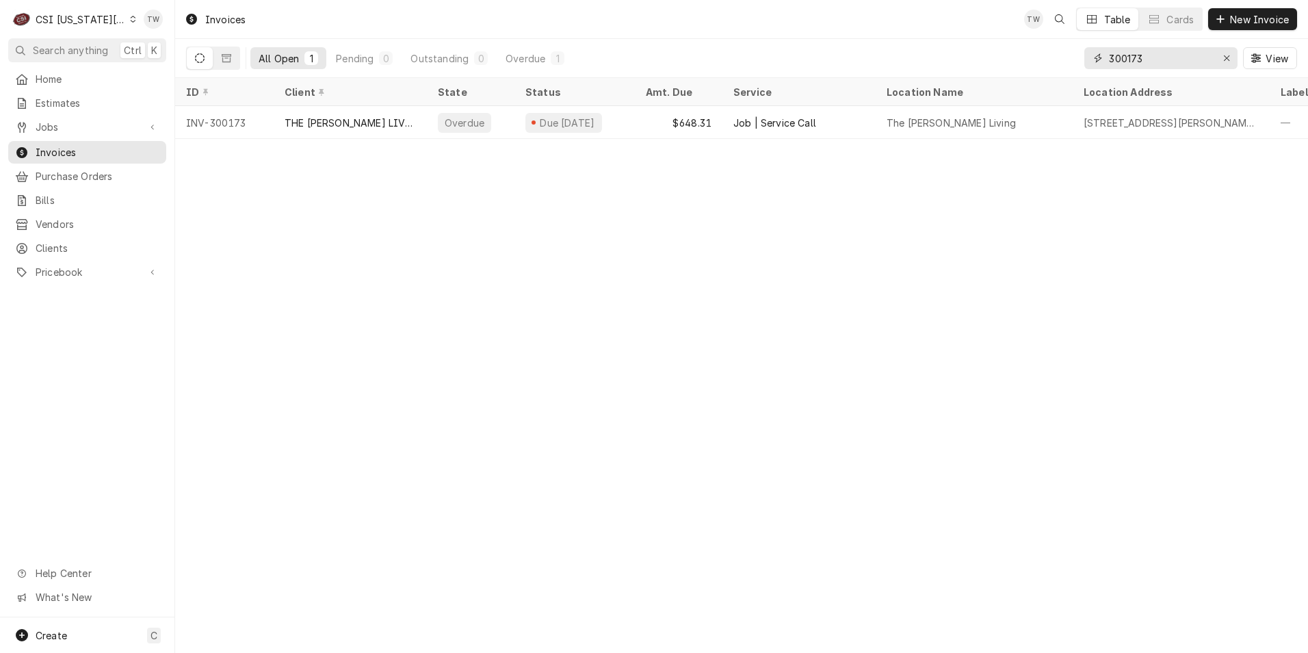
click at [1157, 57] on input "300173" at bounding box center [1160, 58] width 103 height 22
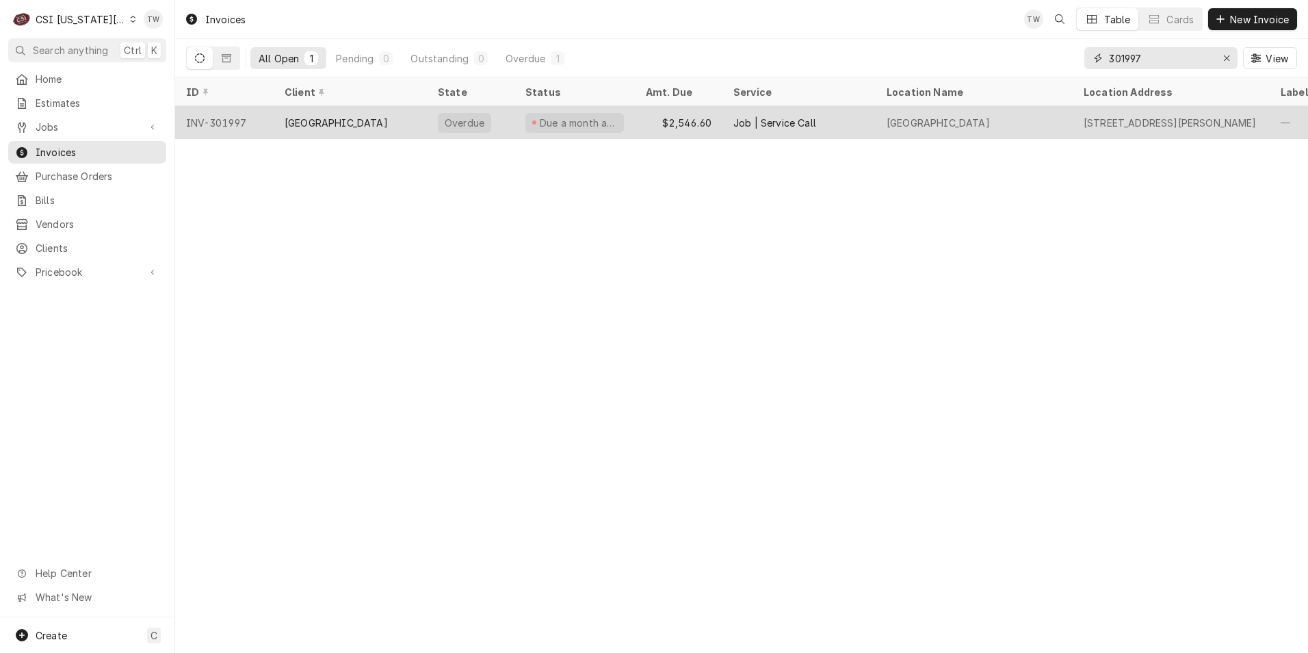
type input "301997"
click at [391, 131] on div "[GEOGRAPHIC_DATA]" at bounding box center [350, 122] width 153 height 33
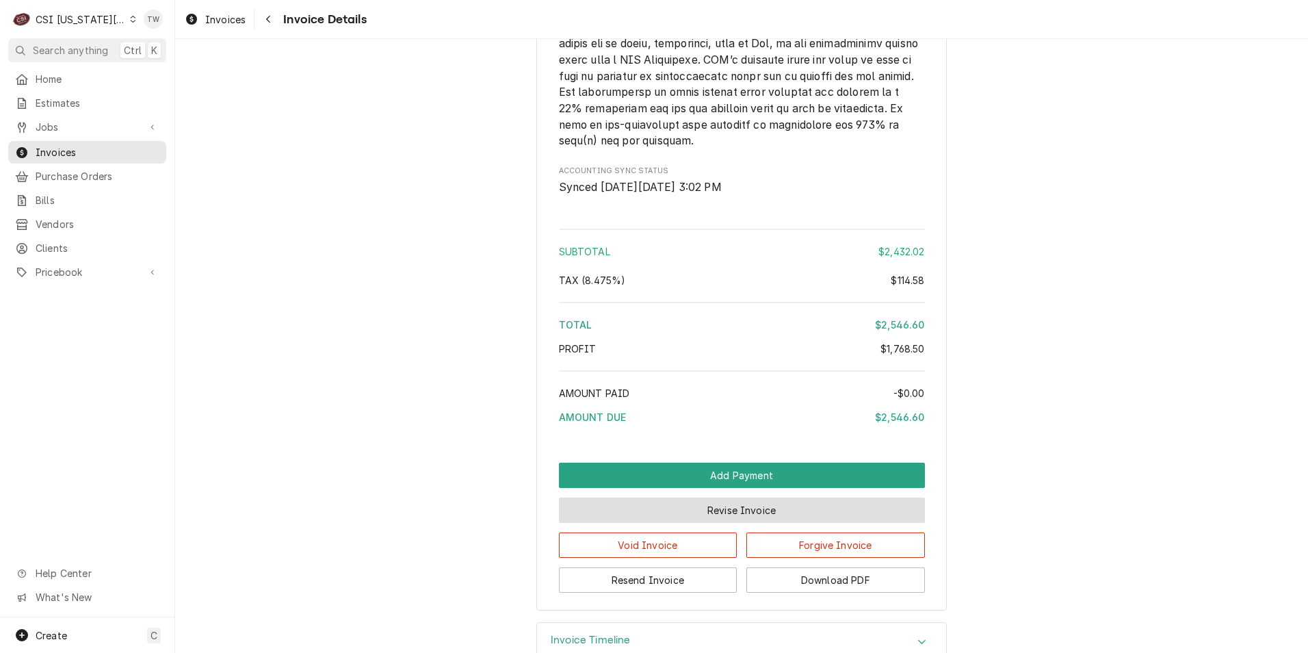
scroll to position [3156, 0]
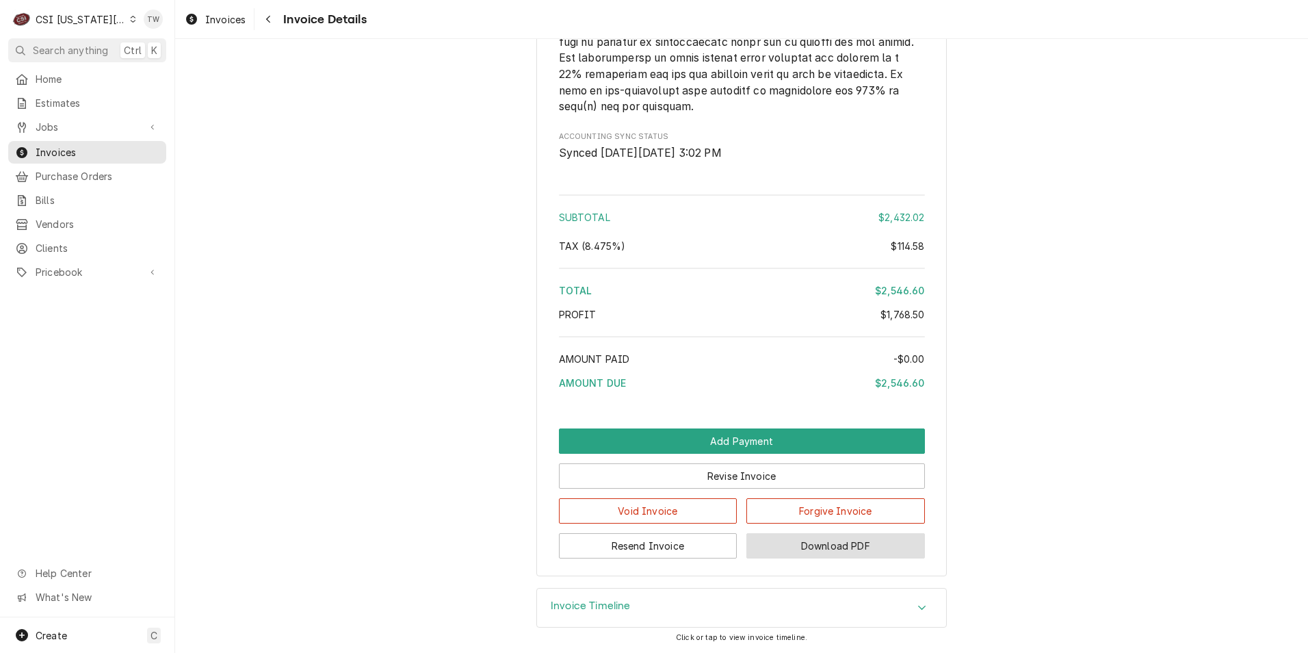
click at [863, 548] on button "Download PDF" at bounding box center [835, 545] width 179 height 25
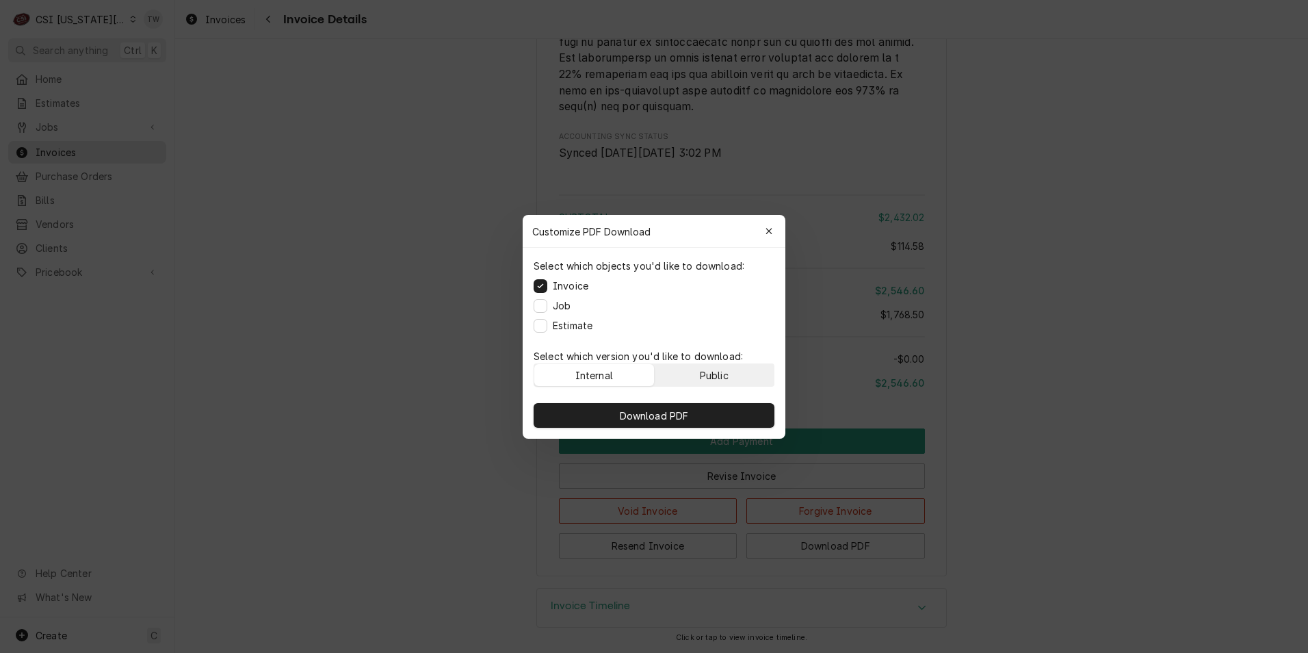
click at [735, 369] on button "Public" at bounding box center [715, 375] width 120 height 22
click at [704, 415] on button "Download PDF" at bounding box center [654, 415] width 241 height 25
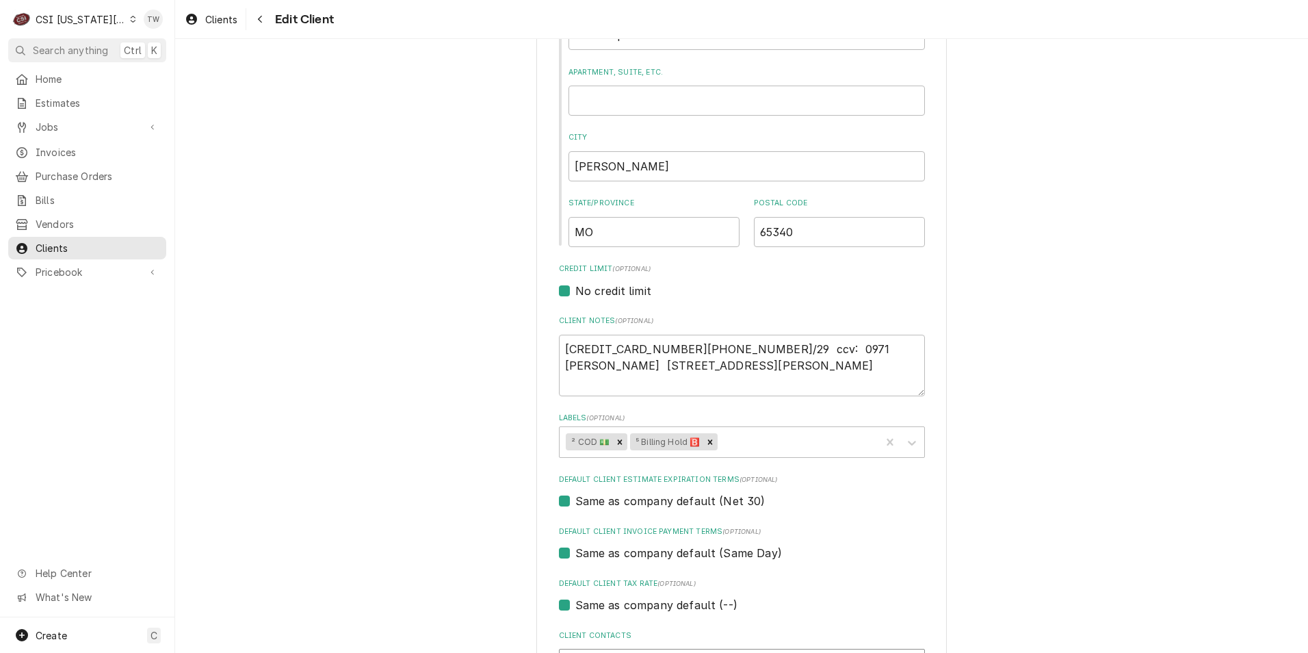
scroll to position [411, 0]
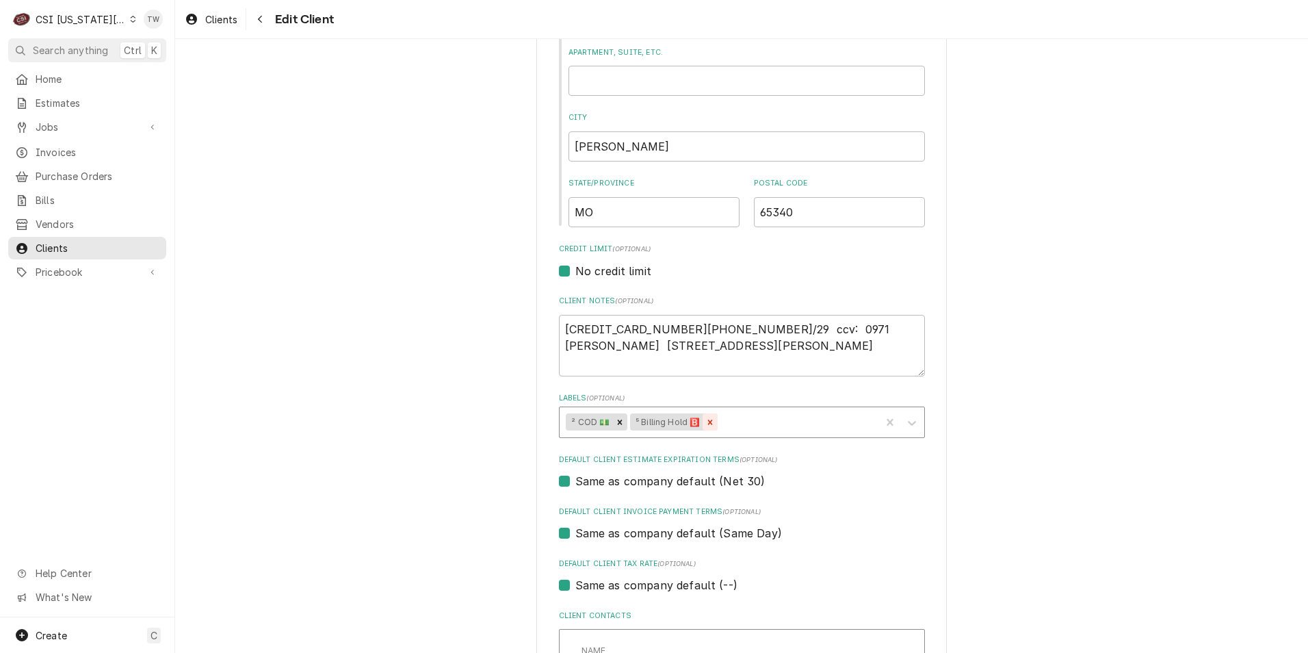
click at [710, 424] on icon "Remove ⁵ Billing Hold 🅱️" at bounding box center [710, 422] width 10 height 10
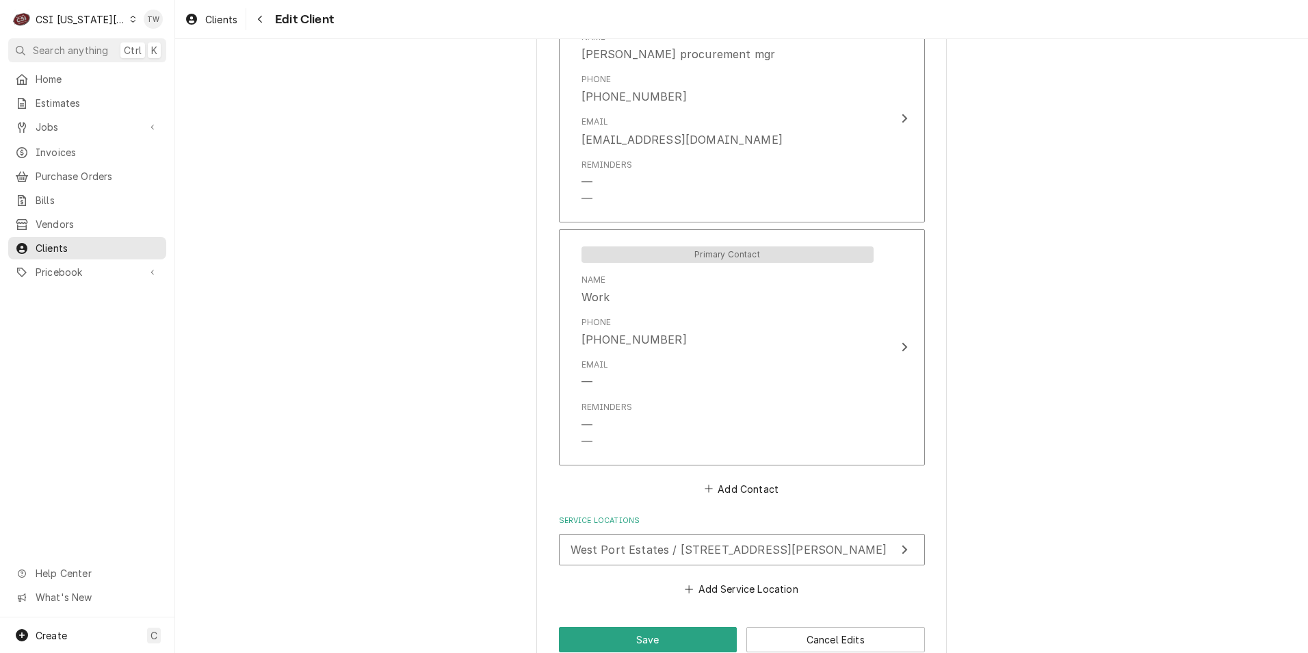
scroll to position [1267, 0]
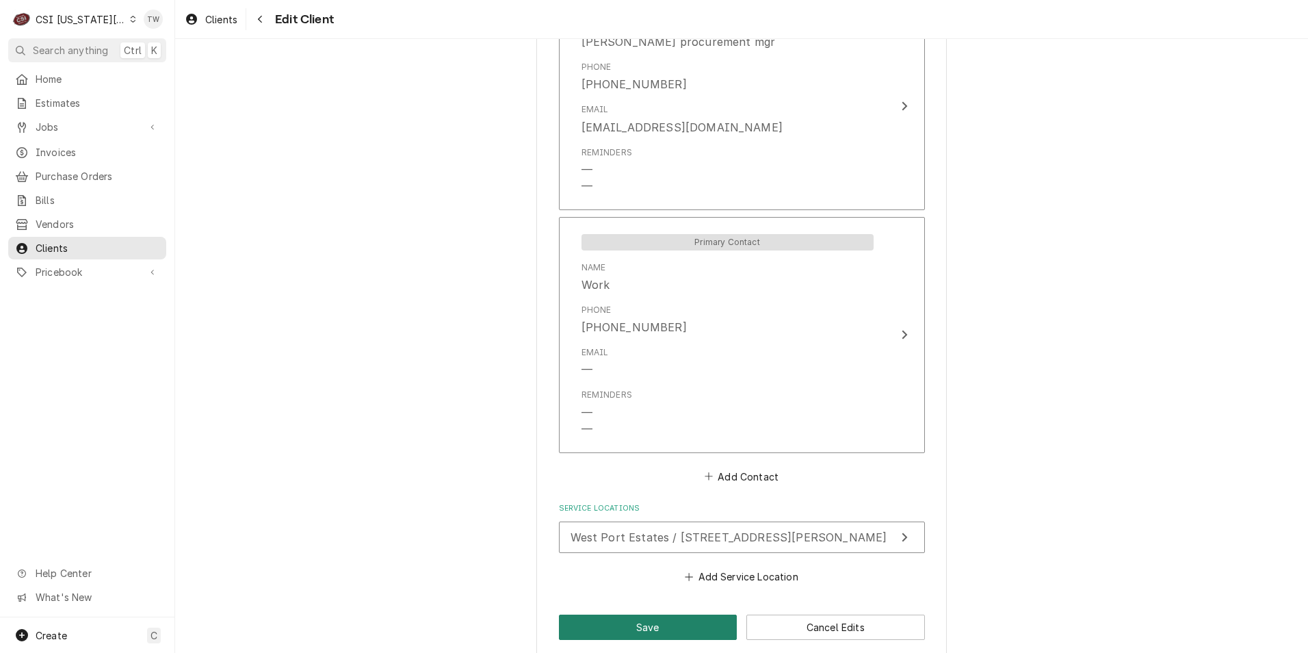
click at [657, 614] on button "Save" at bounding box center [648, 626] width 179 height 25
type textarea "x"
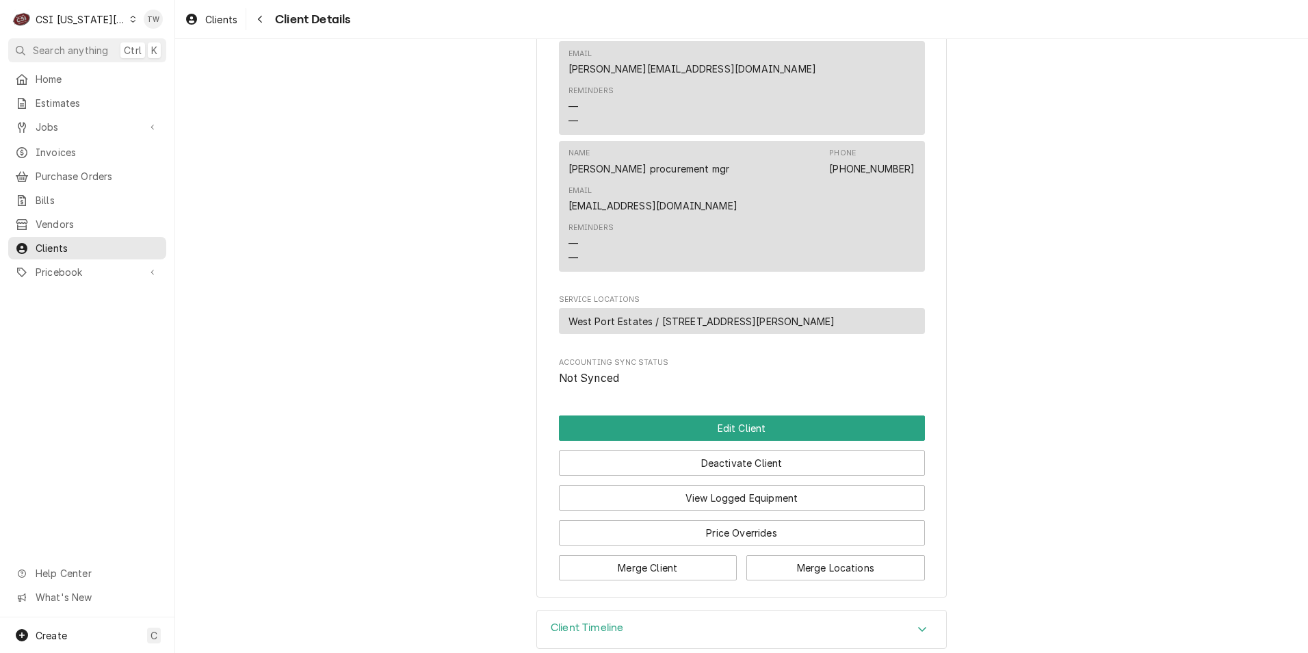
scroll to position [646, 0]
